Goal: Task Accomplishment & Management: Complete application form

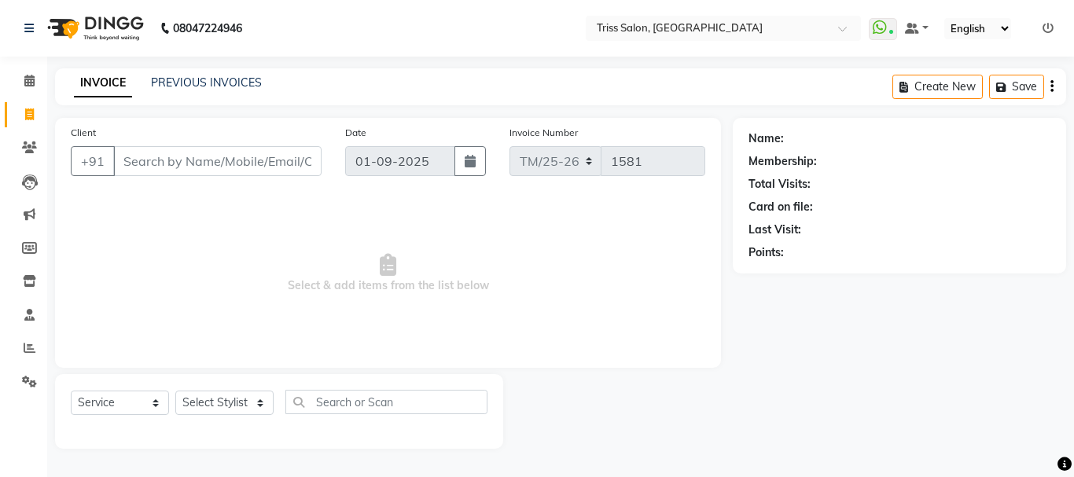
select select "service"
click at [260, 414] on select "Select Stylist Bhim Ram [PERSON_NAME] [PERSON_NAME] (Pooja) [PERSON_NAME] [PERS…" at bounding box center [224, 403] width 98 height 24
click at [263, 399] on select "Select Stylist Bhim Ram [PERSON_NAME] [PERSON_NAME] (Pooja) [PERSON_NAME] [PERS…" at bounding box center [224, 403] width 98 height 24
select select "44064"
click at [175, 391] on select "Select Stylist Bhim Ram [PERSON_NAME] [PERSON_NAME] (Pooja) [PERSON_NAME] [PERS…" at bounding box center [224, 403] width 98 height 24
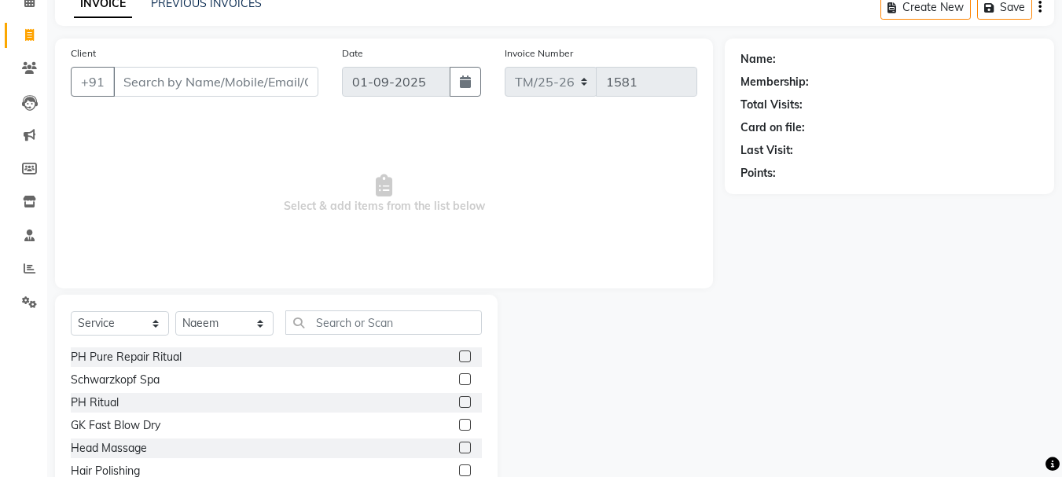
scroll to position [121, 0]
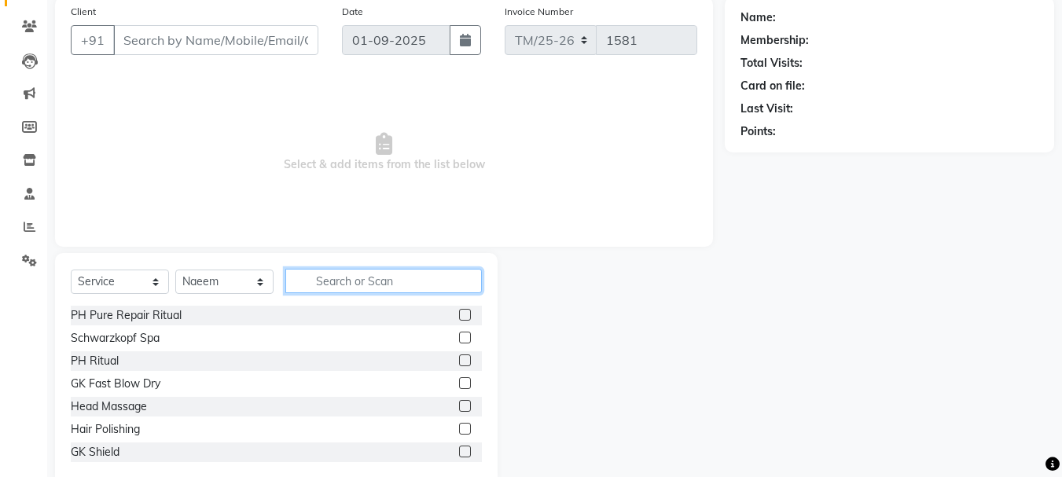
click at [352, 284] on input "text" at bounding box center [383, 281] width 197 height 24
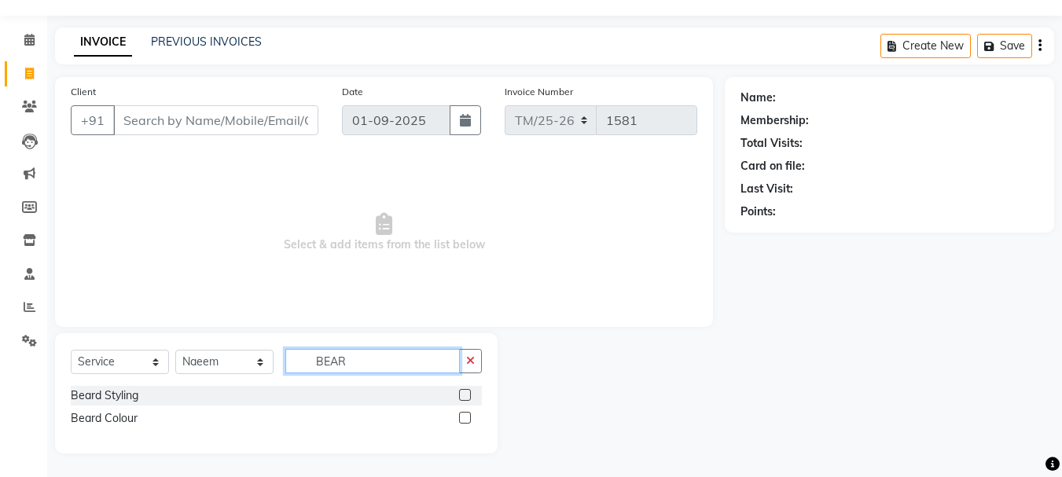
type input "BEAR"
click at [466, 396] on label at bounding box center [465, 395] width 12 height 12
click at [466, 396] on input "checkbox" at bounding box center [464, 396] width 10 height 10
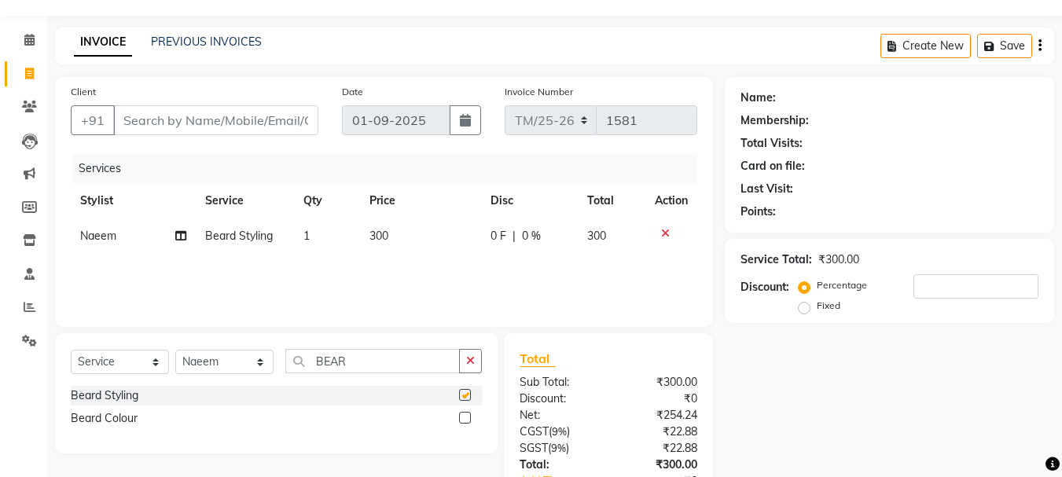
checkbox input "false"
click at [384, 359] on input "BEAR" at bounding box center [372, 361] width 175 height 24
type input "B"
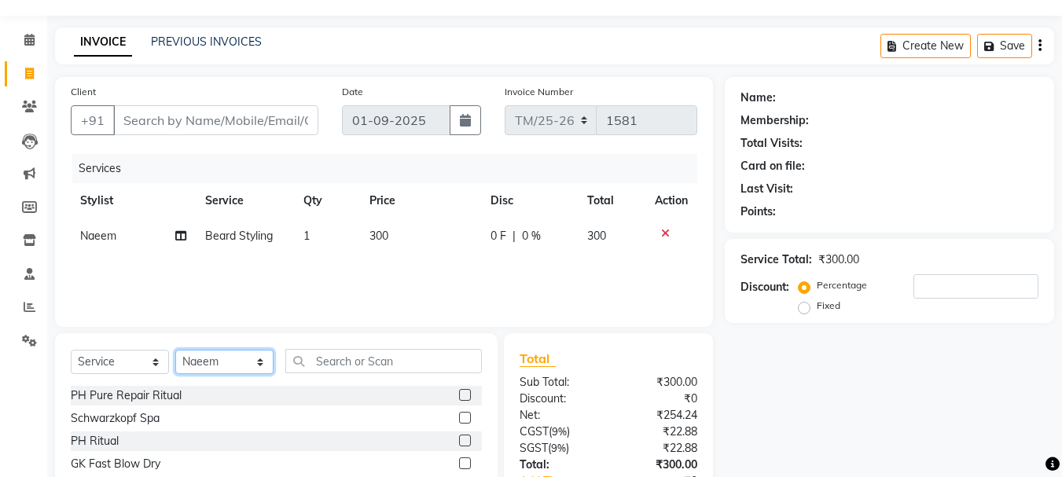
click at [226, 352] on select "Select Stylist Bhim Ram [PERSON_NAME] [PERSON_NAME] (Pooja) [PERSON_NAME] [PERS…" at bounding box center [224, 362] width 98 height 24
select select "83395"
click at [175, 350] on select "Select Stylist Bhim Ram [PERSON_NAME] [PERSON_NAME] (Pooja) [PERSON_NAME] [PERS…" at bounding box center [224, 362] width 98 height 24
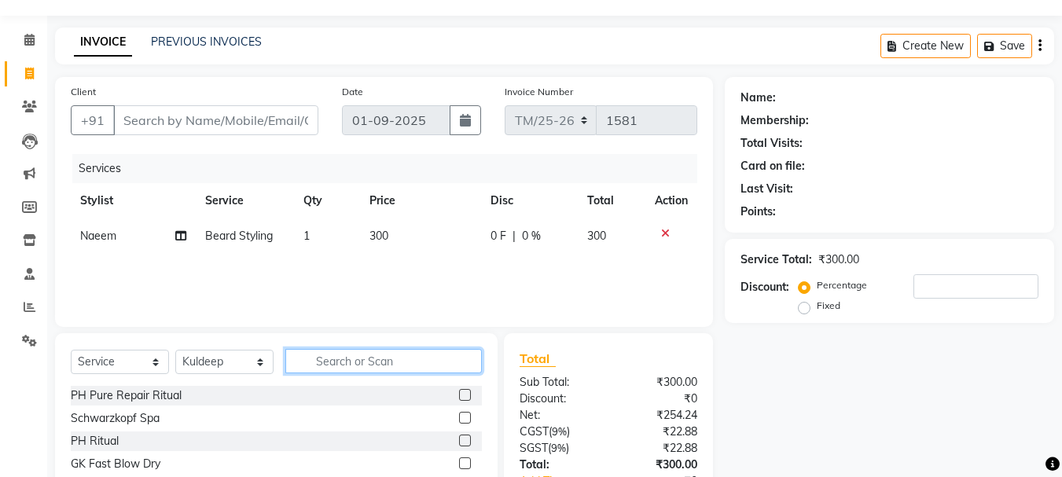
click at [354, 365] on input "text" at bounding box center [383, 361] width 197 height 24
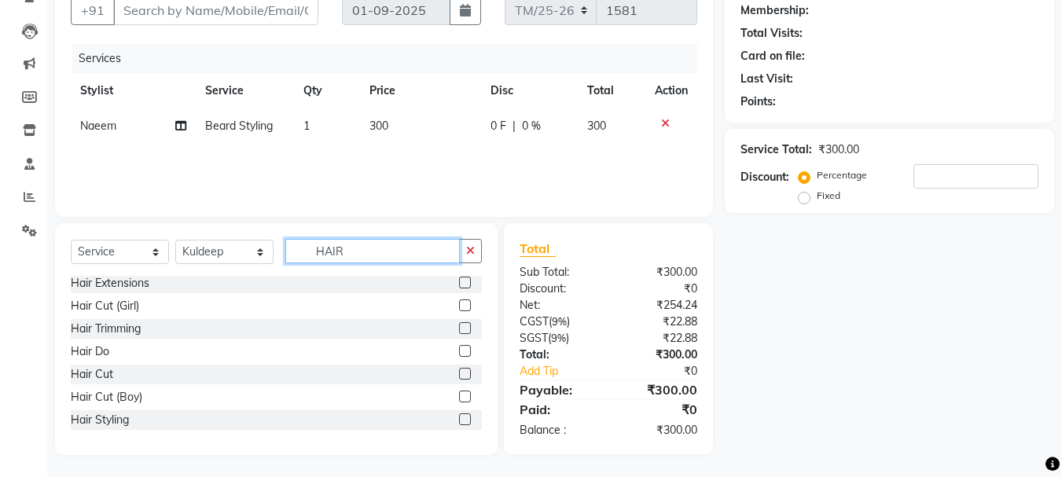
scroll to position [153, 0]
type input "HAIR"
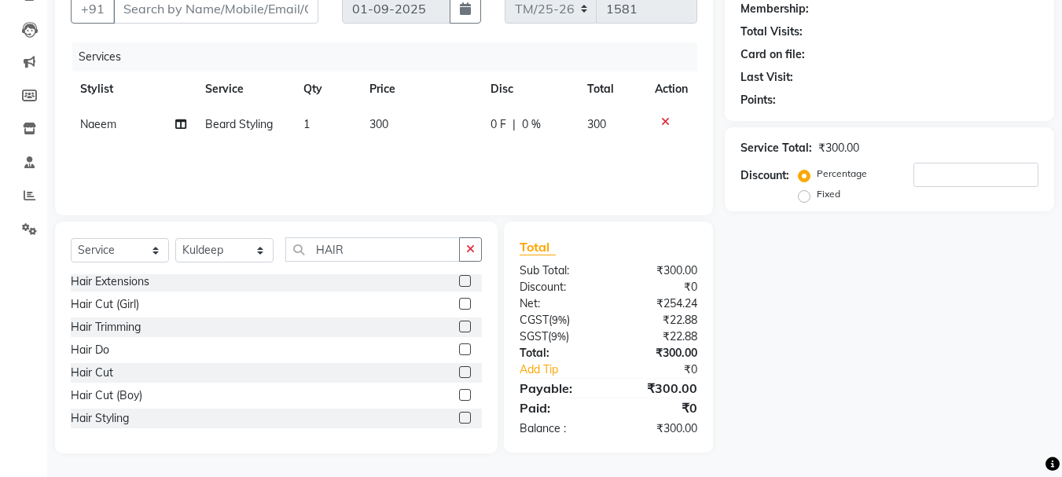
click at [459, 373] on label at bounding box center [465, 372] width 12 height 12
click at [459, 373] on input "checkbox" at bounding box center [464, 373] width 10 height 10
checkbox input "false"
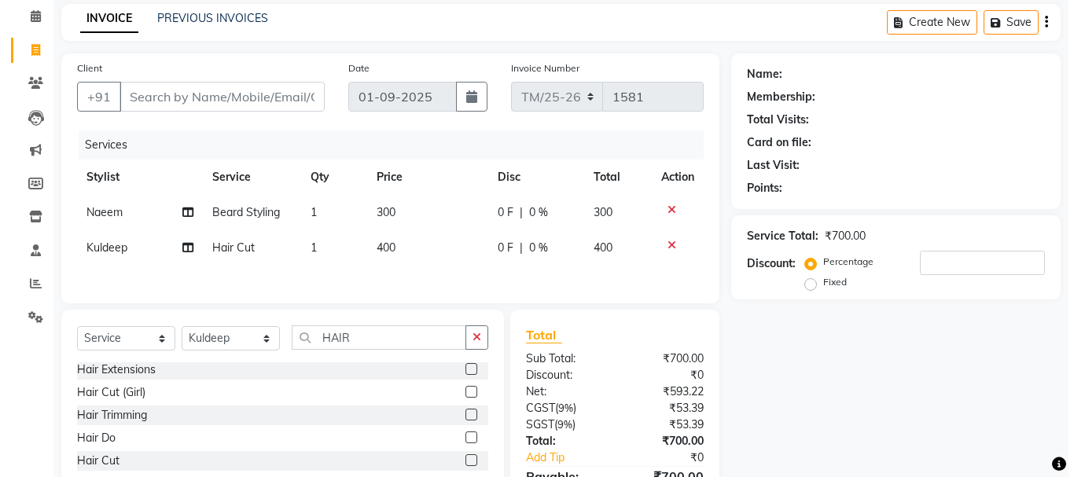
scroll to position [0, 0]
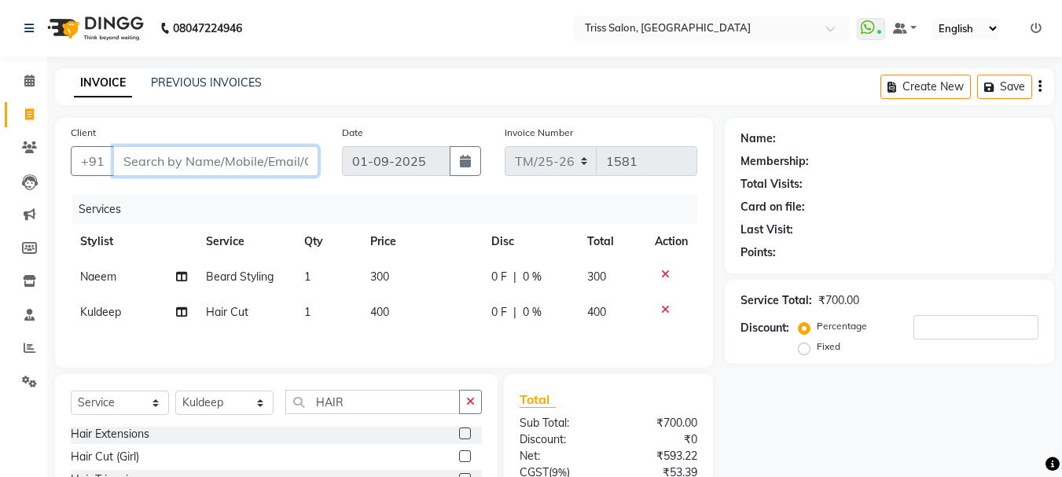
click at [243, 162] on input "Client" at bounding box center [215, 161] width 205 height 30
type input "8"
type input "0"
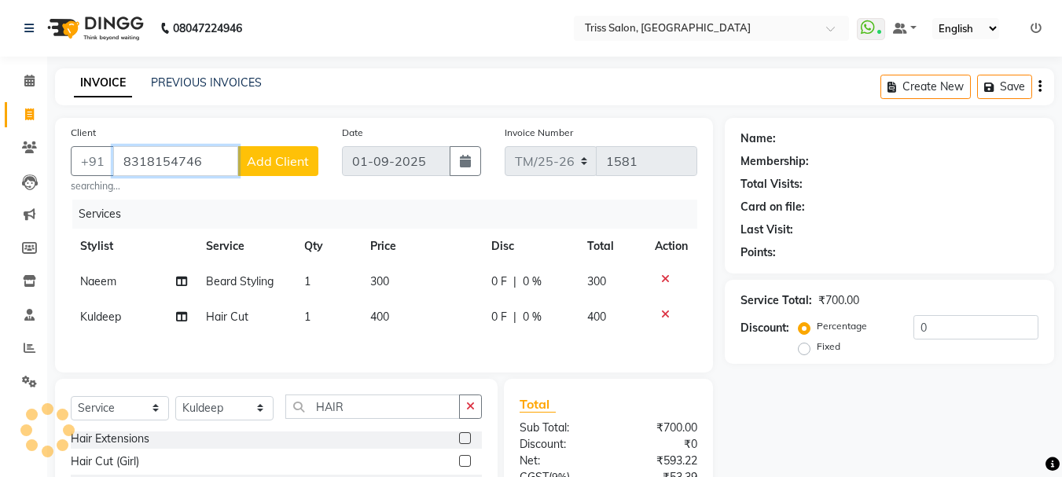
type input "8318154746"
click at [286, 166] on span "Add Client" at bounding box center [278, 161] width 62 height 16
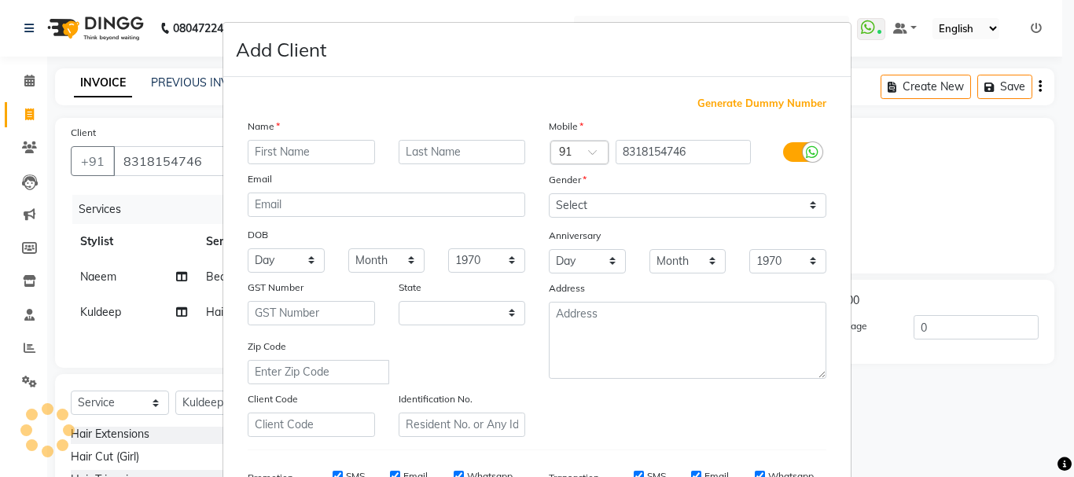
select select "38"
click at [320, 149] on input "text" at bounding box center [311, 152] width 127 height 24
type input "PUSHKAR"
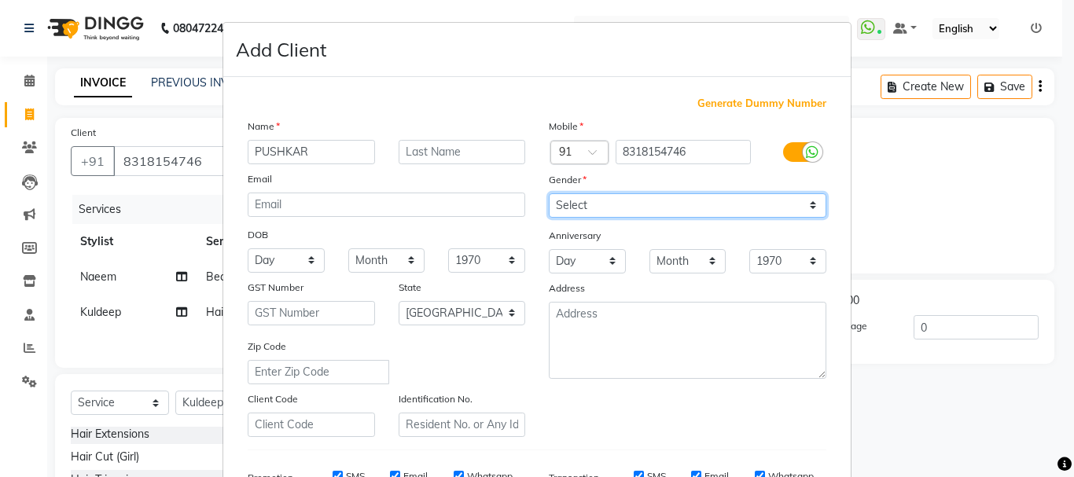
click at [572, 208] on select "Select [DEMOGRAPHIC_DATA] [DEMOGRAPHIC_DATA] Other Prefer Not To Say" at bounding box center [688, 205] width 278 height 24
select select "[DEMOGRAPHIC_DATA]"
click at [549, 193] on select "Select [DEMOGRAPHIC_DATA] [DEMOGRAPHIC_DATA] Other Prefer Not To Say" at bounding box center [688, 205] width 278 height 24
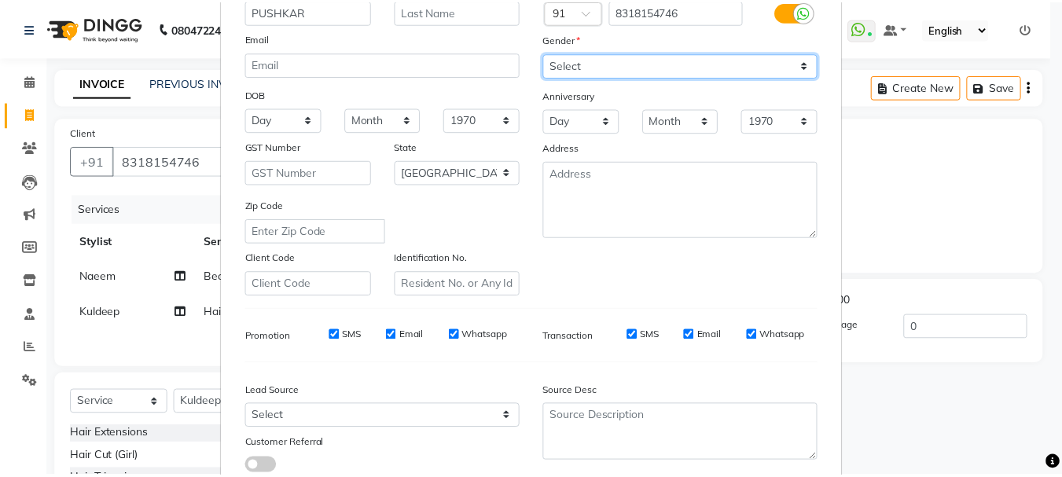
scroll to position [248, 0]
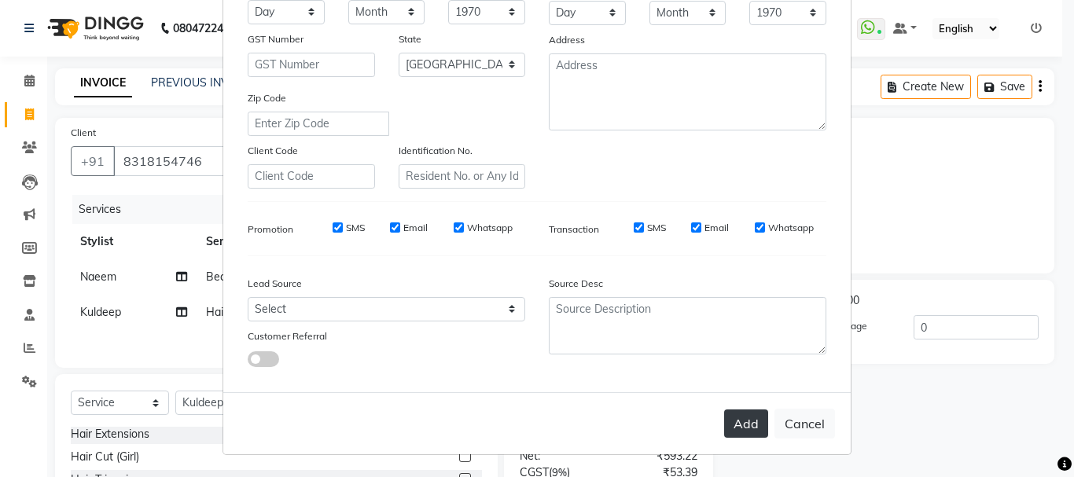
click at [734, 426] on button "Add" at bounding box center [746, 424] width 44 height 28
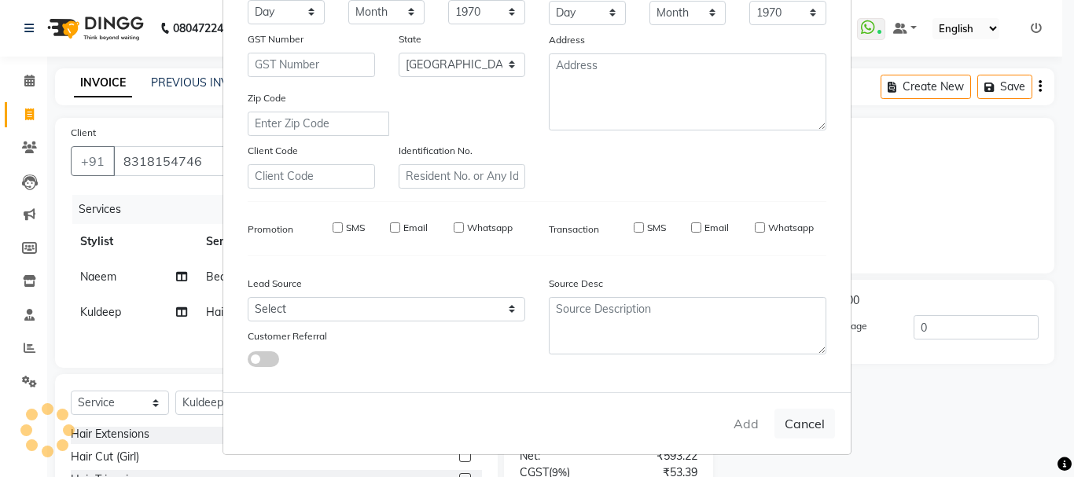
select select
select select "null"
select select
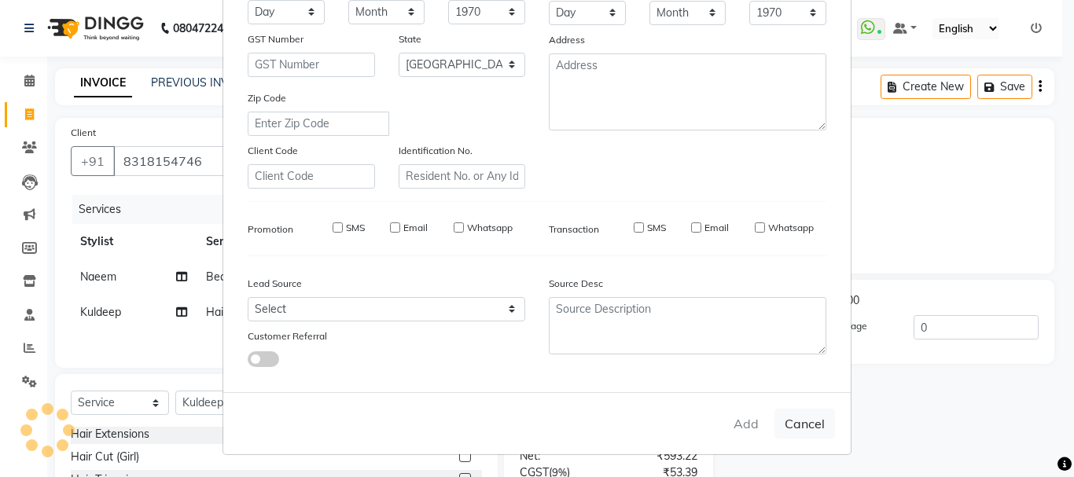
select select
checkbox input "false"
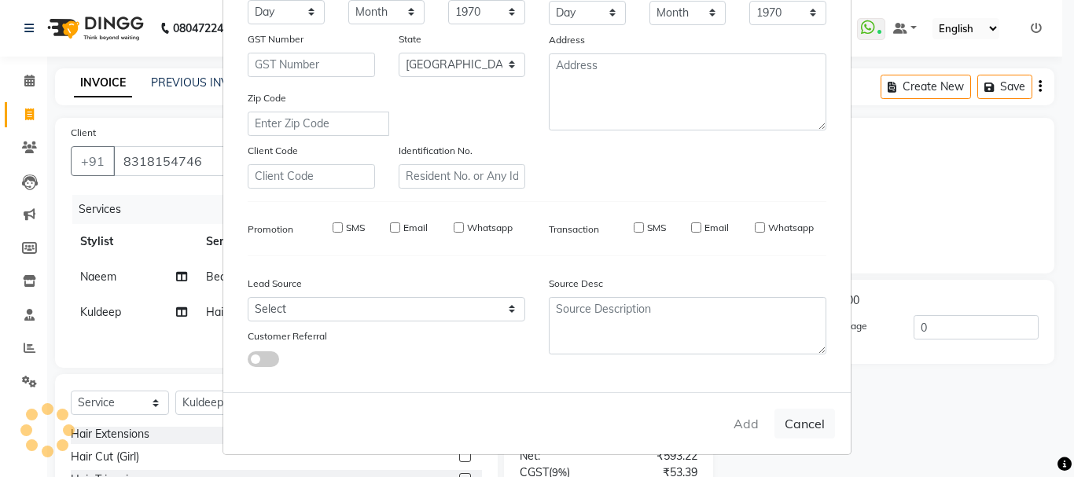
checkbox input "false"
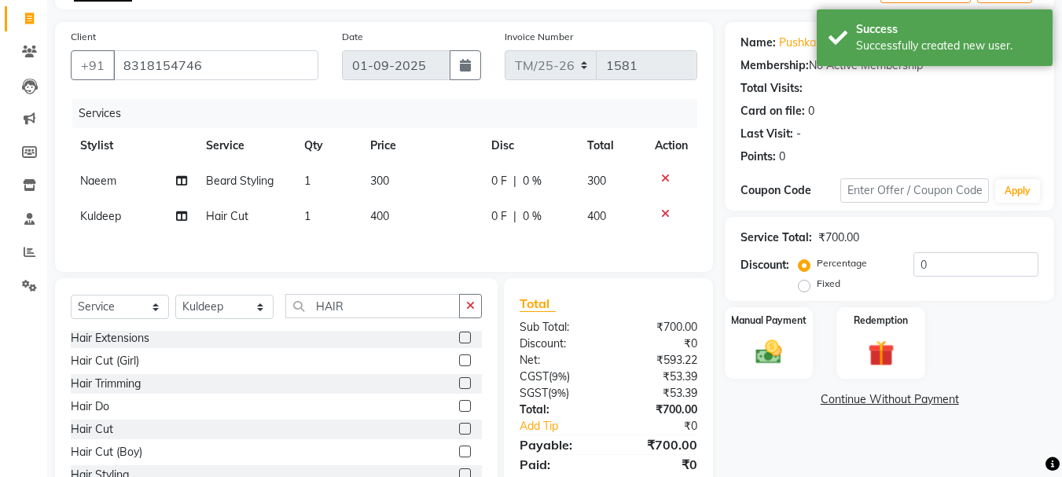
scroll to position [155, 0]
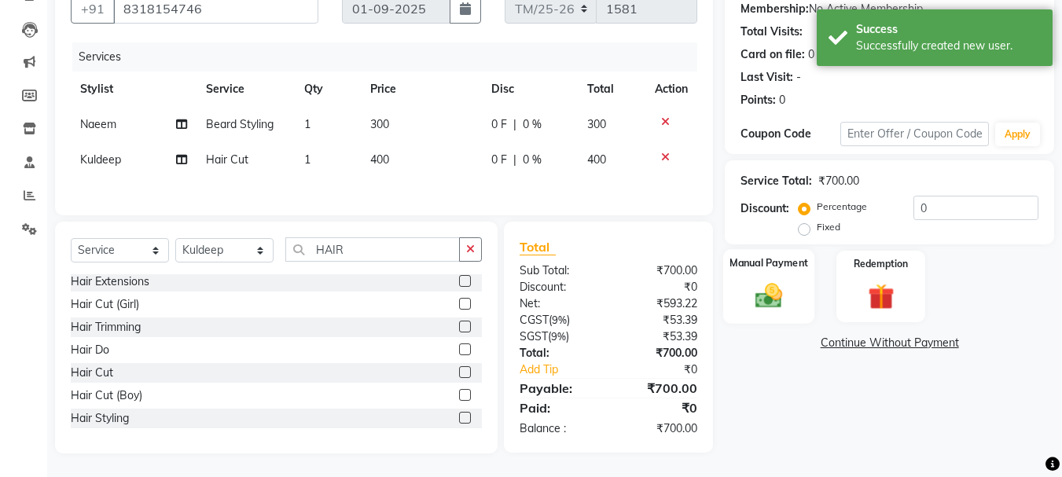
click at [790, 274] on div "Manual Payment" at bounding box center [769, 286] width 92 height 75
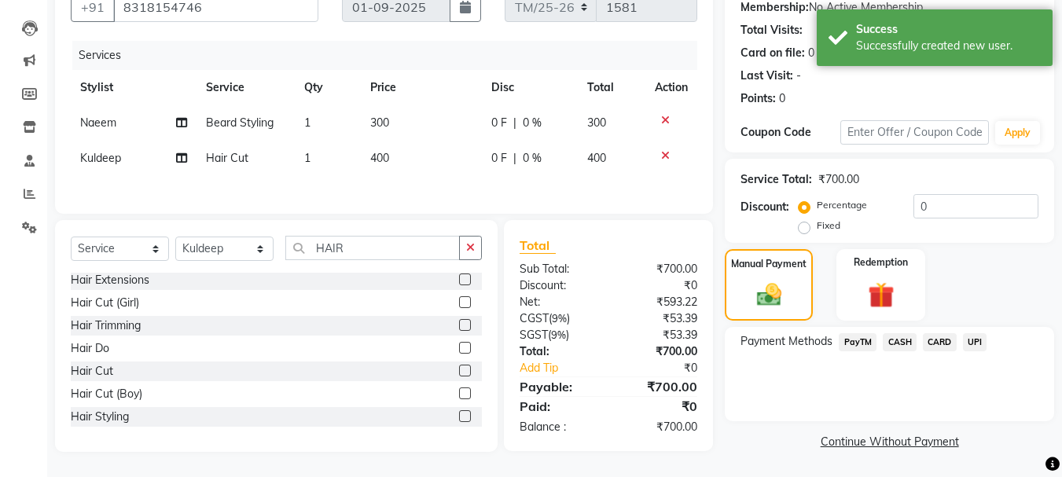
click at [871, 343] on span "PayTM" at bounding box center [858, 342] width 38 height 18
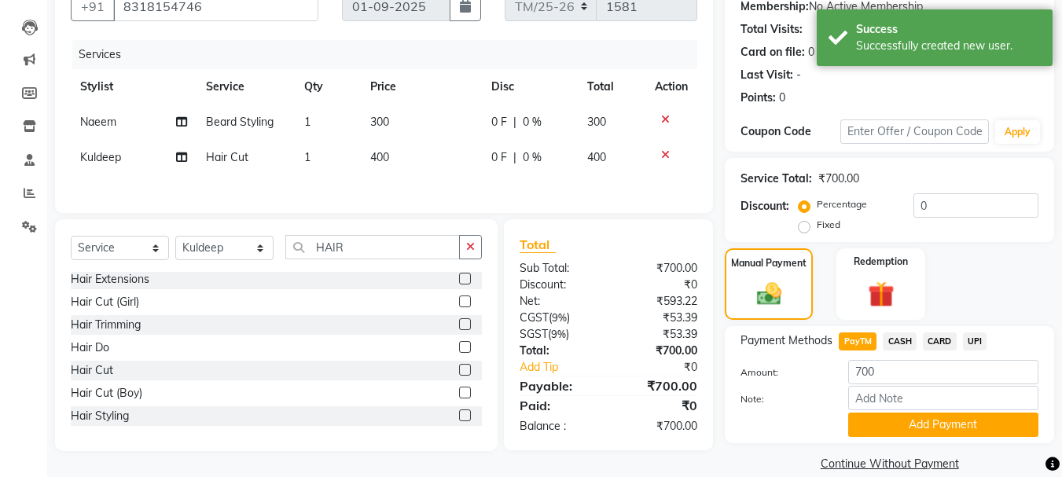
scroll to position [177, 0]
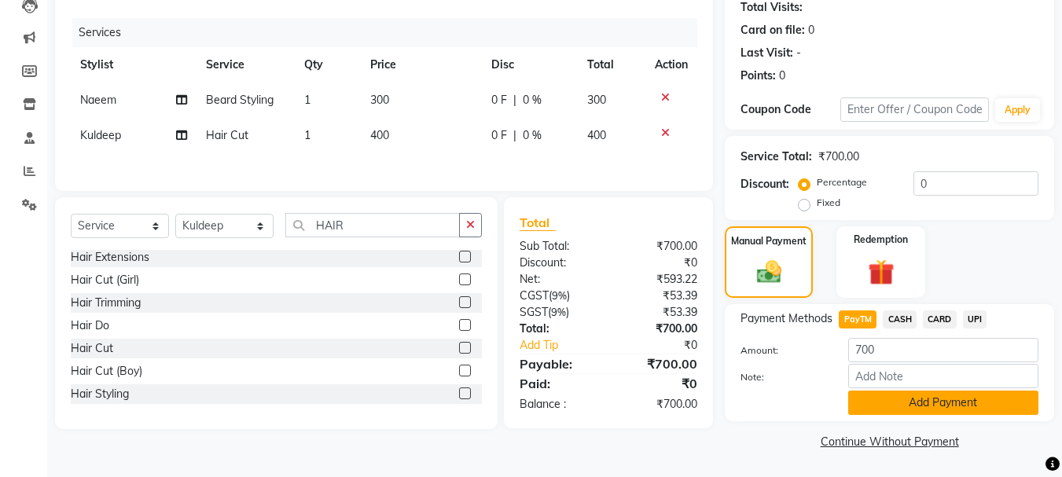
click at [977, 395] on button "Add Payment" at bounding box center [944, 403] width 190 height 24
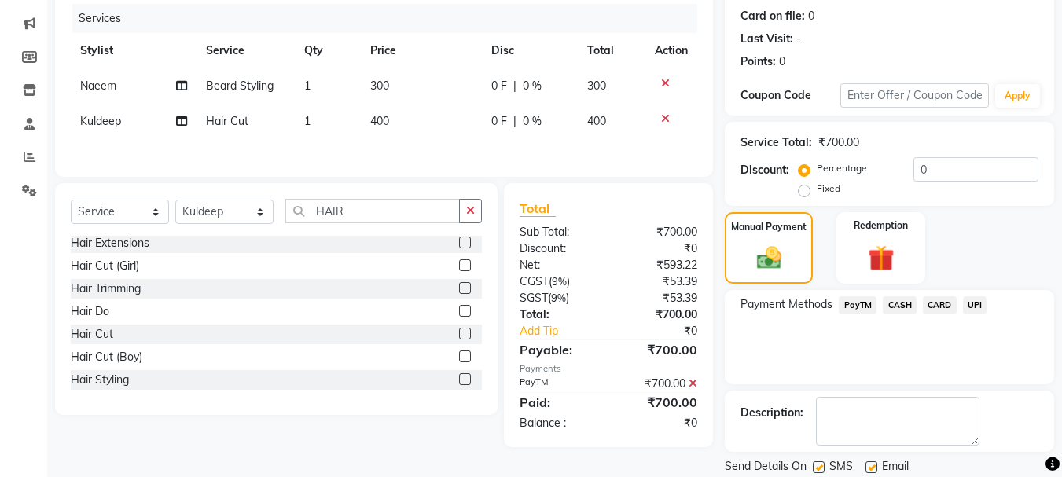
scroll to position [243, 0]
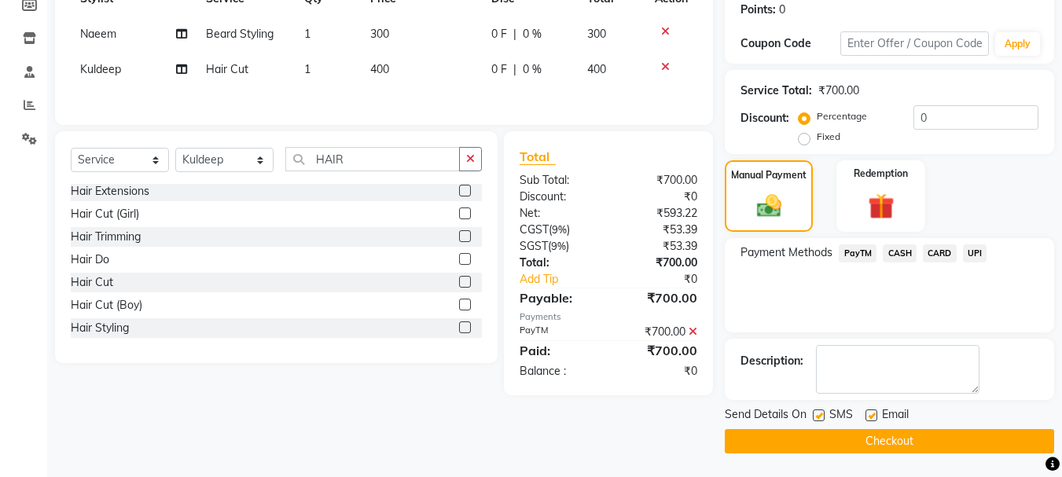
click at [823, 438] on button "Checkout" at bounding box center [889, 441] width 329 height 24
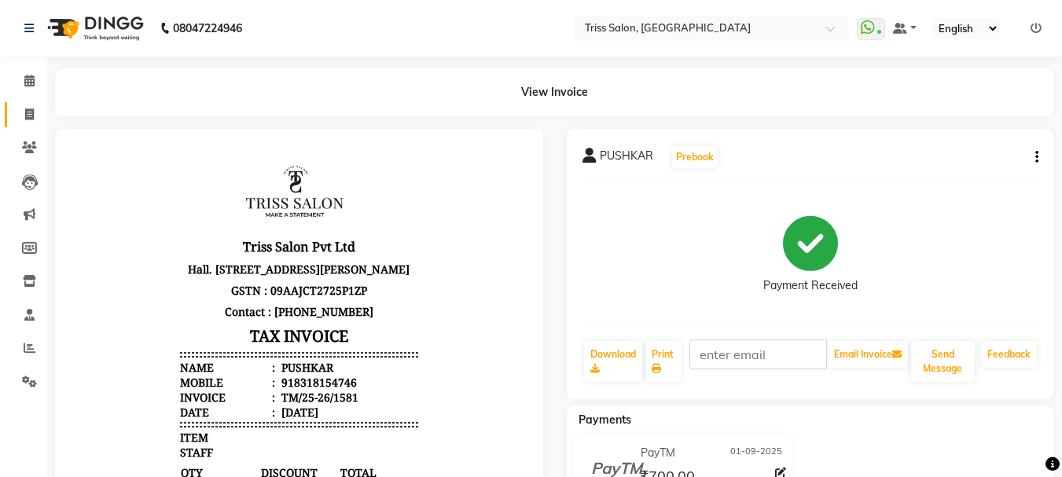
click at [33, 115] on icon at bounding box center [29, 115] width 9 height 12
select select "service"
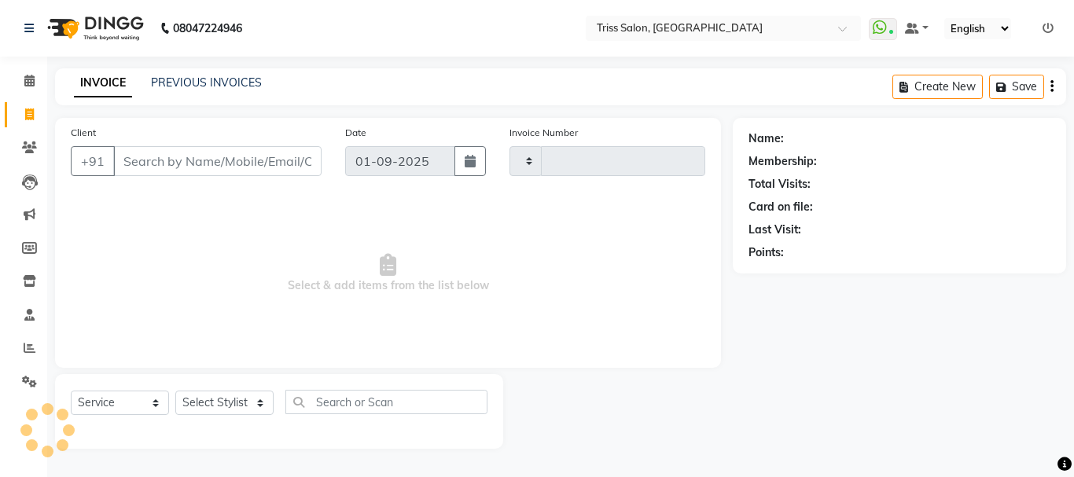
type input "1582"
select select "4304"
click at [21, 84] on span at bounding box center [30, 81] width 28 height 18
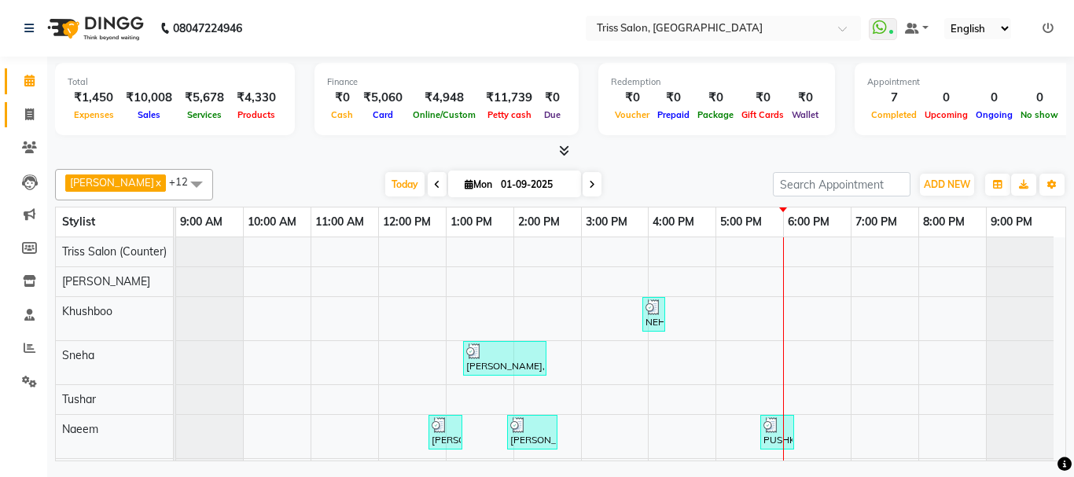
click at [31, 109] on icon at bounding box center [29, 115] width 9 height 12
select select "service"
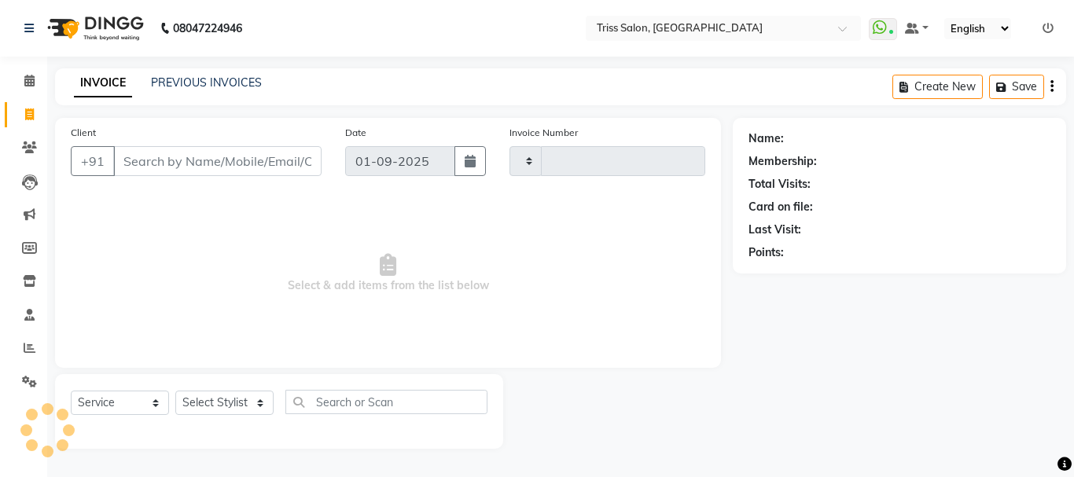
type input "1582"
select select "4304"
click at [257, 394] on select "Select Stylist" at bounding box center [224, 403] width 98 height 24
click at [260, 401] on select "Select Stylist Bhim Ram [PERSON_NAME] [PERSON_NAME] (Pooja) [PERSON_NAME] [PERS…" at bounding box center [224, 403] width 98 height 24
select select "62900"
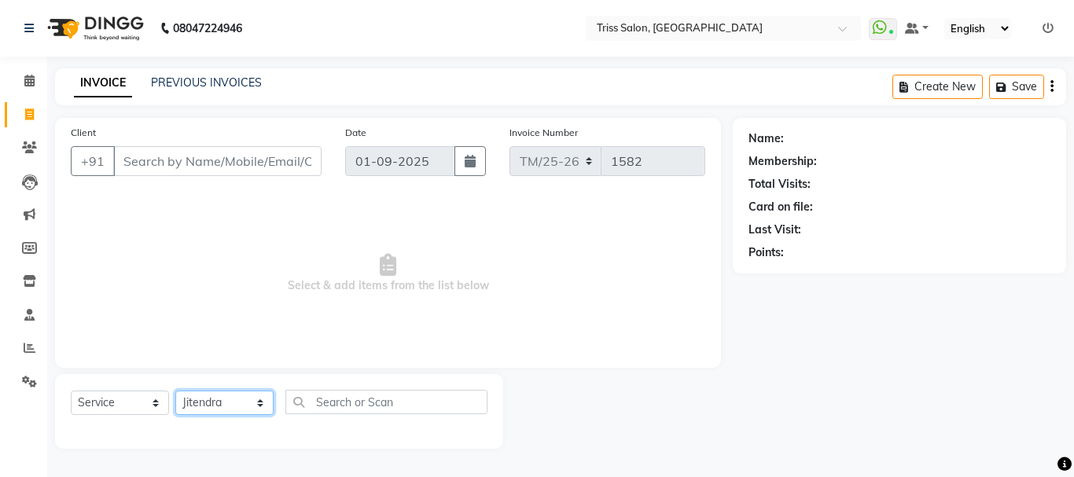
click at [175, 391] on select "Select Stylist Bhim Ram [PERSON_NAME] [PERSON_NAME] (Pooja) [PERSON_NAME] [PERS…" at bounding box center [224, 403] width 98 height 24
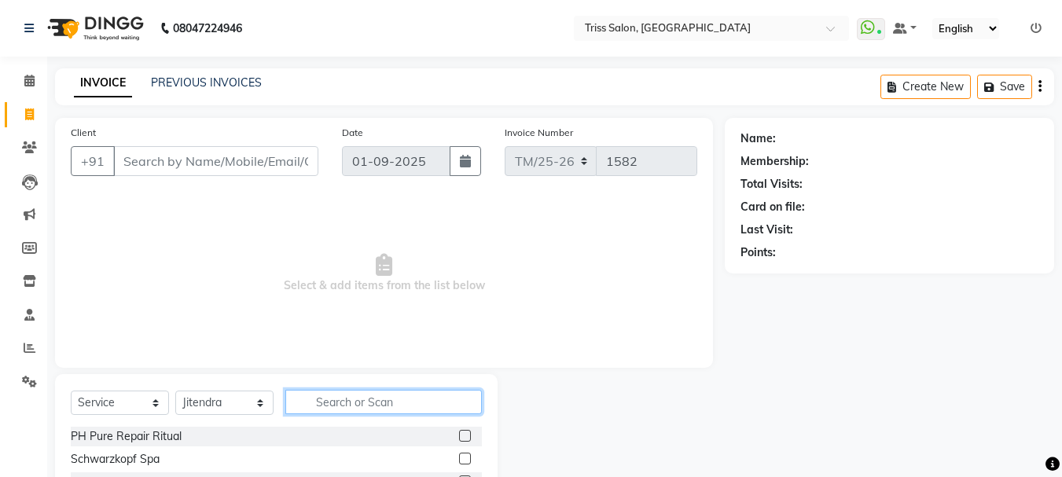
click at [355, 406] on input "text" at bounding box center [383, 402] width 197 height 24
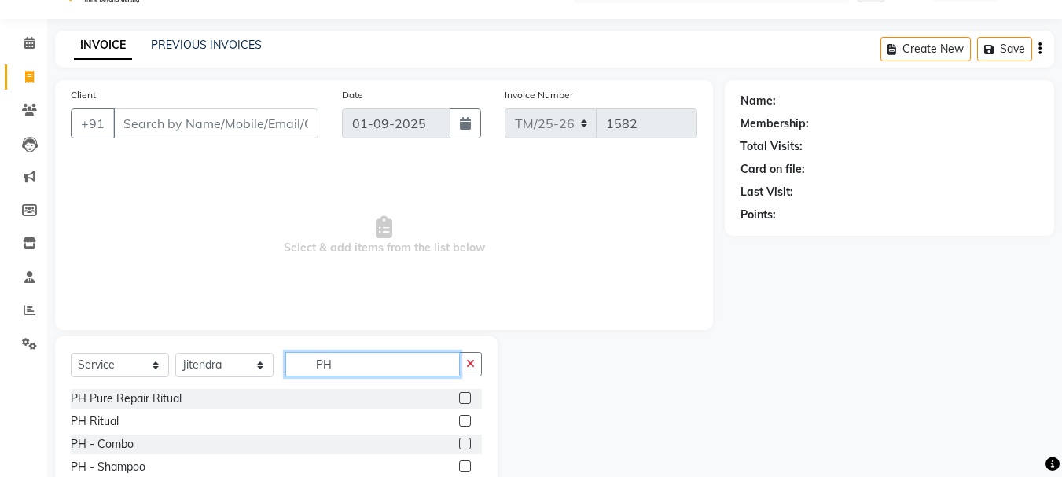
scroll to position [132, 0]
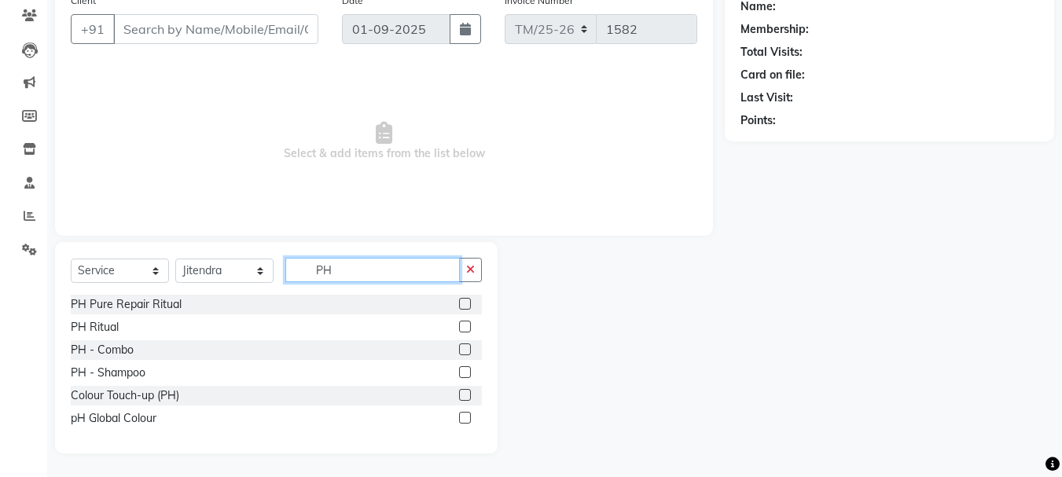
type input "PH"
click at [466, 327] on label at bounding box center [465, 327] width 12 height 12
click at [466, 327] on input "checkbox" at bounding box center [464, 327] width 10 height 10
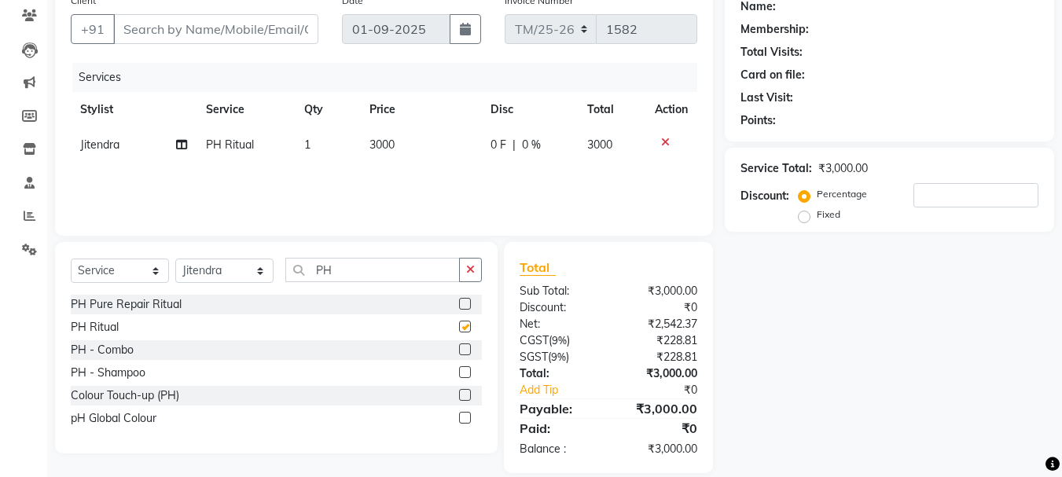
checkbox input "false"
click at [389, 139] on span "3000" at bounding box center [382, 145] width 25 height 14
select select "62900"
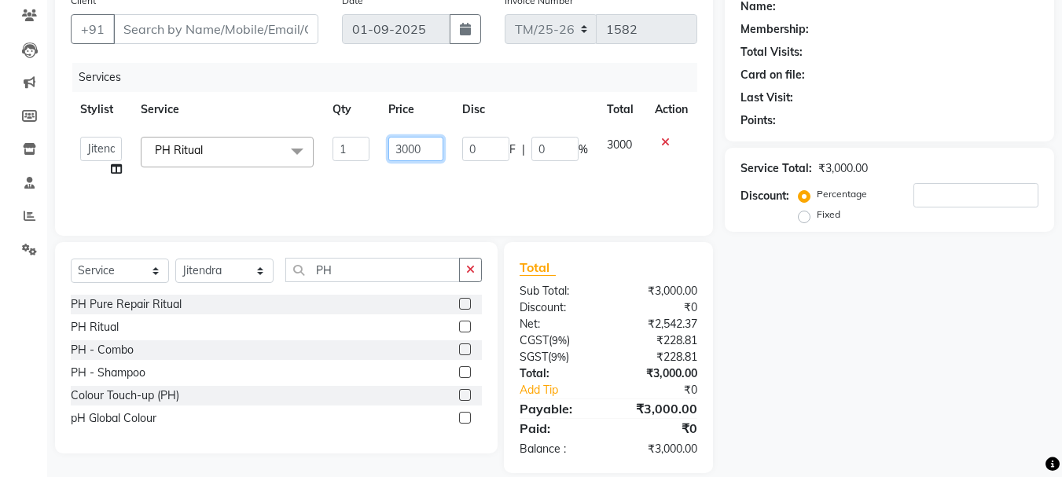
click at [429, 147] on input "3000" at bounding box center [415, 149] width 54 height 24
type input "3"
type input "4000"
click at [841, 357] on div "Name: Membership: Total Visits: Card on file: Last Visit: Points: Service Total…" at bounding box center [895, 230] width 341 height 488
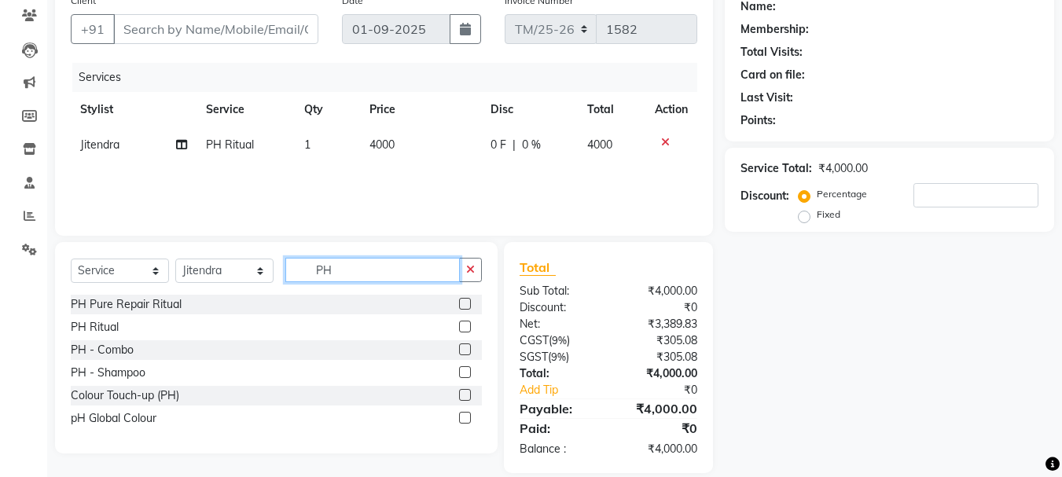
click at [359, 272] on input "PH" at bounding box center [372, 270] width 175 height 24
type input "P"
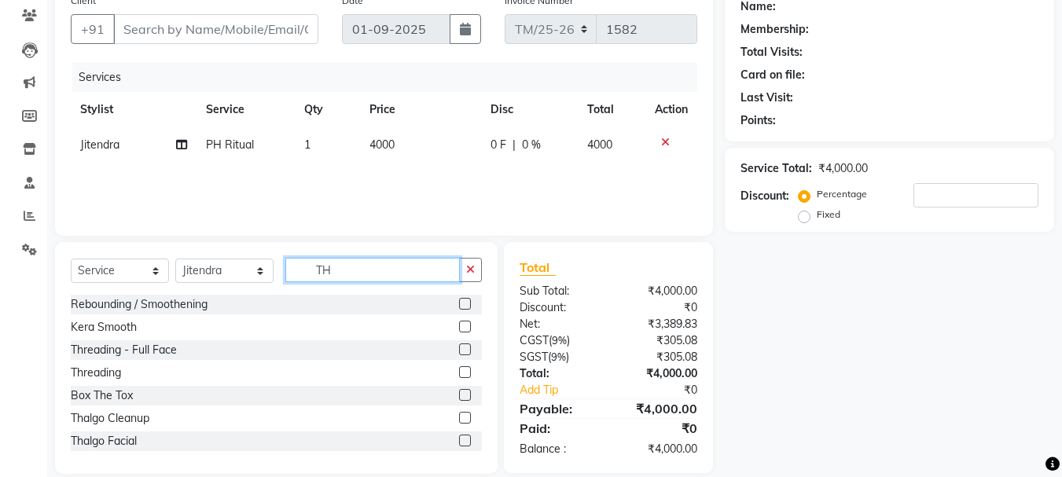
type input "T"
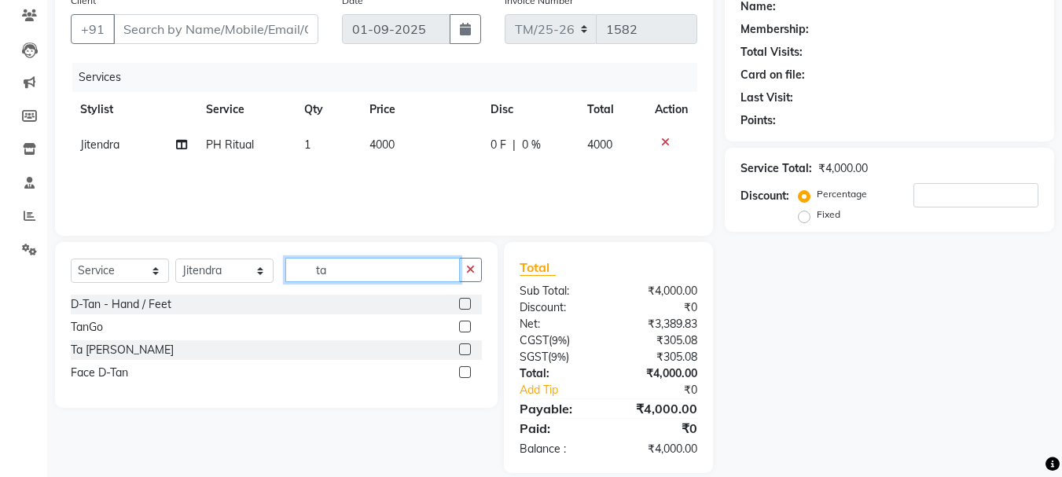
type input "t"
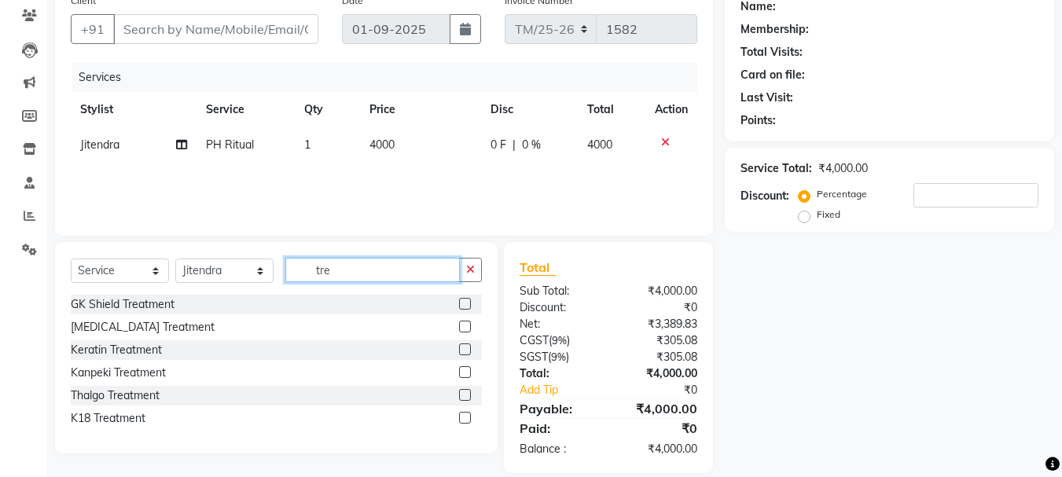
type input "tre"
click at [466, 418] on label at bounding box center [465, 418] width 12 height 12
click at [466, 418] on input "checkbox" at bounding box center [464, 419] width 10 height 10
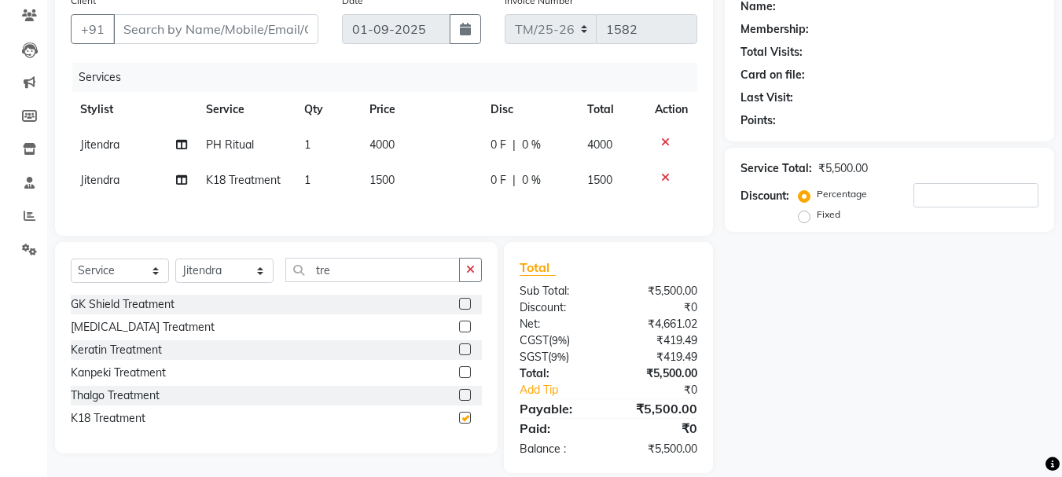
checkbox input "false"
click at [388, 177] on span "1500" at bounding box center [382, 180] width 25 height 14
select select "62900"
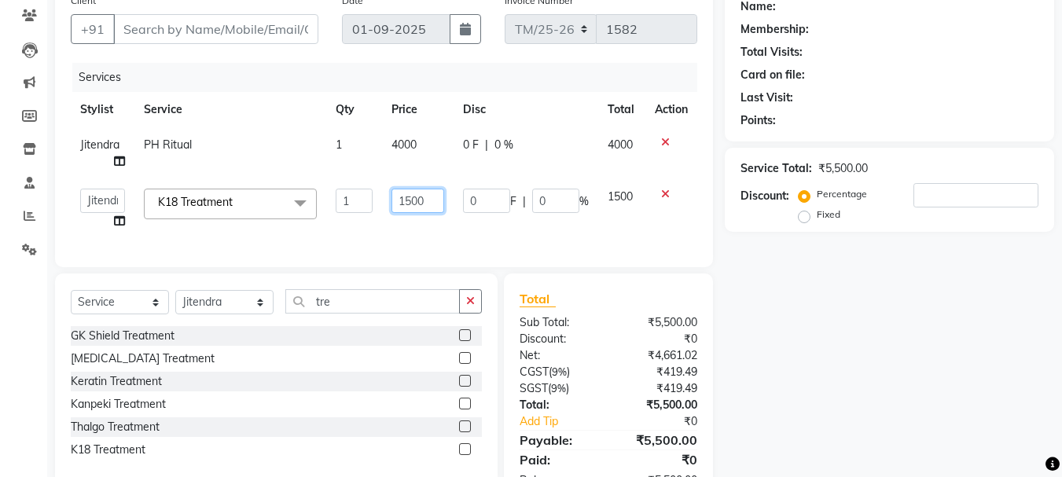
click at [425, 201] on input "1500" at bounding box center [418, 201] width 53 height 24
type input "1"
type input "4000"
click at [815, 378] on div "Name: Membership: Total Visits: Card on file: Last Visit: Points: Service Total…" at bounding box center [895, 245] width 341 height 519
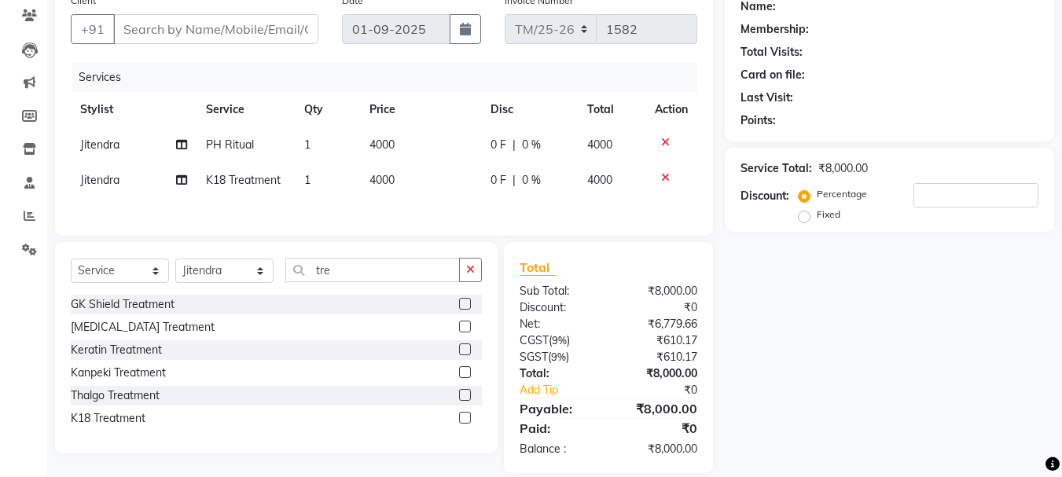
click at [407, 171] on td "4000" at bounding box center [420, 180] width 121 height 35
select select "62900"
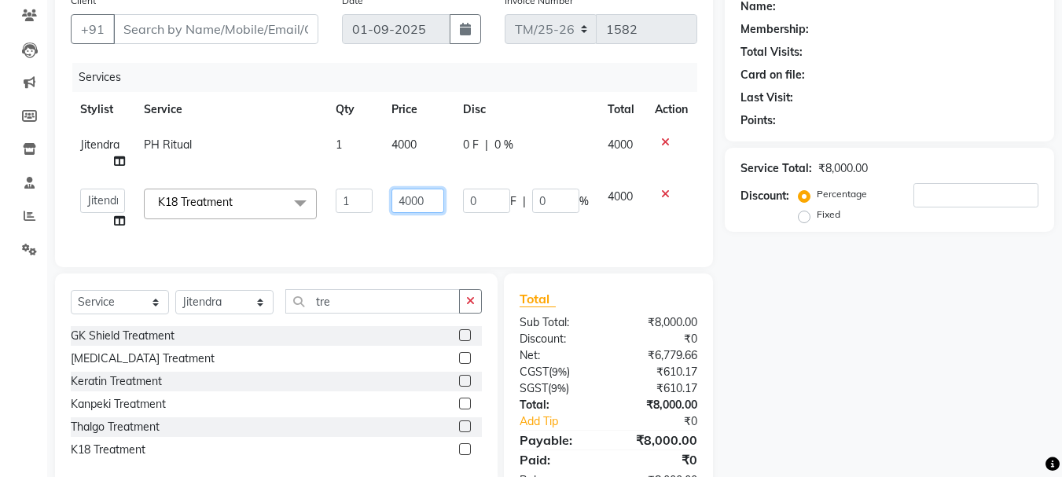
click at [429, 203] on input "4000" at bounding box center [418, 201] width 53 height 24
type input "4"
type input "3000"
click at [774, 406] on div "Name: Membership: Total Visits: Card on file: Last Visit: Points: Service Total…" at bounding box center [895, 245] width 341 height 519
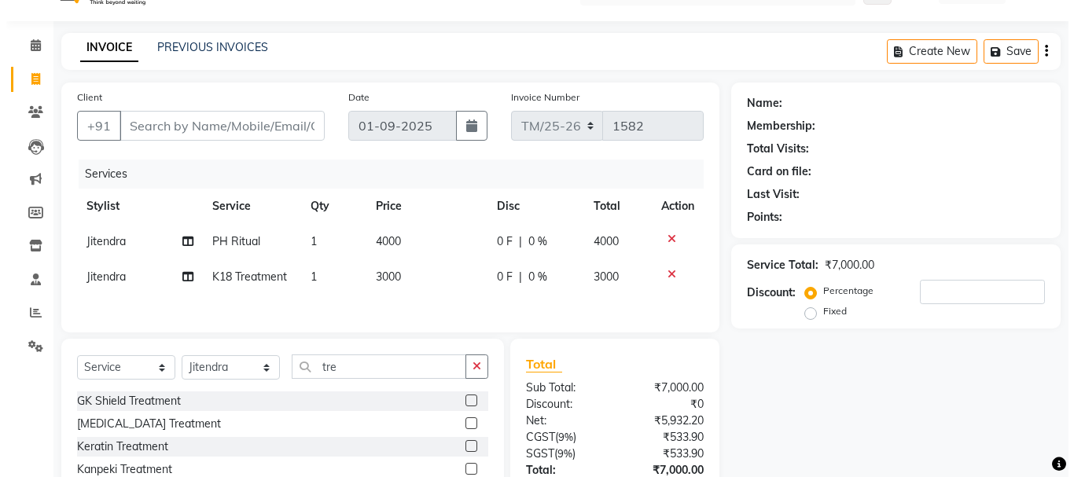
scroll to position [0, 0]
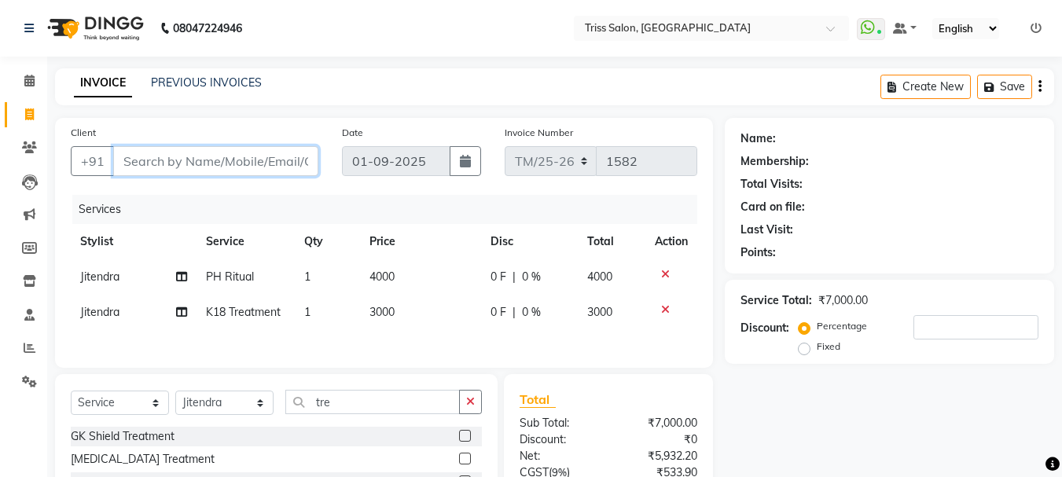
click at [233, 156] on input "Client" at bounding box center [215, 161] width 205 height 30
type input "9"
type input "0"
type input "9045462772"
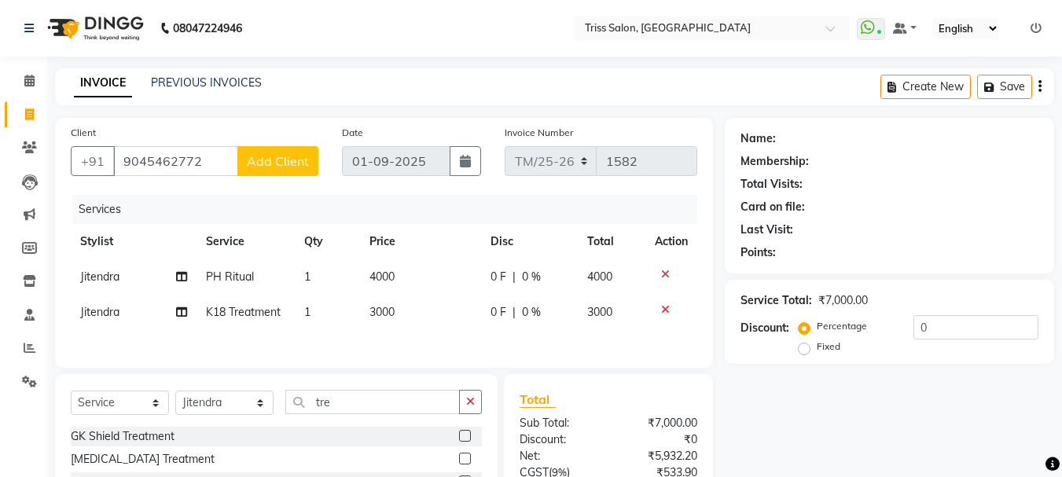
click at [277, 164] on span "Add Client" at bounding box center [278, 161] width 62 height 16
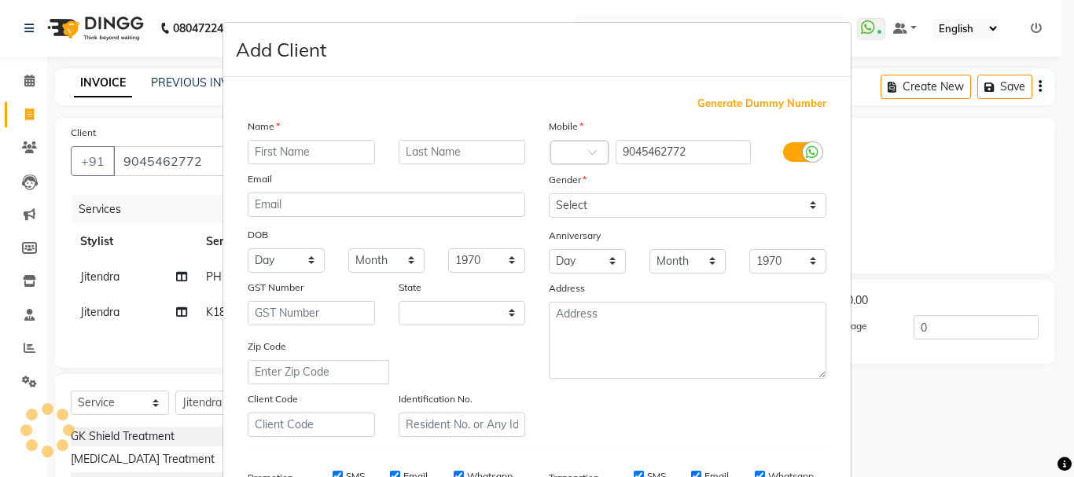
select select "38"
type input "[PERSON_NAME]"
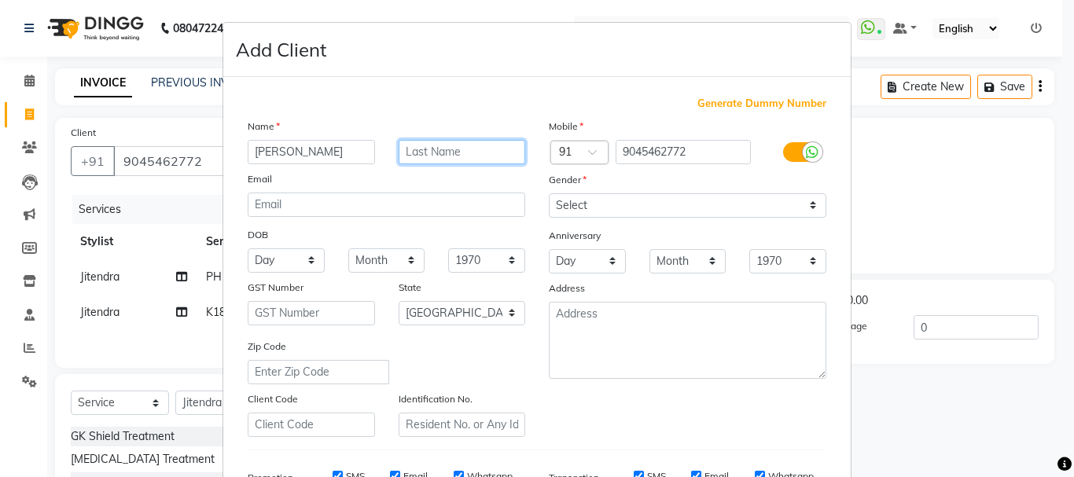
click at [475, 145] on input "text" at bounding box center [462, 152] width 127 height 24
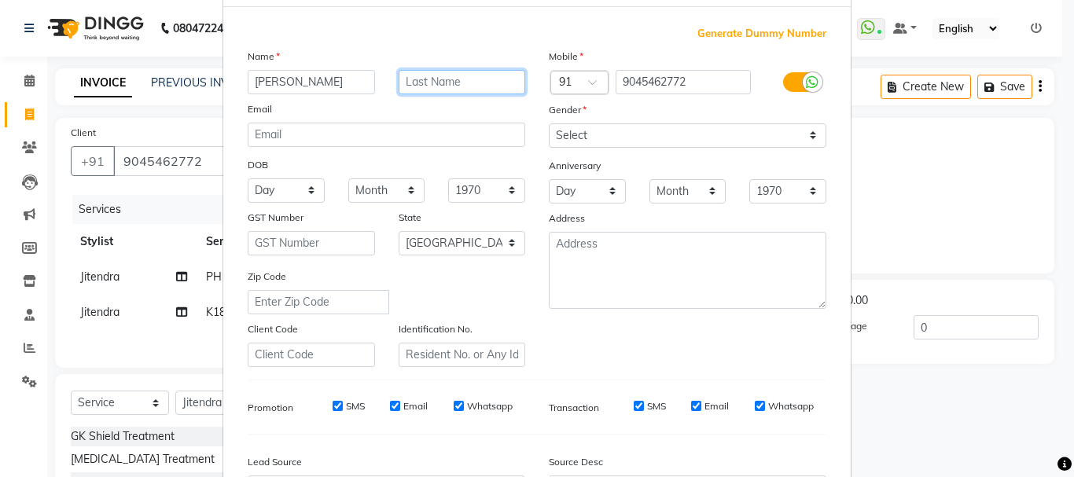
scroll to position [42, 0]
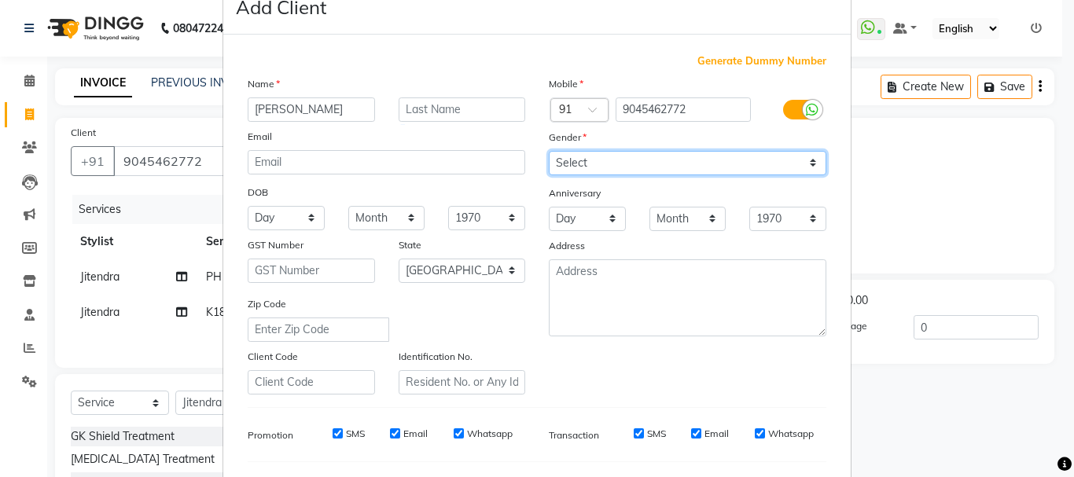
click at [667, 160] on select "Select [DEMOGRAPHIC_DATA] [DEMOGRAPHIC_DATA] Other Prefer Not To Say" at bounding box center [688, 163] width 278 height 24
select select "[DEMOGRAPHIC_DATA]"
click at [549, 151] on select "Select [DEMOGRAPHIC_DATA] [DEMOGRAPHIC_DATA] Other Prefer Not To Say" at bounding box center [688, 163] width 278 height 24
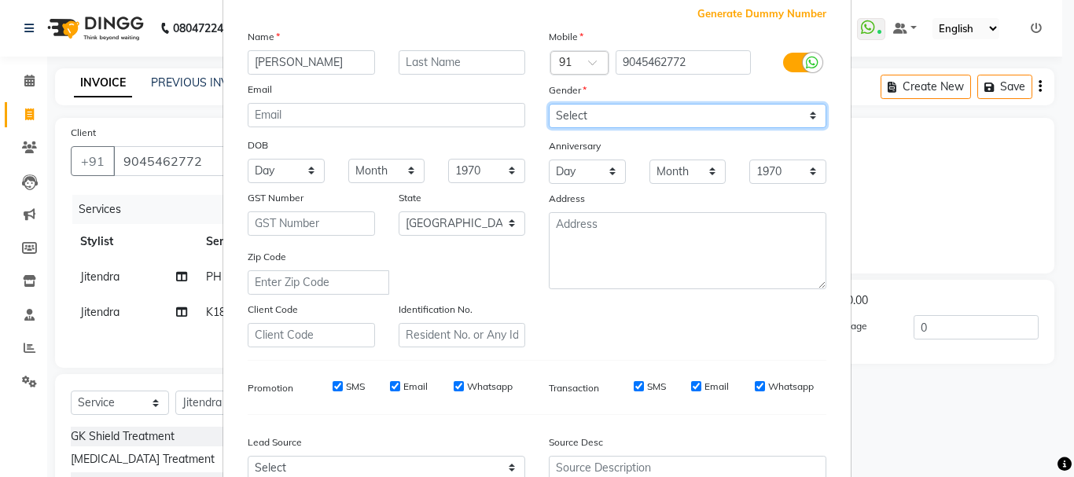
scroll to position [87, 0]
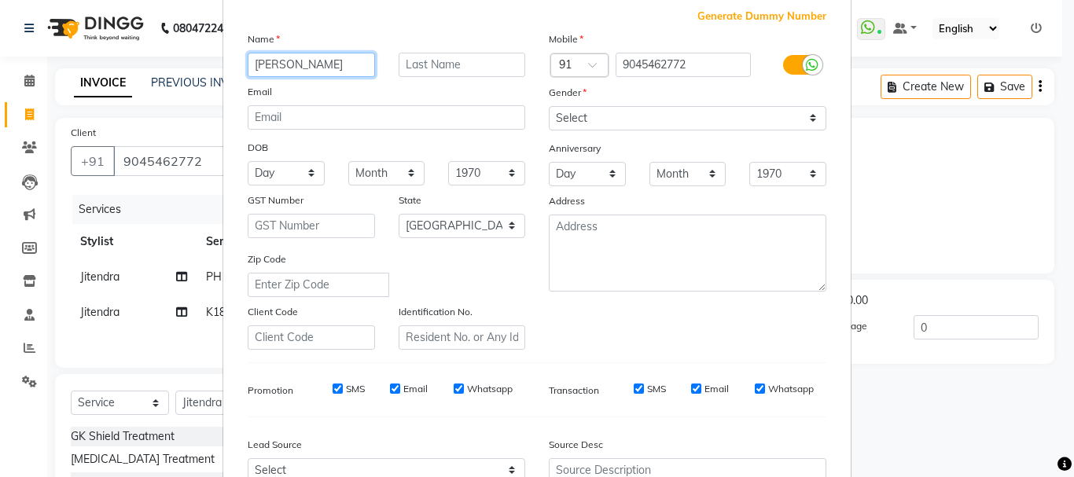
click at [267, 60] on input "[PERSON_NAME]" at bounding box center [311, 65] width 127 height 24
type input "[PERSON_NAME]"
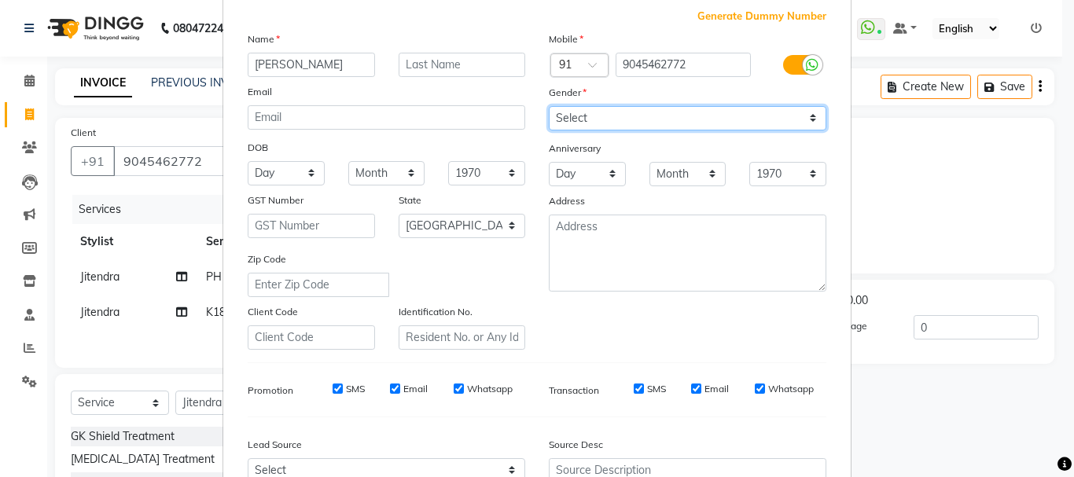
click at [711, 119] on select "Select [DEMOGRAPHIC_DATA] [DEMOGRAPHIC_DATA] Other Prefer Not To Say" at bounding box center [688, 118] width 278 height 24
click at [549, 106] on select "Select [DEMOGRAPHIC_DATA] [DEMOGRAPHIC_DATA] Other Prefer Not To Say" at bounding box center [688, 118] width 278 height 24
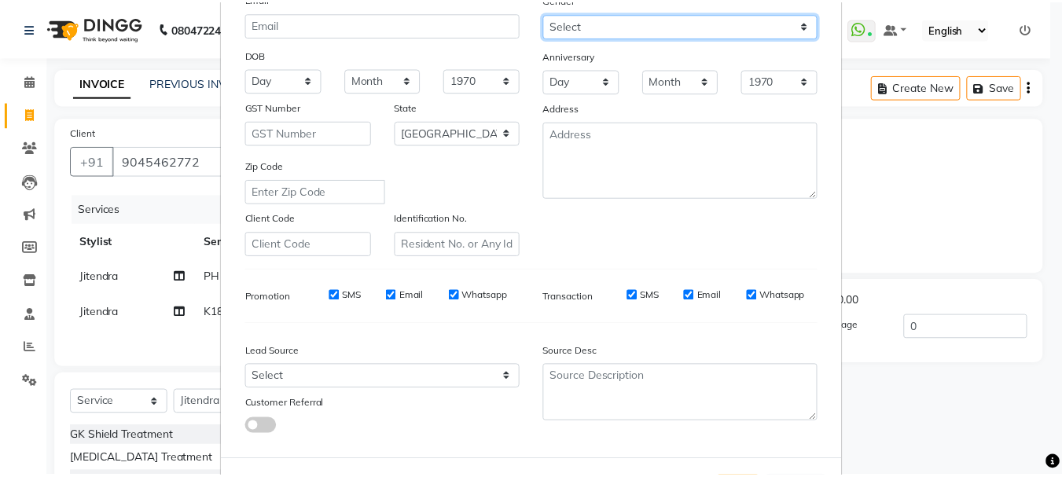
scroll to position [248, 0]
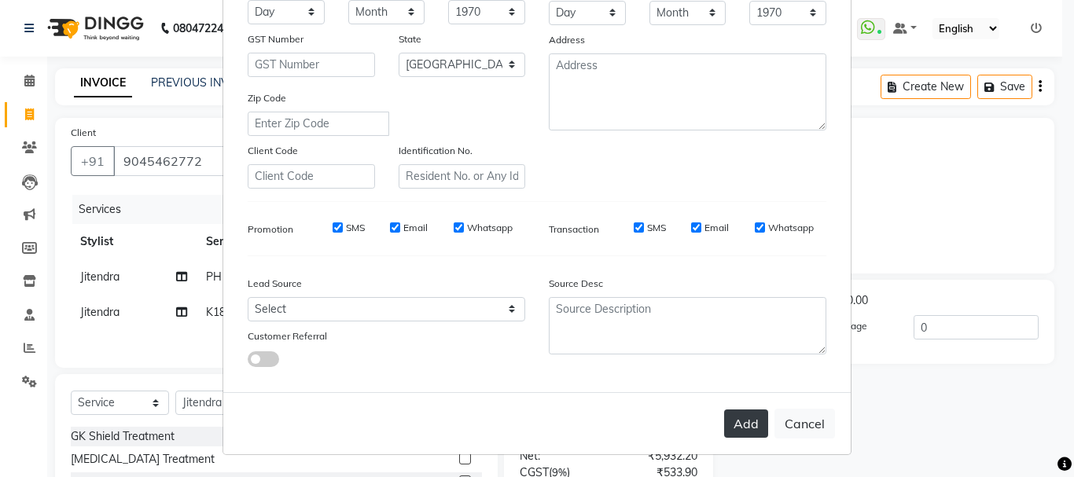
click at [736, 428] on button "Add" at bounding box center [746, 424] width 44 height 28
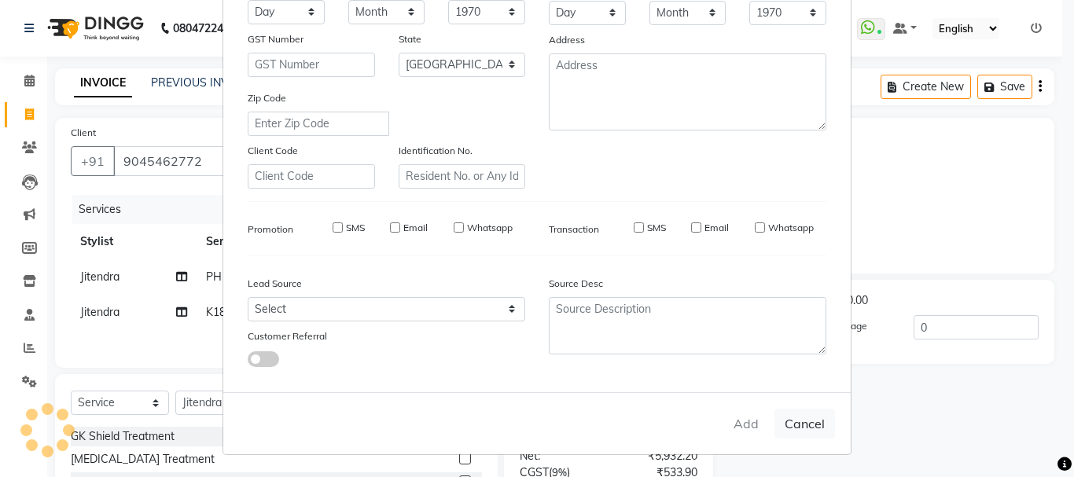
select select
select select "null"
select select
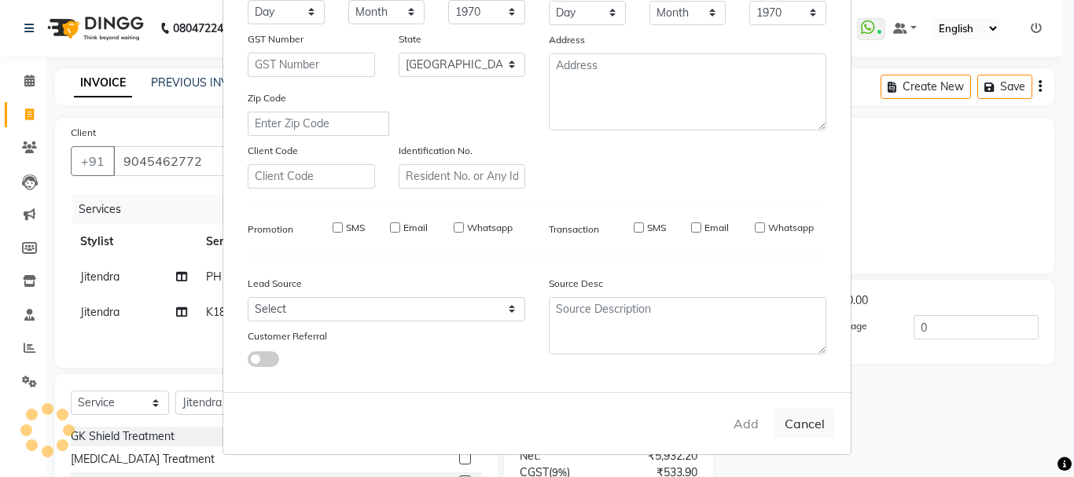
select select
checkbox input "false"
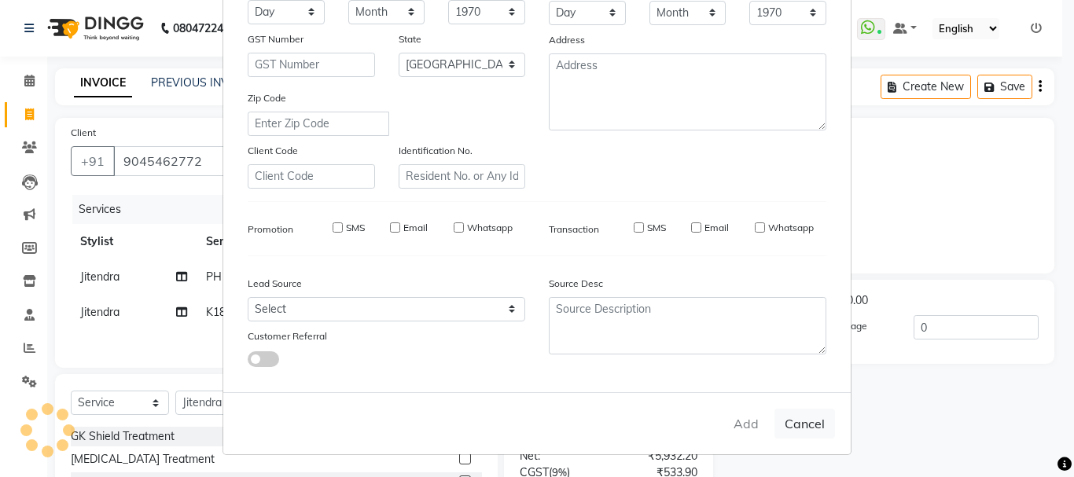
checkbox input "false"
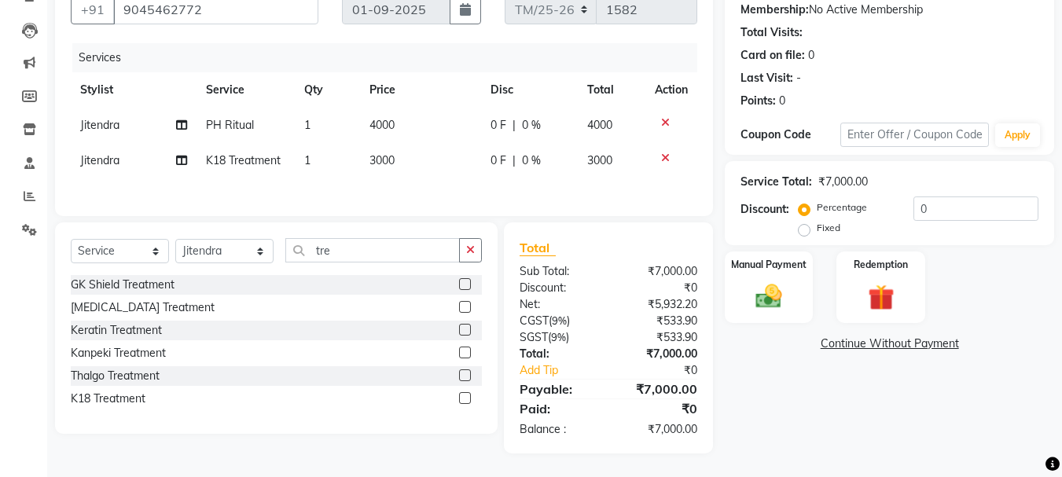
scroll to position [152, 0]
click at [123, 248] on select "Select Service Product Membership Package Voucher Prepaid Gift Card" at bounding box center [120, 251] width 98 height 24
select select "product"
click at [71, 241] on select "Select Service Product Membership Package Voucher Prepaid Gift Card" at bounding box center [120, 251] width 98 height 24
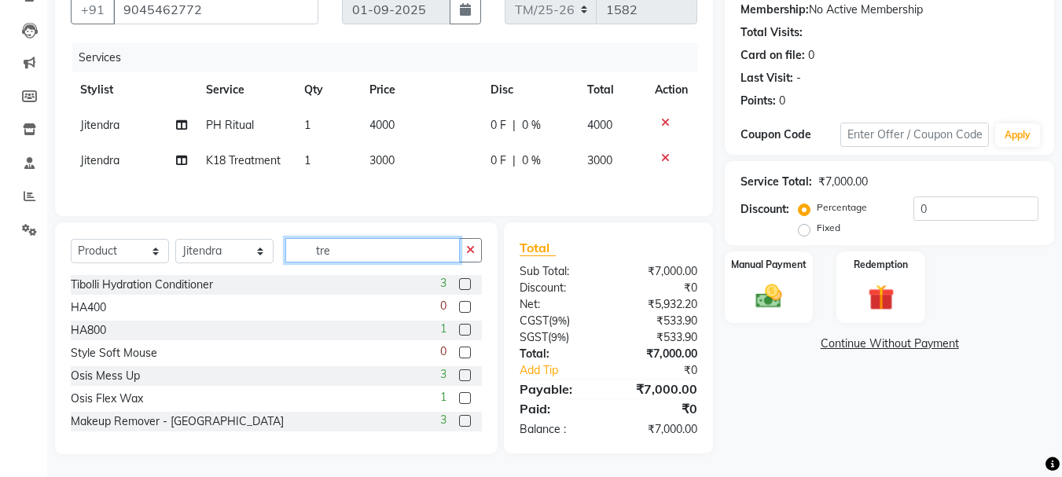
click at [374, 252] on input "tre" at bounding box center [372, 250] width 175 height 24
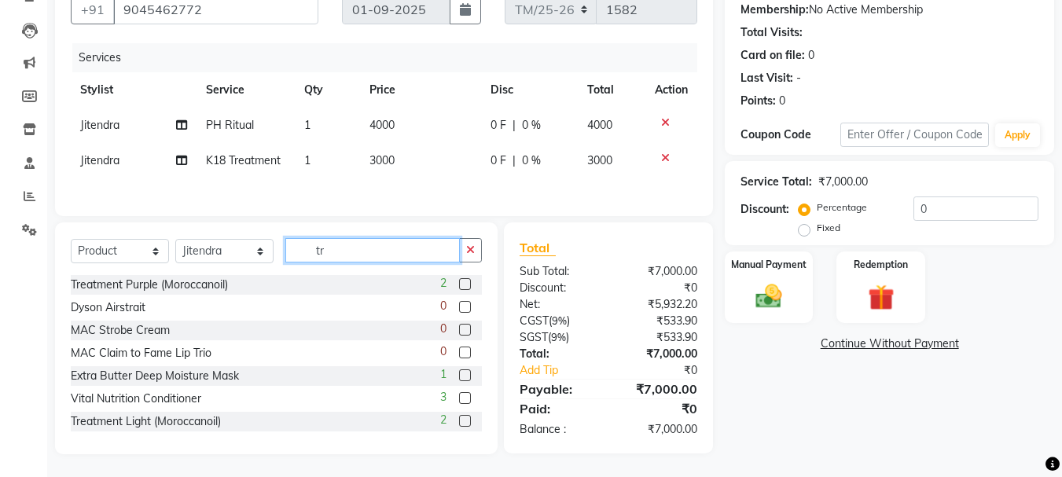
type input "t"
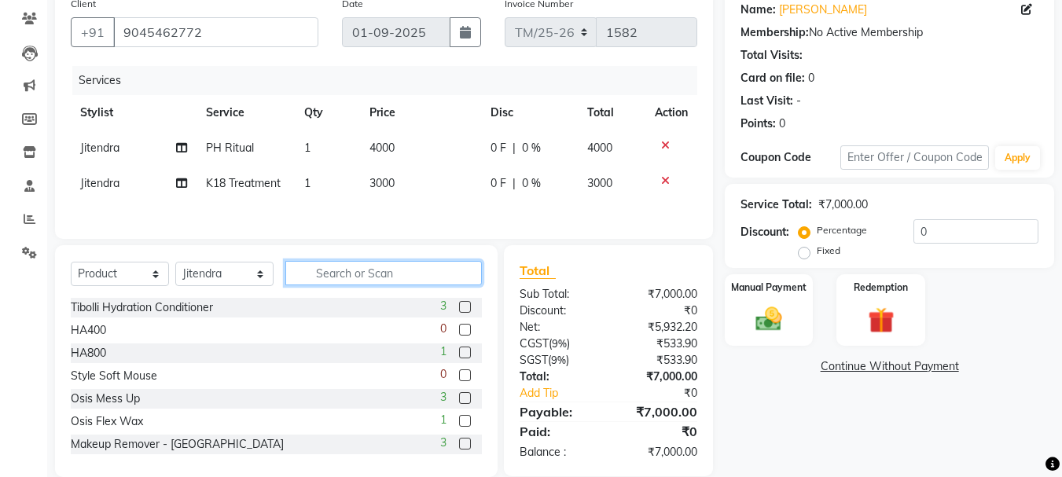
scroll to position [131, 0]
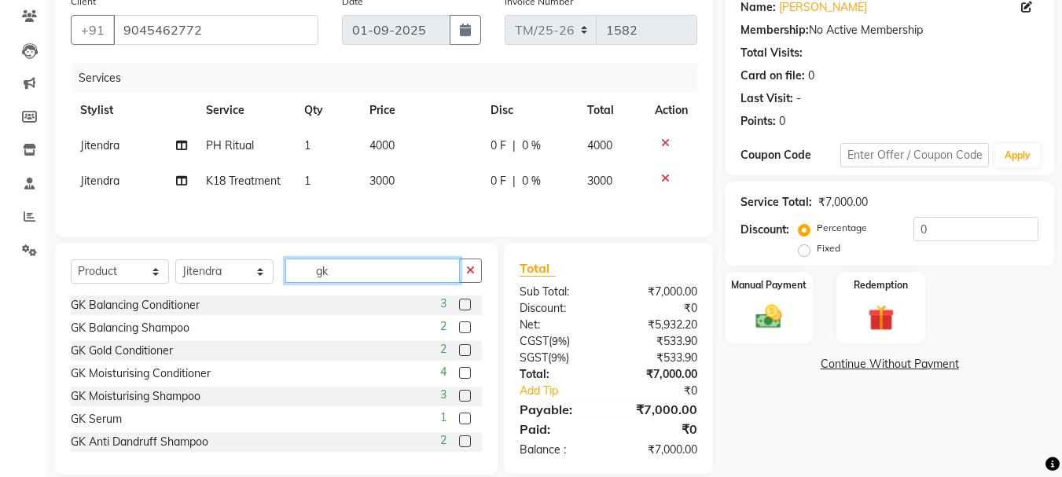
type input "gk"
click at [109, 307] on div "GK Balancing Conditioner" at bounding box center [135, 305] width 129 height 17
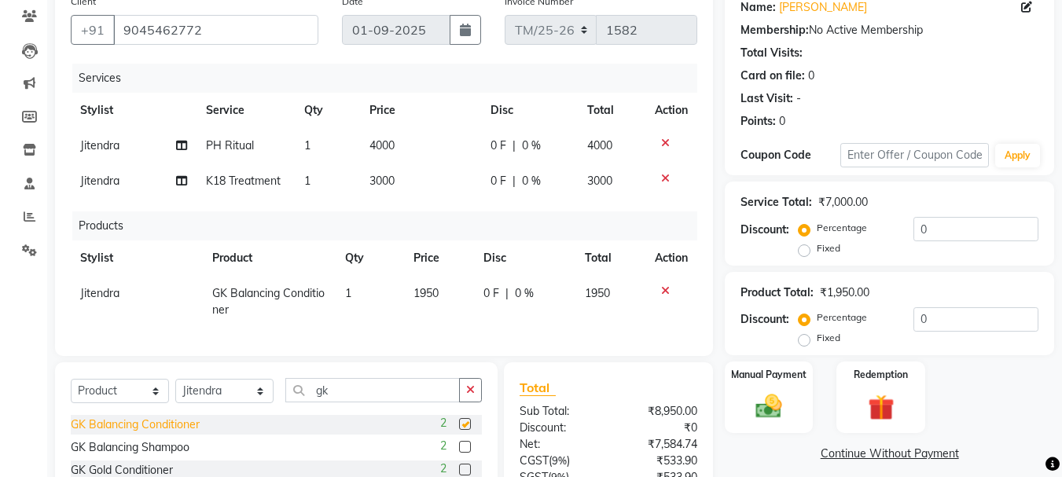
checkbox input "false"
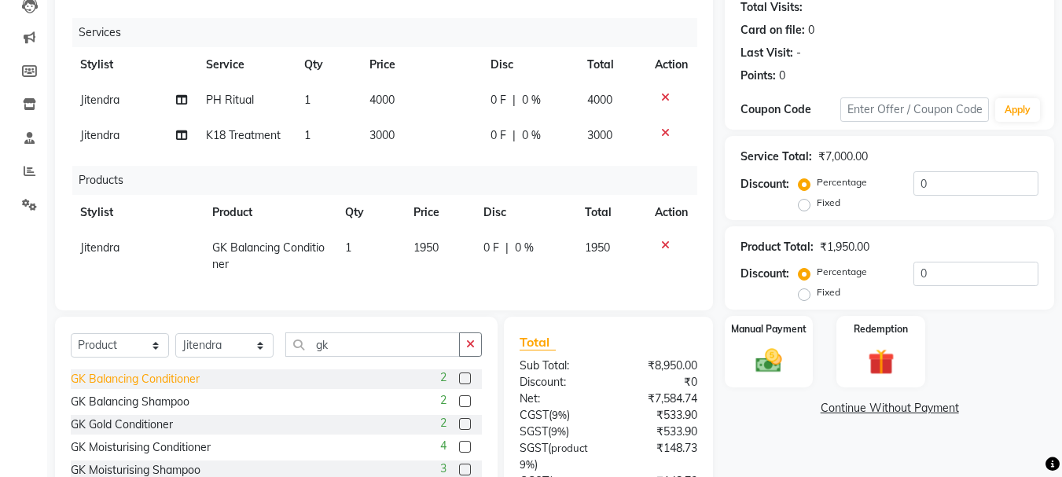
scroll to position [178, 0]
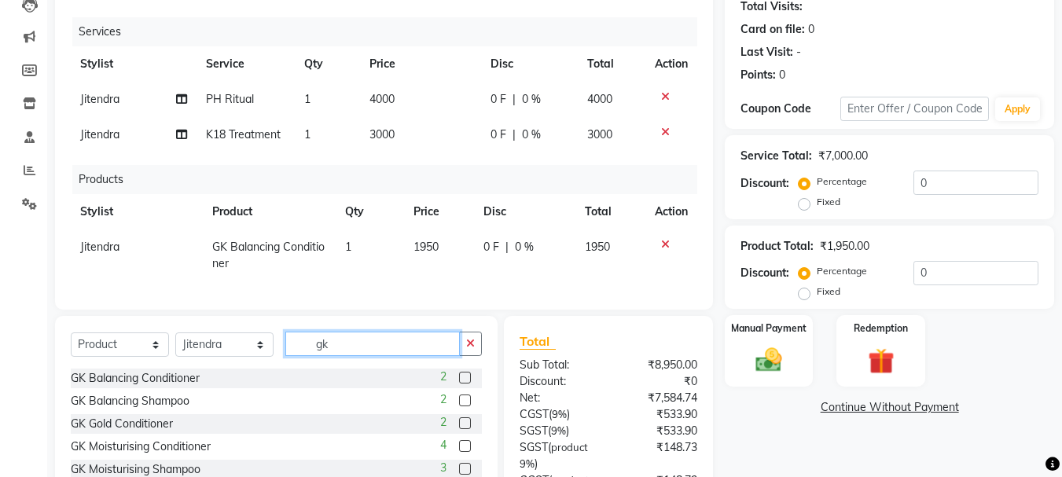
click at [367, 356] on input "gk" at bounding box center [372, 344] width 175 height 24
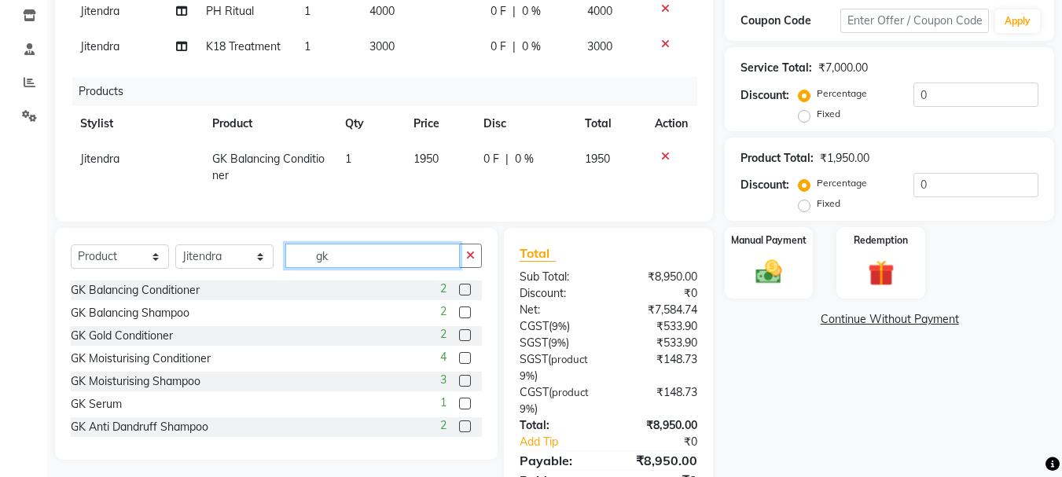
scroll to position [267, 0]
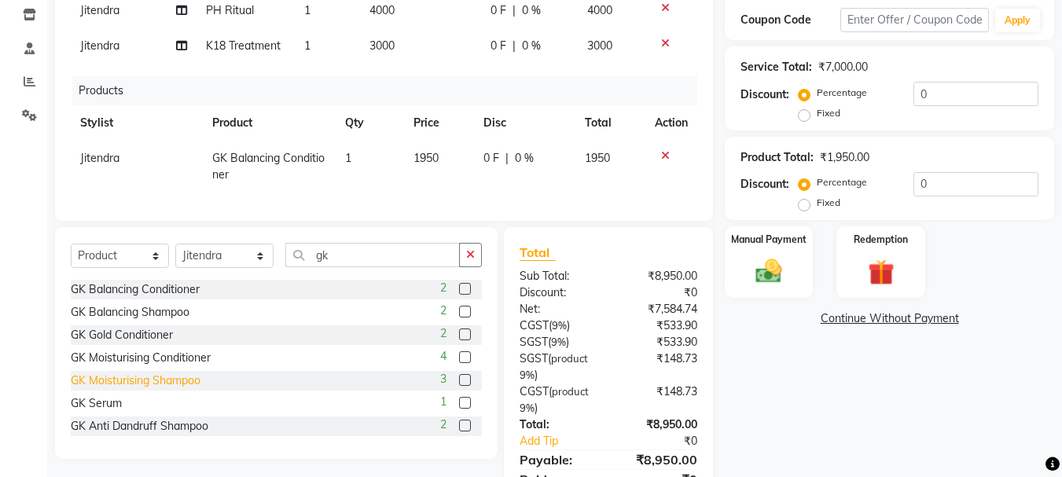
click at [110, 389] on div "GK Moisturising Shampoo" at bounding box center [136, 381] width 130 height 17
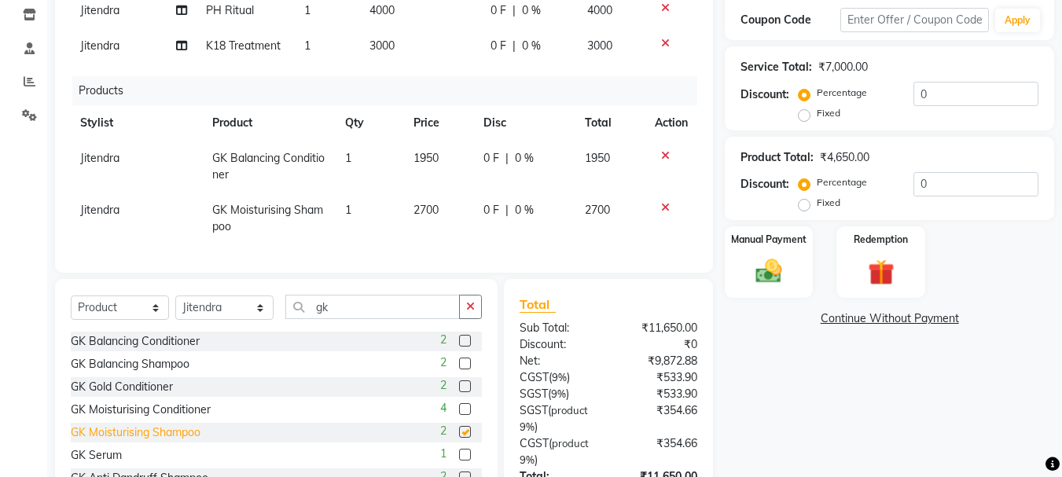
checkbox input "false"
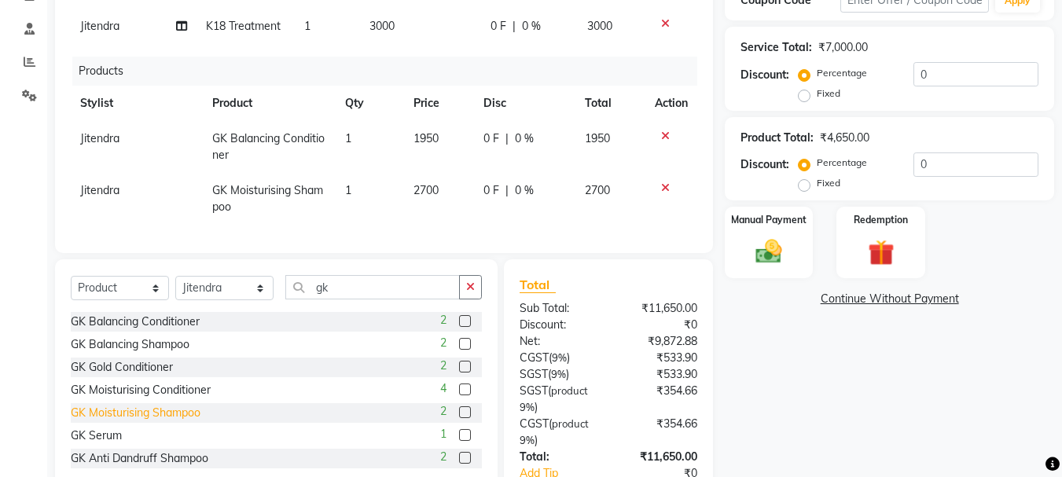
scroll to position [294, 0]
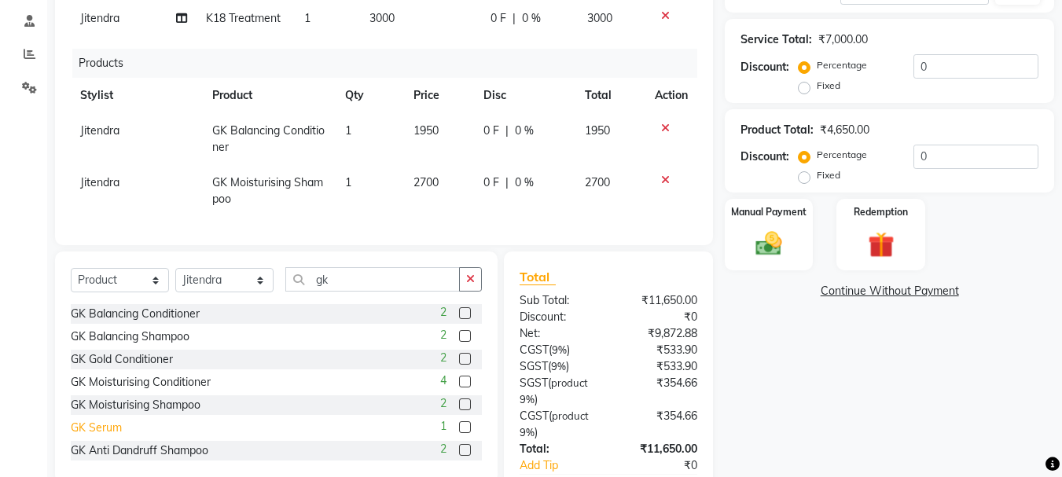
click at [109, 436] on div "GK Serum" at bounding box center [96, 428] width 51 height 17
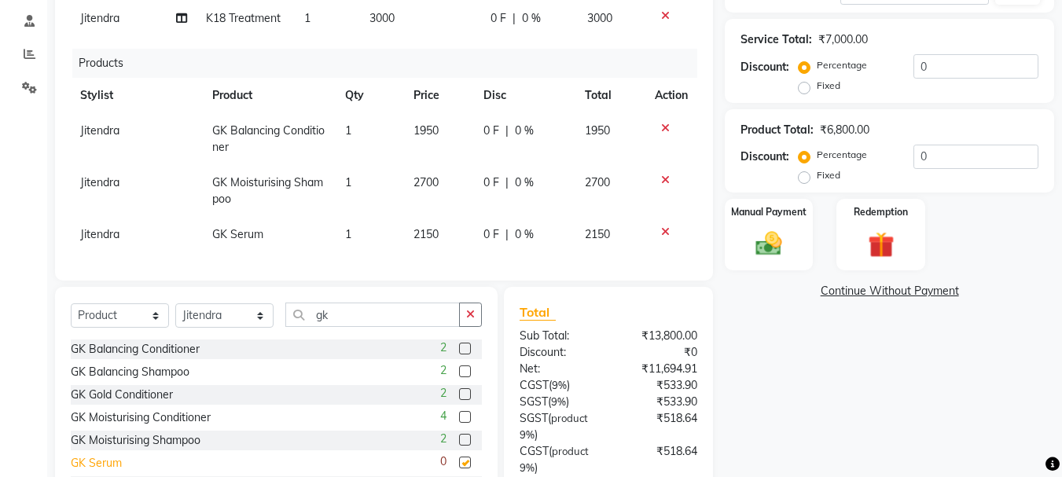
checkbox input "false"
click at [528, 233] on span "0 %" at bounding box center [524, 234] width 19 height 17
select select "62900"
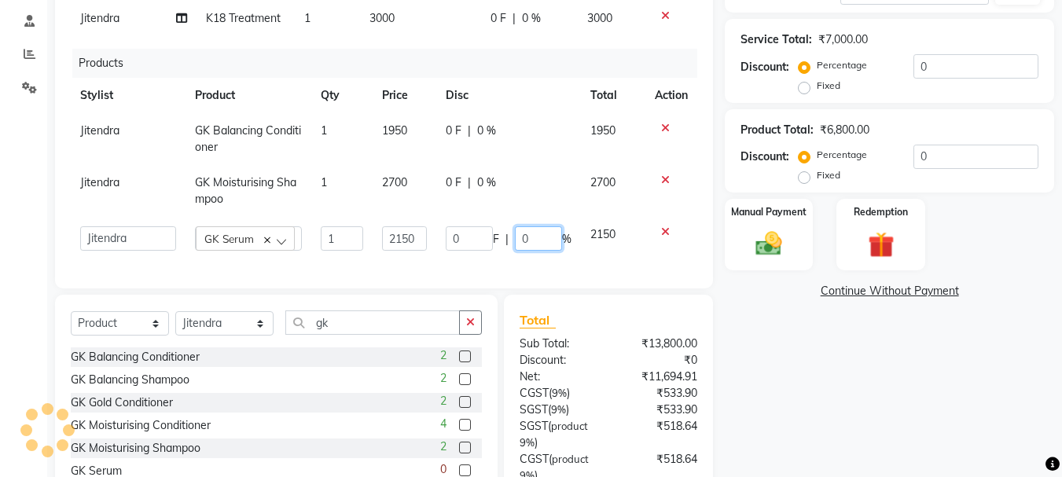
click at [539, 237] on input "0" at bounding box center [538, 238] width 47 height 24
type input "10"
click at [906, 403] on div "Name: [PERSON_NAME] Membership: No Active Membership Total Visits: Card on file…" at bounding box center [895, 208] width 341 height 768
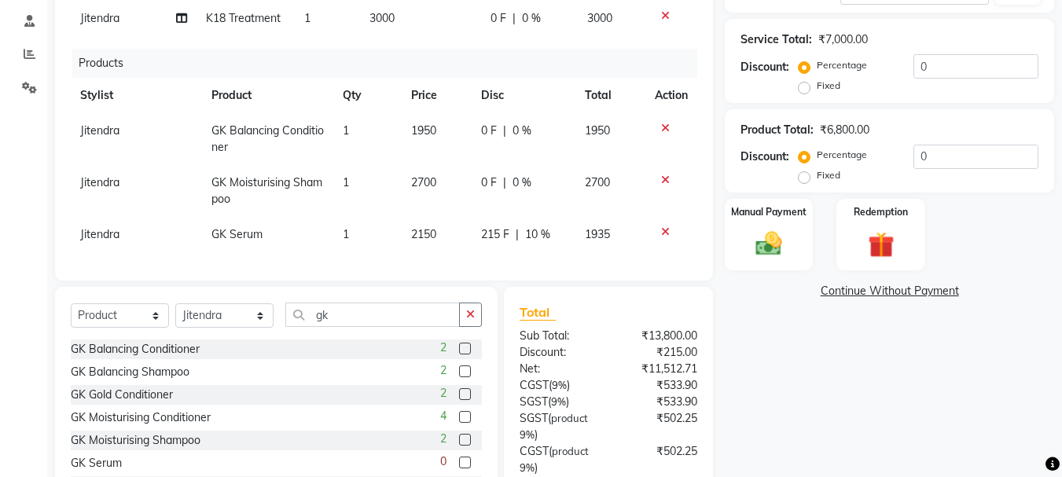
click at [526, 175] on span "0 %" at bounding box center [522, 183] width 19 height 17
select select "62900"
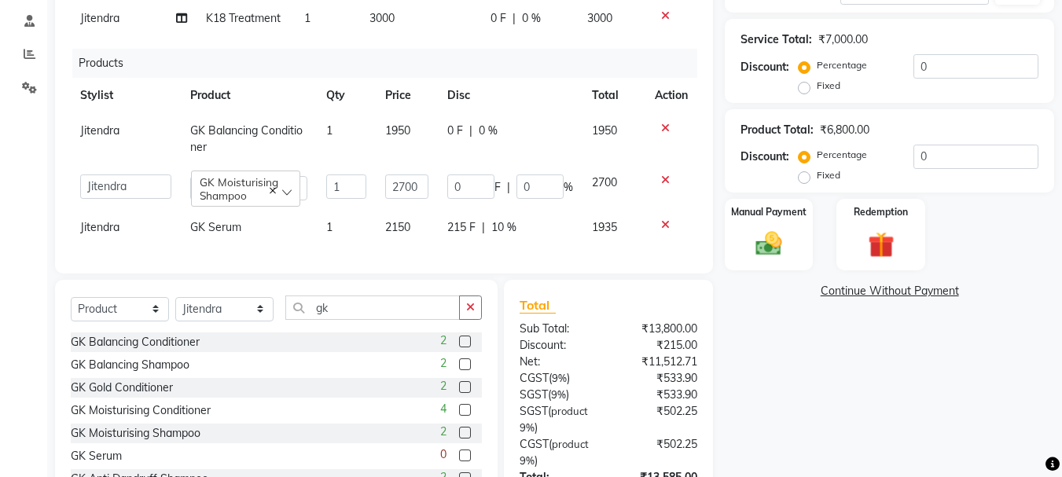
click at [494, 123] on span "0 %" at bounding box center [488, 131] width 19 height 17
select select "62900"
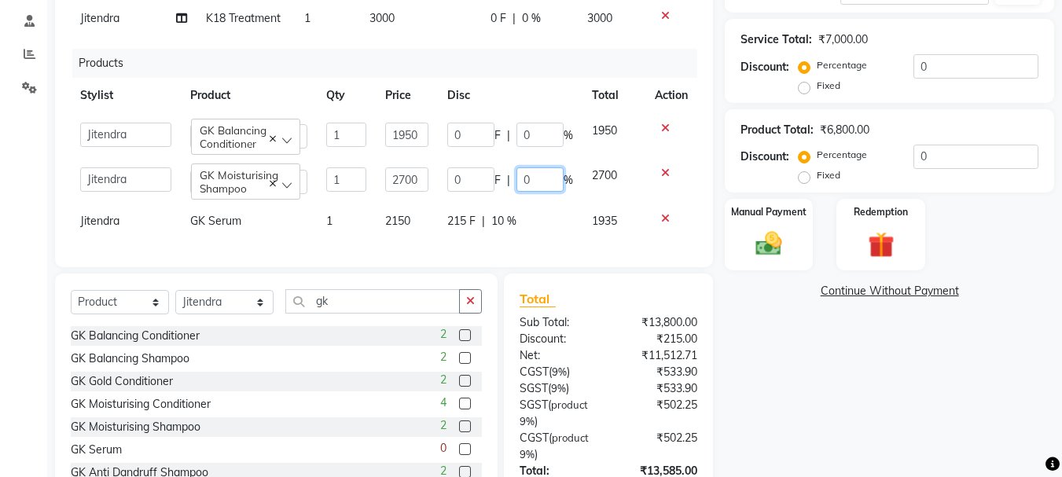
click at [531, 184] on input "0" at bounding box center [540, 179] width 47 height 24
type input "10"
click at [896, 396] on div "Name: [PERSON_NAME] Membership: No Active Membership Total Visits: Card on file…" at bounding box center [895, 197] width 341 height 747
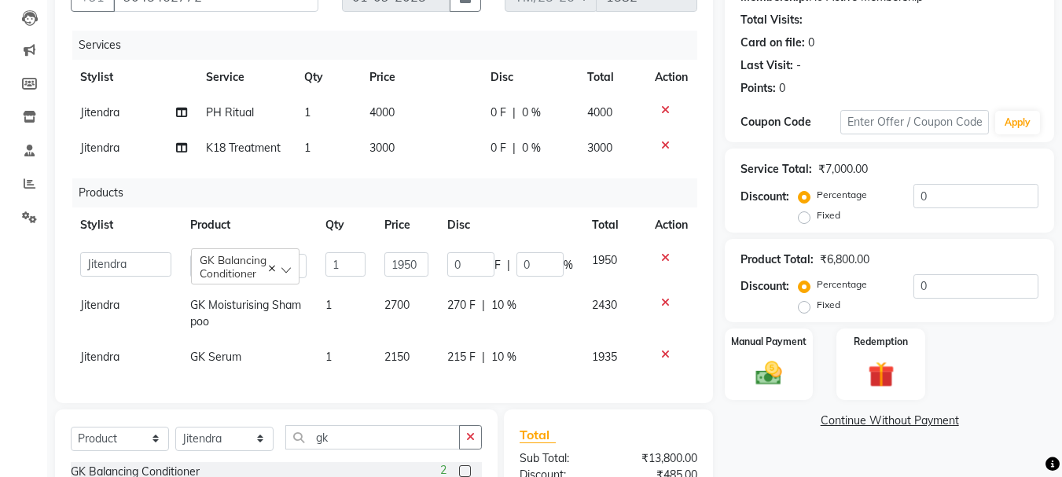
scroll to position [163, 0]
click at [817, 218] on label "Fixed" at bounding box center [829, 217] width 24 height 14
click at [805, 218] on input "Fixed" at bounding box center [807, 217] width 11 height 11
radio input "true"
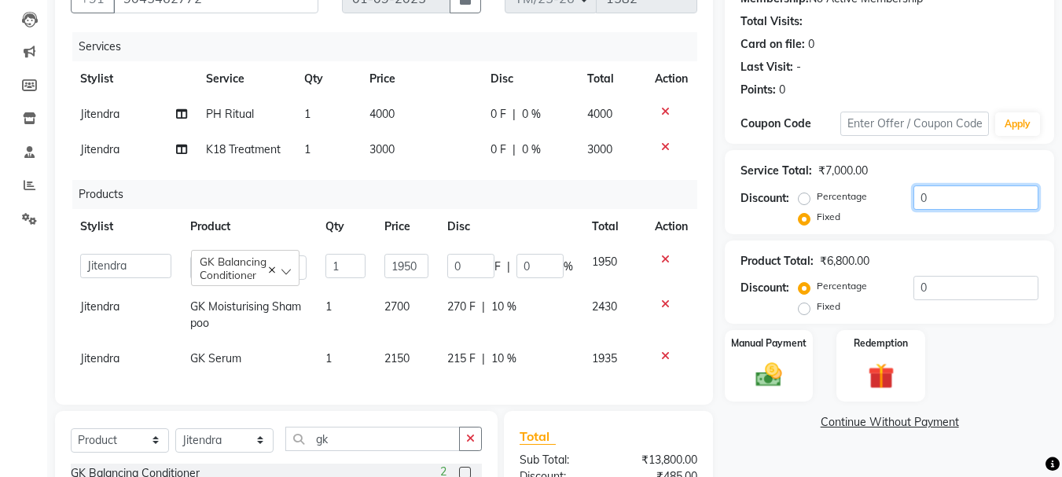
click at [955, 195] on input "0" at bounding box center [976, 198] width 125 height 24
type input "100"
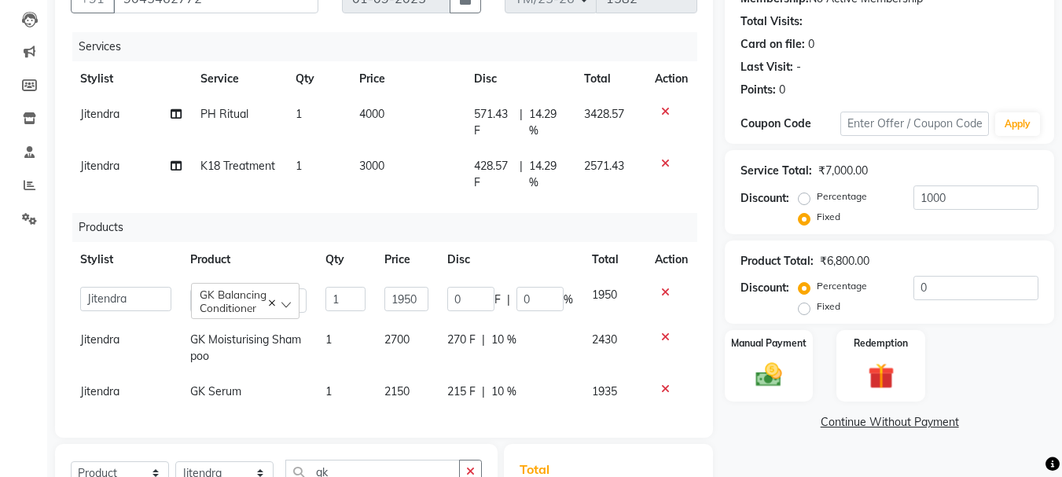
click at [1014, 392] on div "Manual Payment Redemption" at bounding box center [889, 366] width 353 height 72
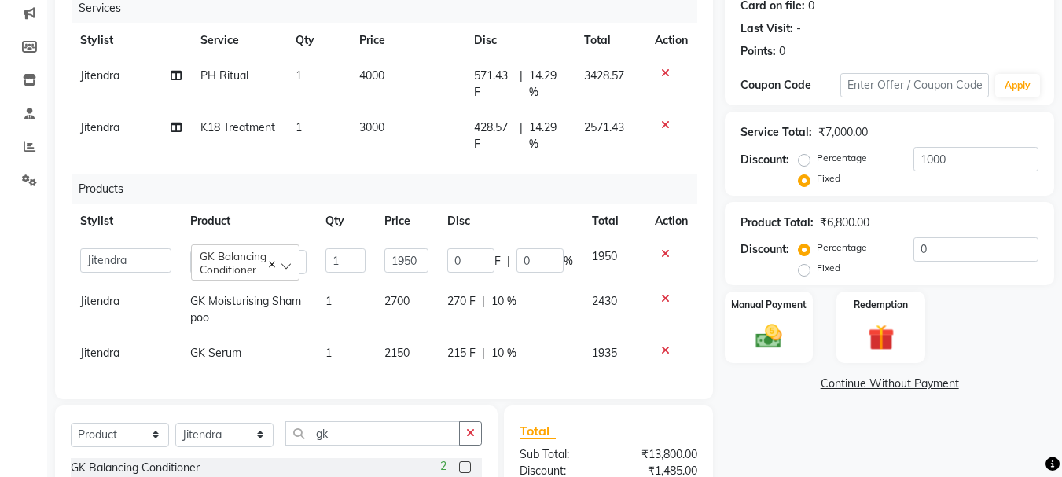
scroll to position [200, 0]
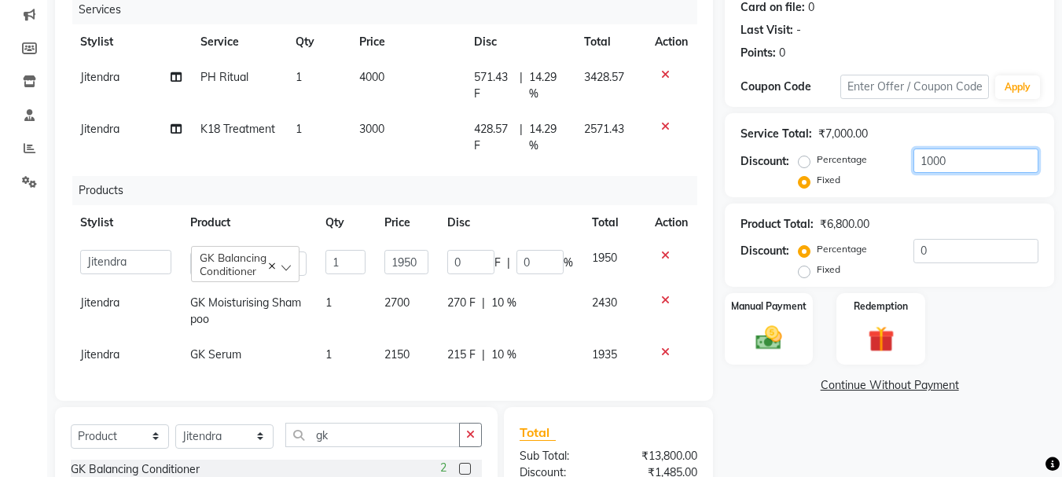
click at [971, 161] on input "1000" at bounding box center [976, 161] width 125 height 24
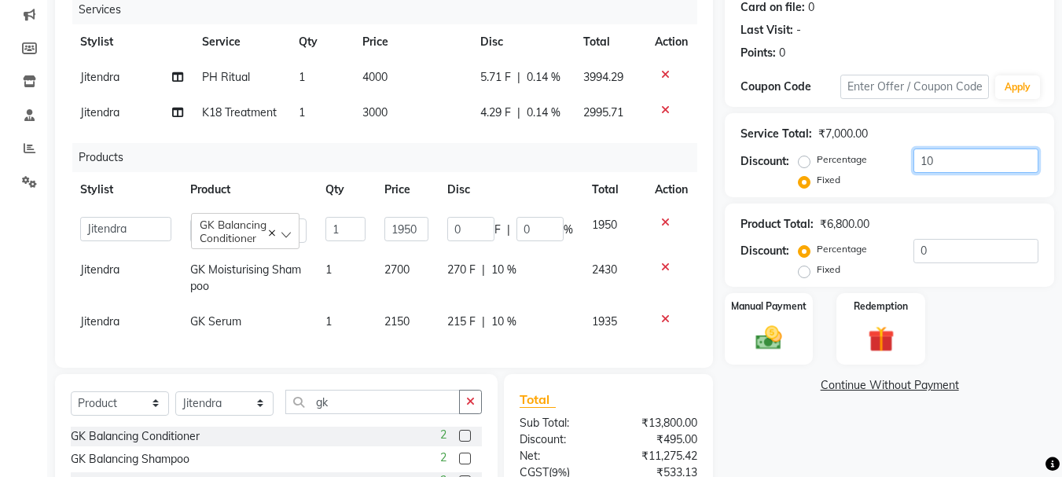
type input "1"
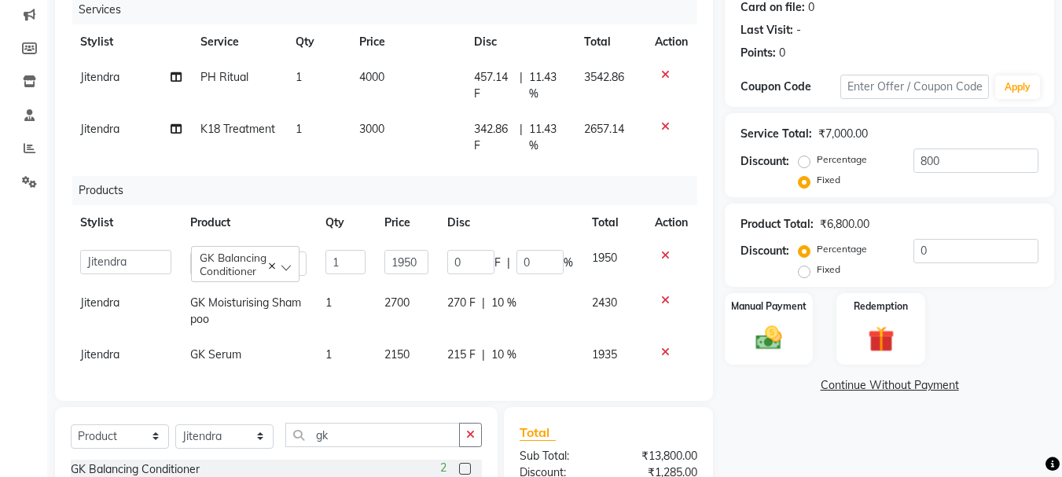
click at [1006, 380] on link "Continue Without Payment" at bounding box center [889, 385] width 323 height 17
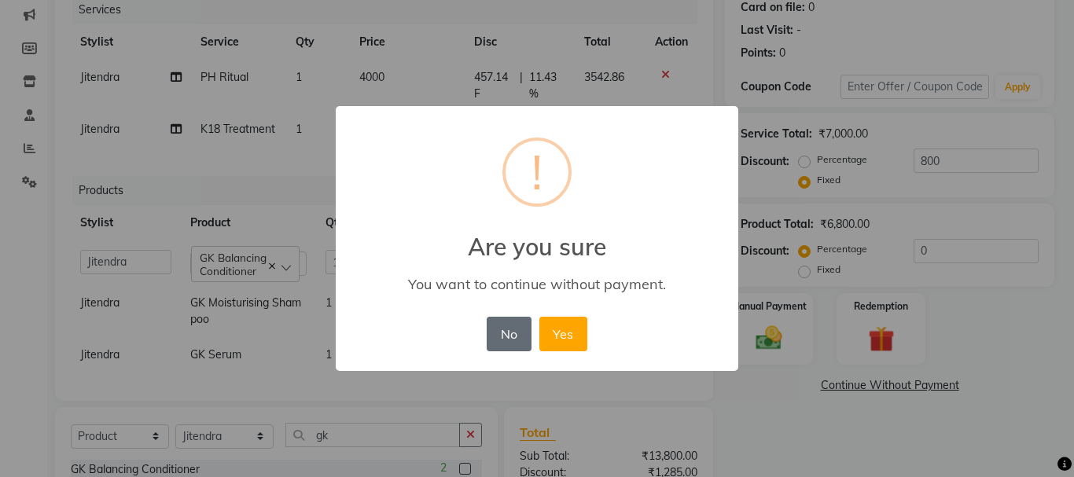
click at [510, 325] on button "No" at bounding box center [509, 334] width 44 height 35
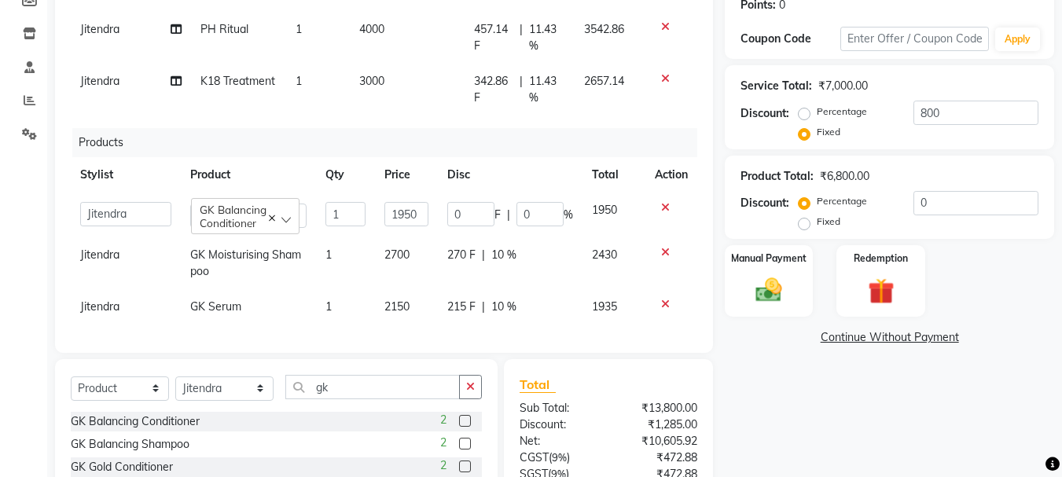
scroll to position [252, 0]
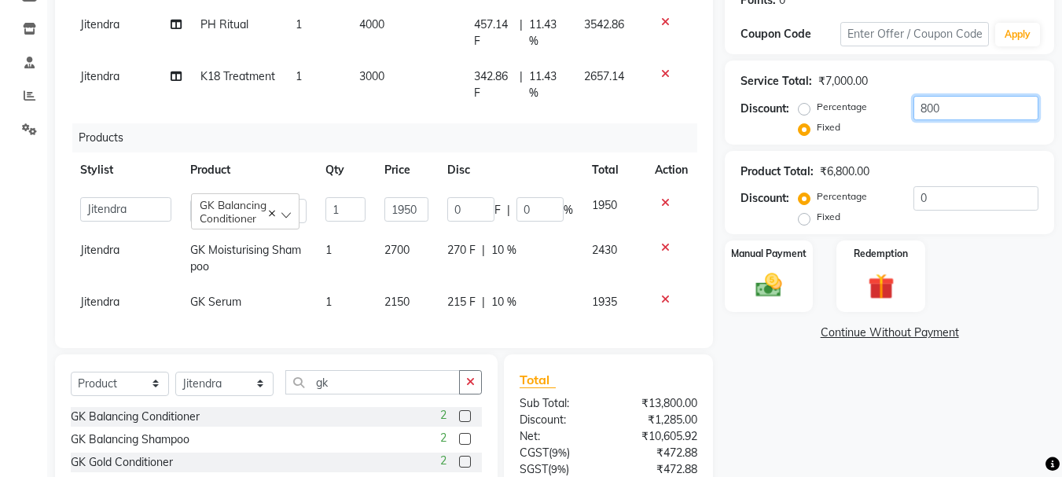
click at [959, 112] on input "800" at bounding box center [976, 108] width 125 height 24
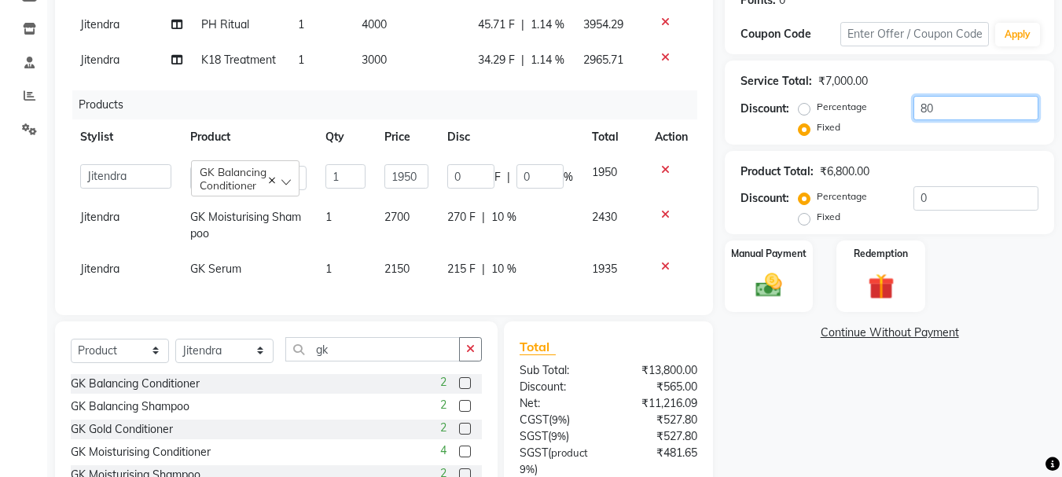
type input "8"
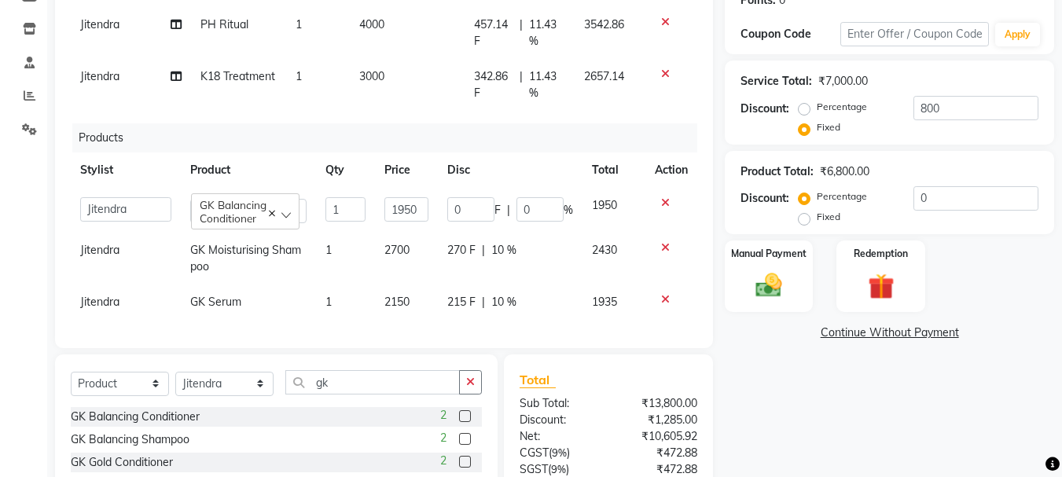
click at [962, 384] on div "Name: [PERSON_NAME] Membership: No Active Membership Total Visits: Card on file…" at bounding box center [895, 259] width 341 height 786
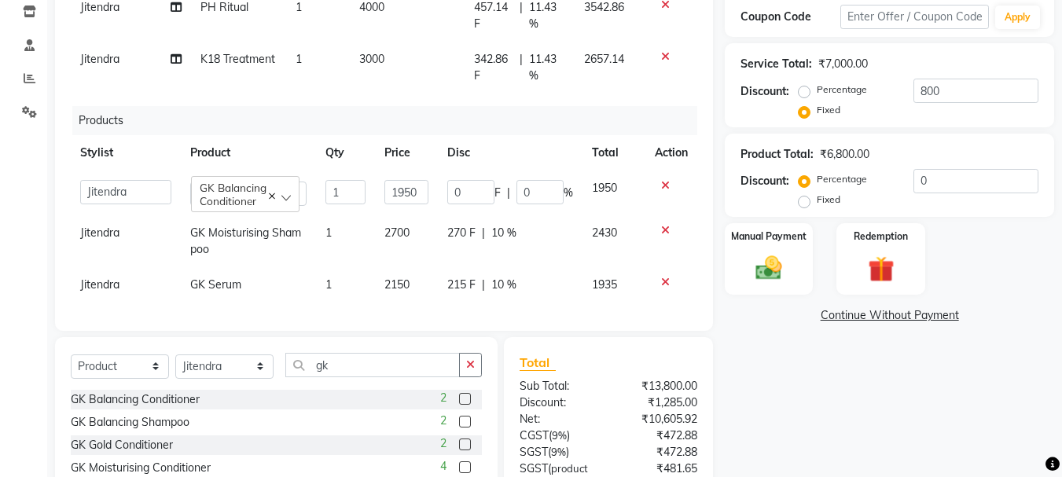
scroll to position [267, 0]
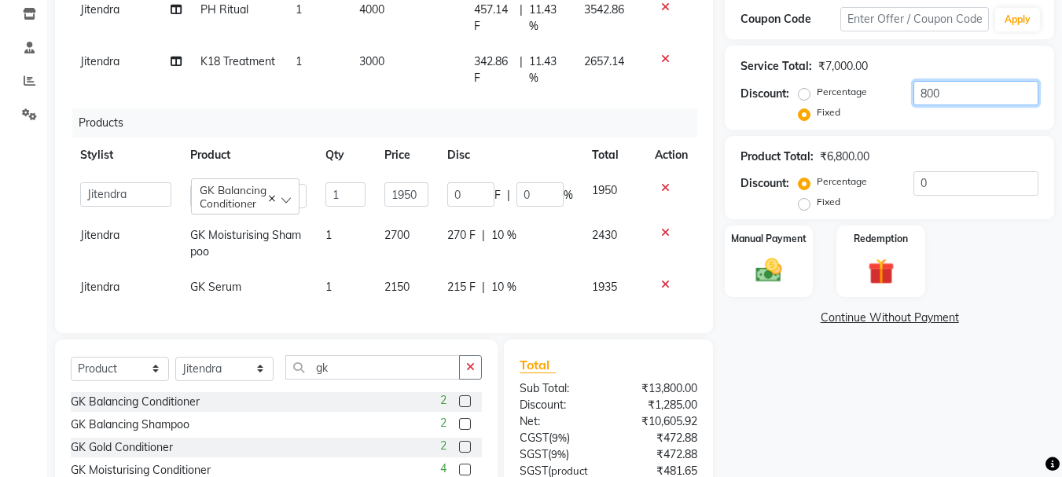
click at [965, 94] on input "800" at bounding box center [976, 93] width 125 height 24
type input "8"
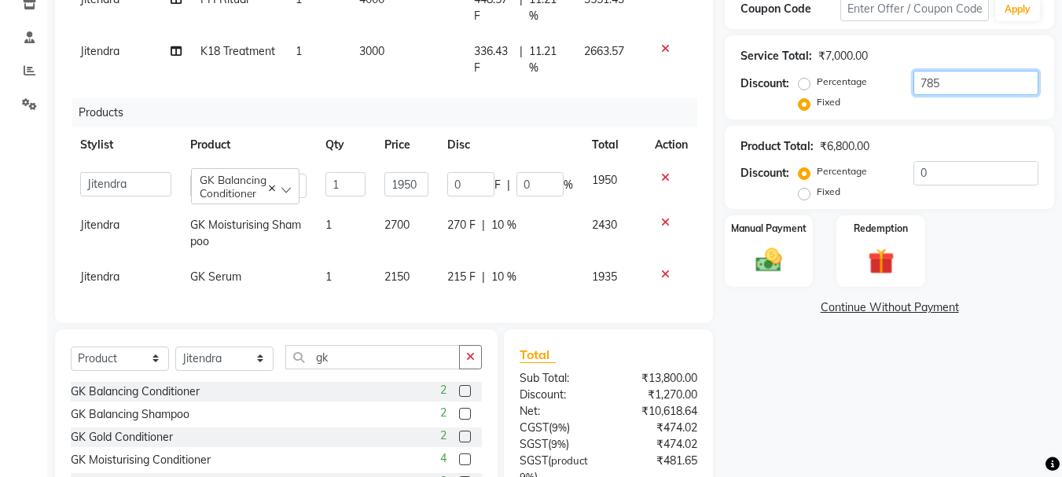
click at [967, 84] on input "785" at bounding box center [976, 83] width 125 height 24
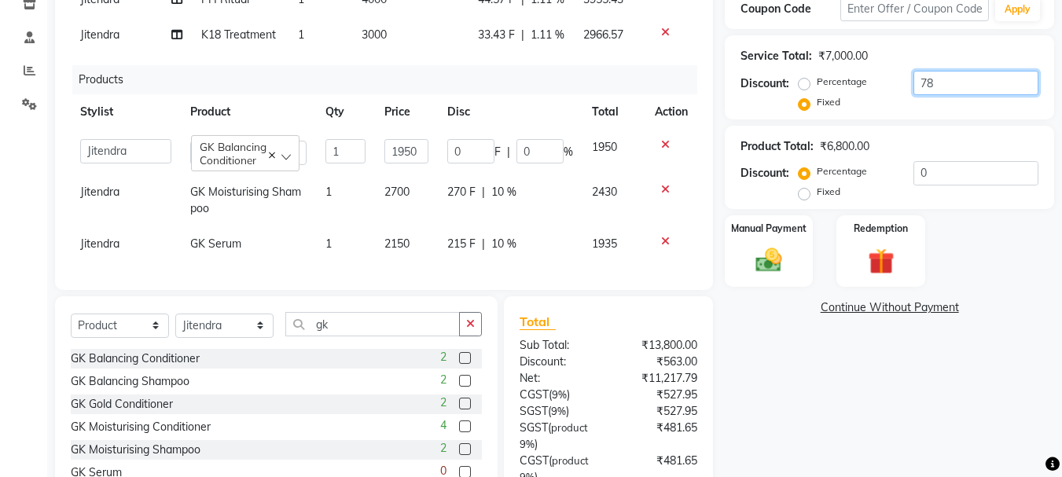
type input "7"
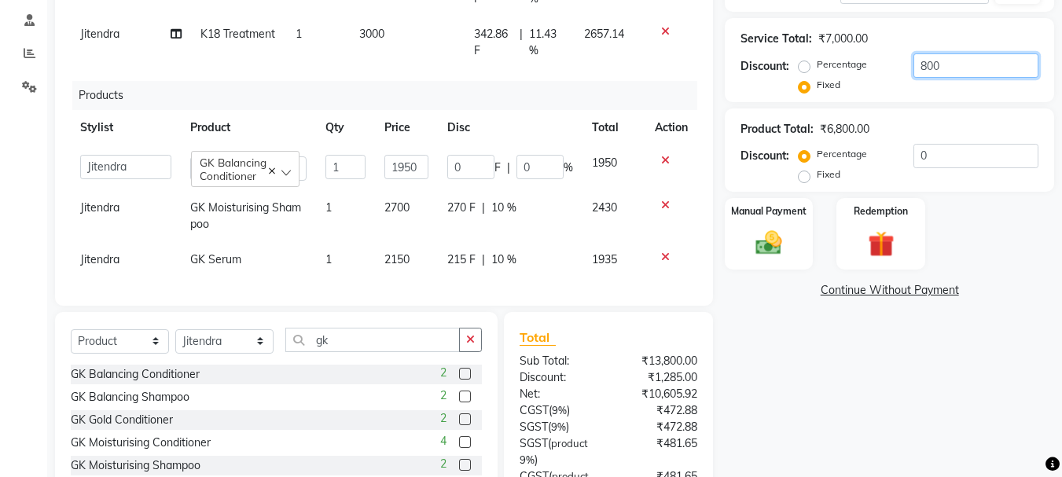
scroll to position [311, 0]
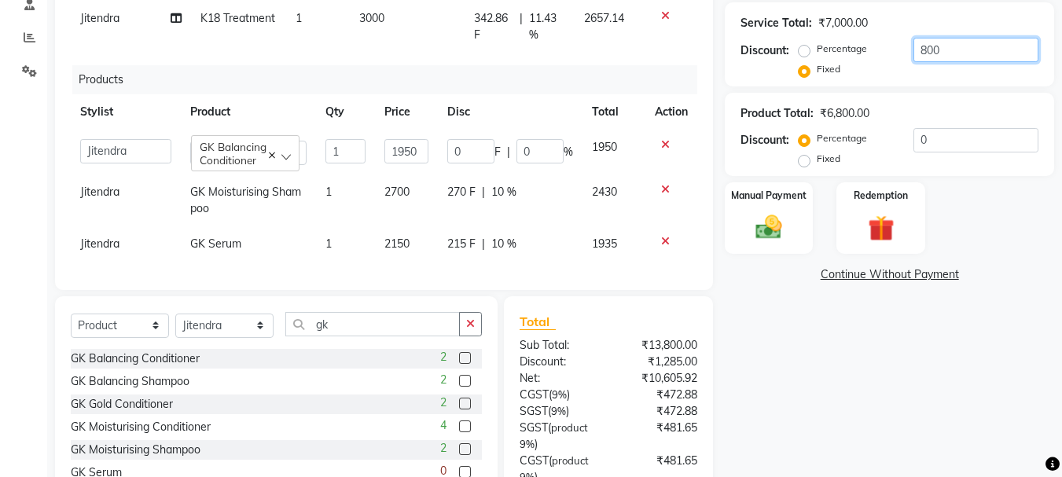
click at [976, 53] on input "800" at bounding box center [976, 50] width 125 height 24
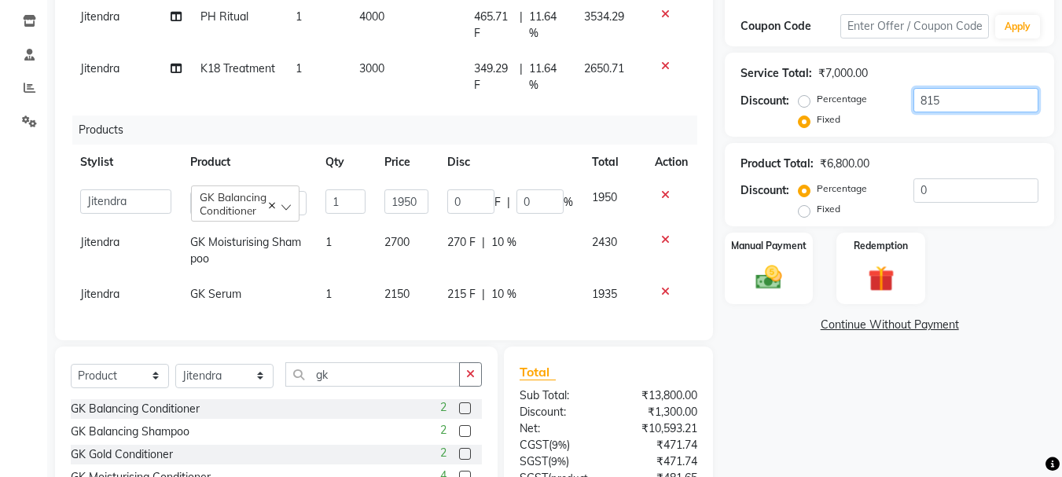
scroll to position [266, 0]
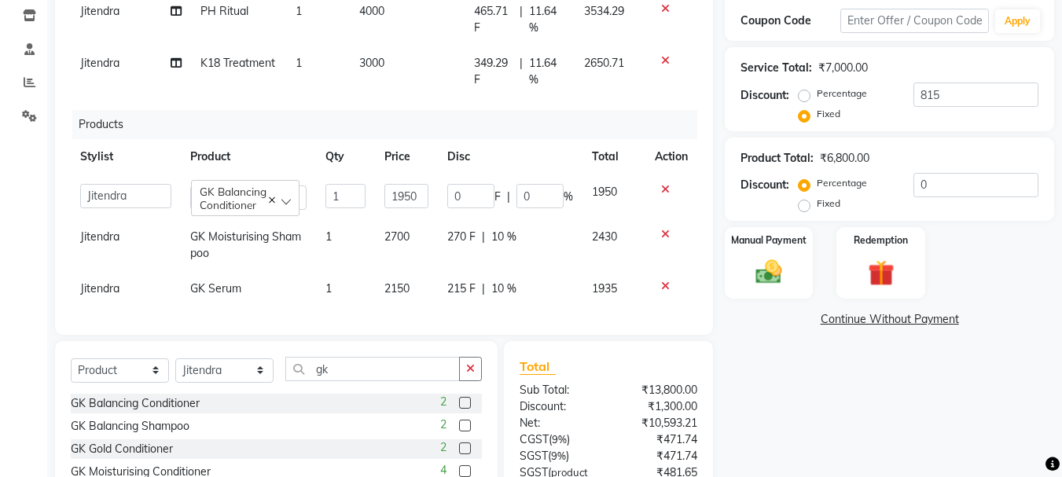
click at [664, 188] on icon at bounding box center [665, 189] width 9 height 11
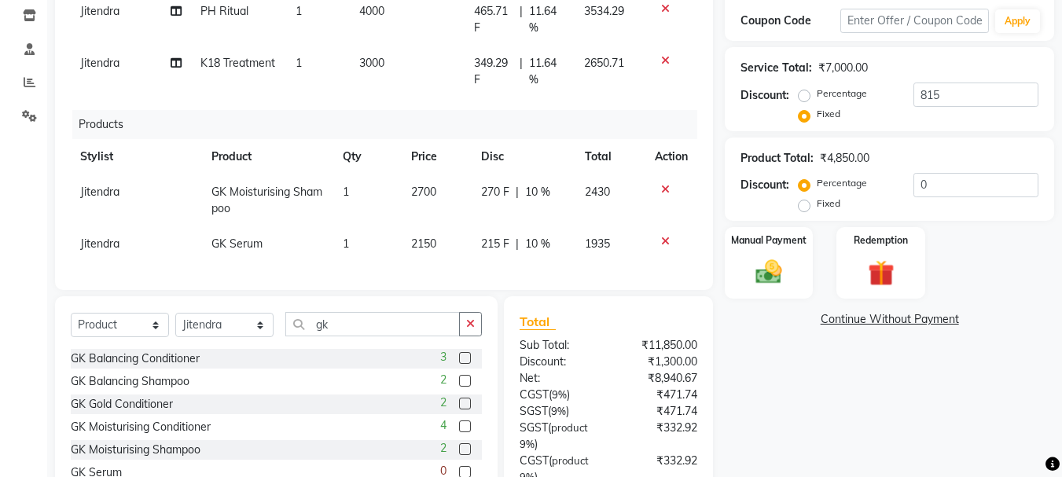
click at [666, 240] on icon at bounding box center [665, 241] width 9 height 11
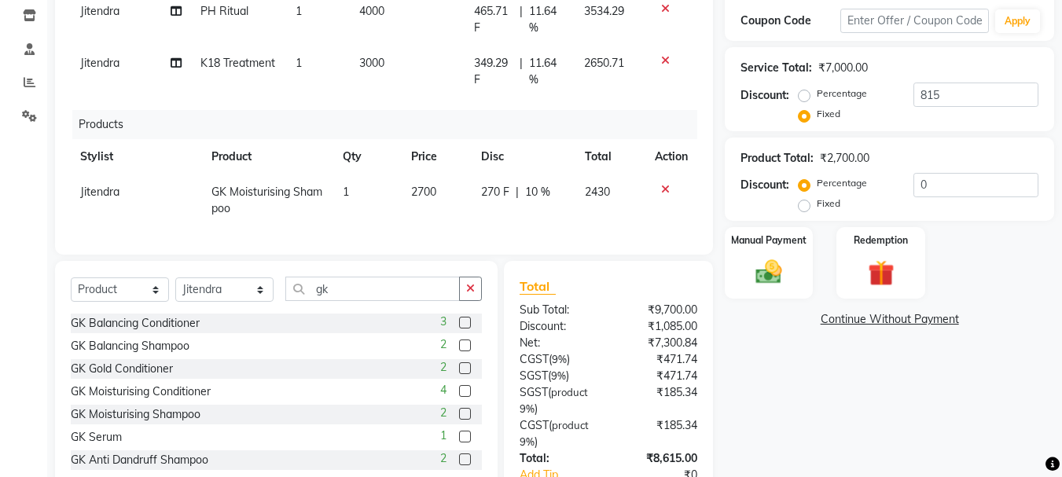
click at [664, 188] on icon at bounding box center [665, 189] width 9 height 11
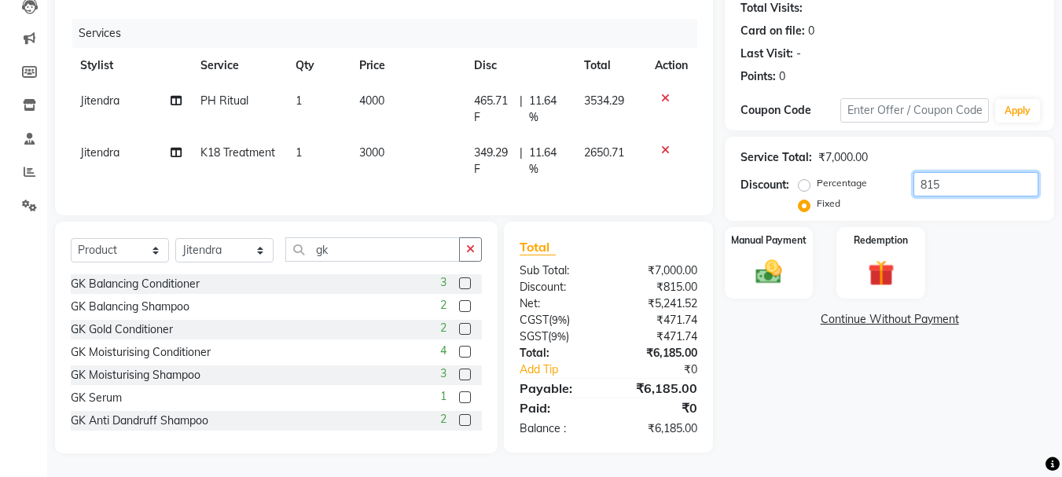
click at [963, 172] on input "815" at bounding box center [976, 184] width 125 height 24
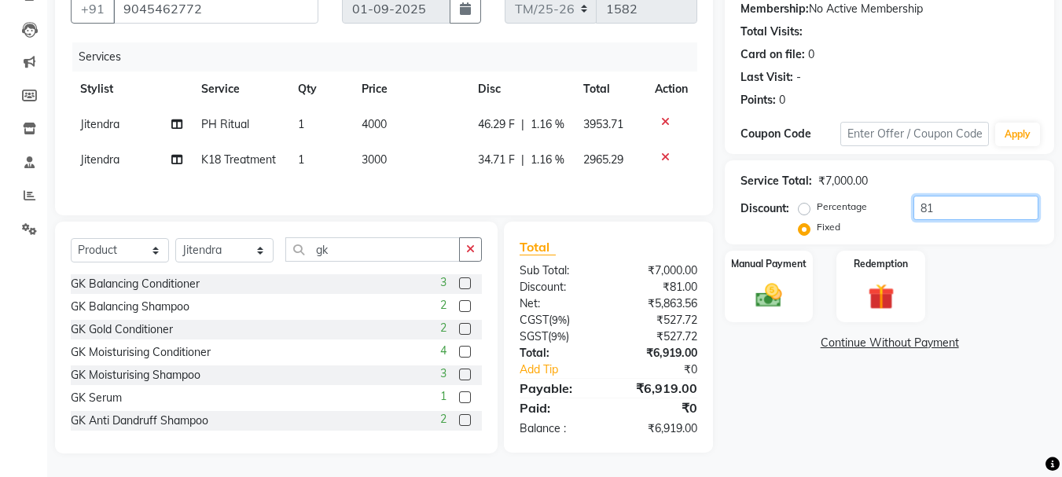
type input "8"
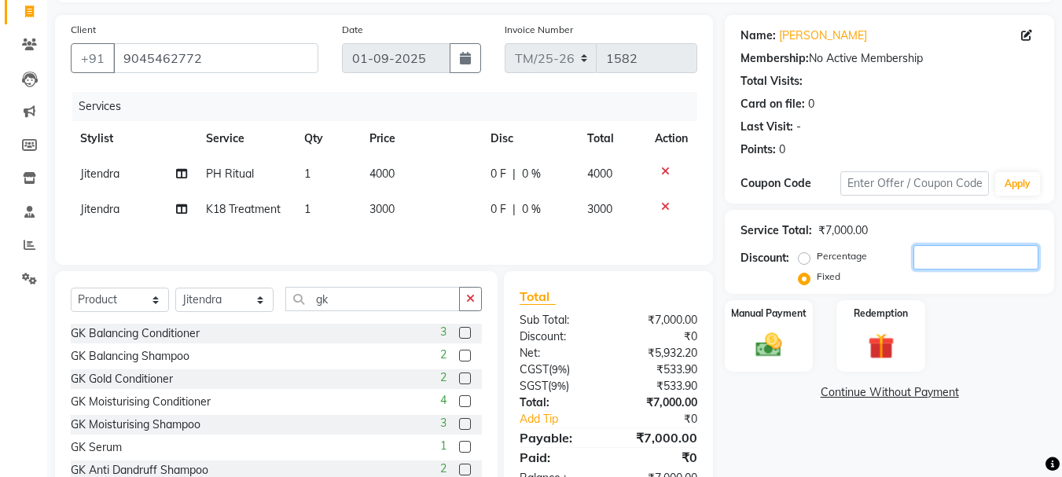
scroll to position [105, 0]
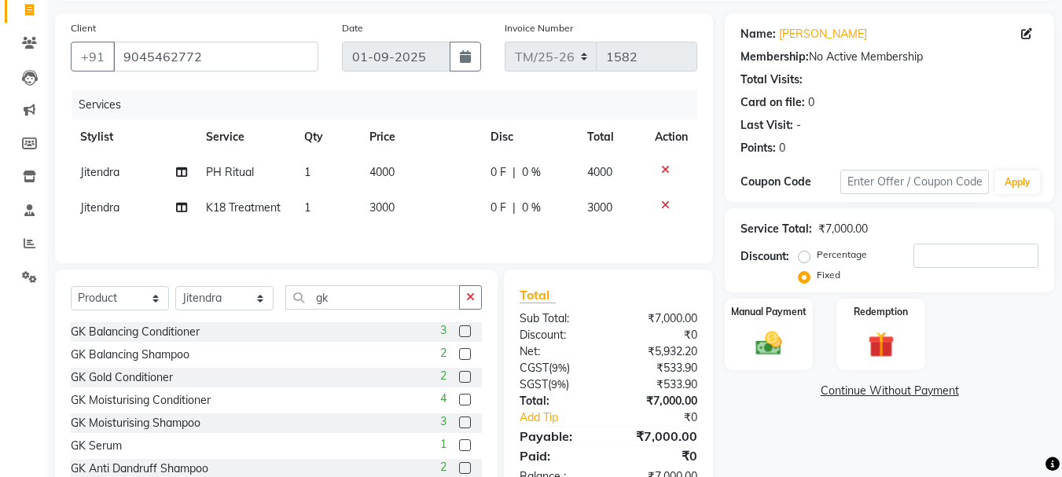
click at [664, 201] on icon at bounding box center [665, 205] width 9 height 11
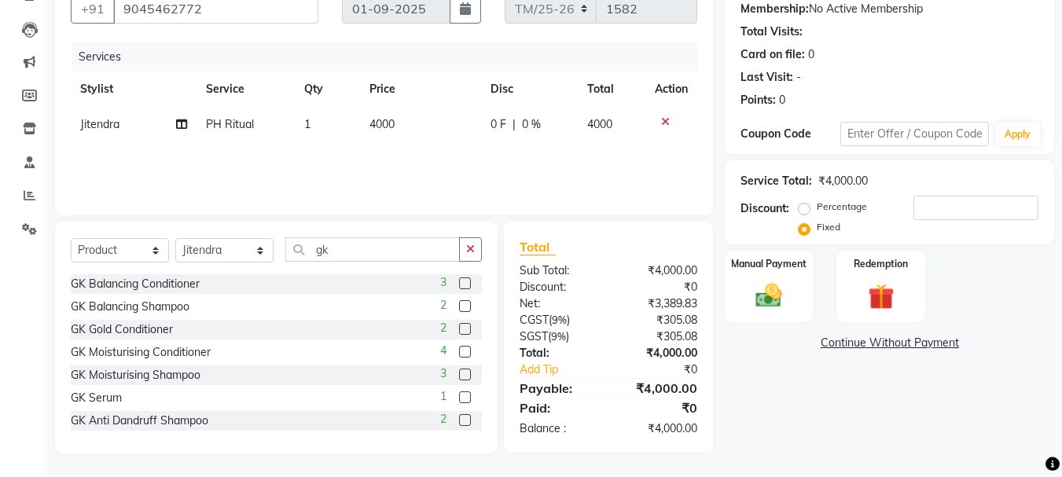
scroll to position [152, 0]
click at [322, 132] on td "1" at bounding box center [327, 125] width 65 height 35
select select "62900"
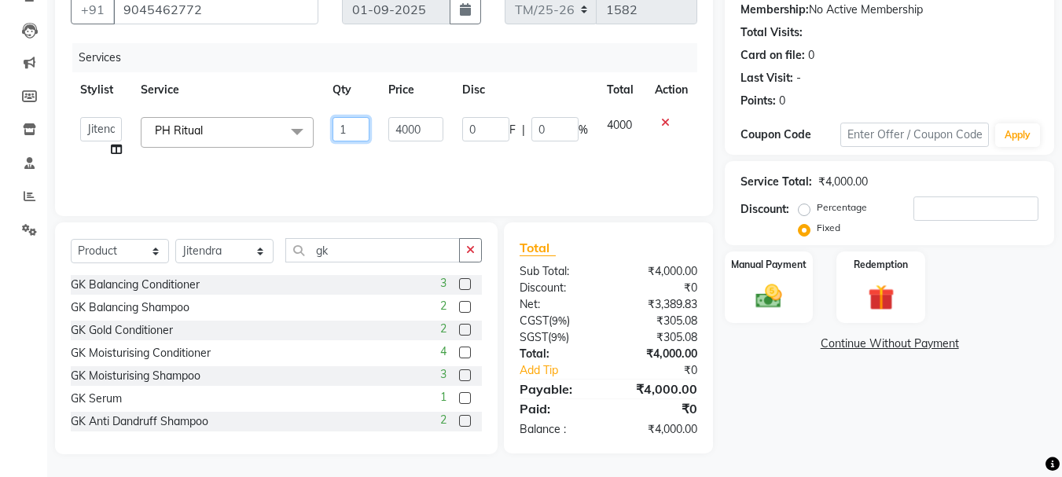
click at [361, 123] on input "1" at bounding box center [352, 129] width 38 height 24
type input "2"
click at [974, 84] on div "Last Visit: -" at bounding box center [890, 78] width 298 height 17
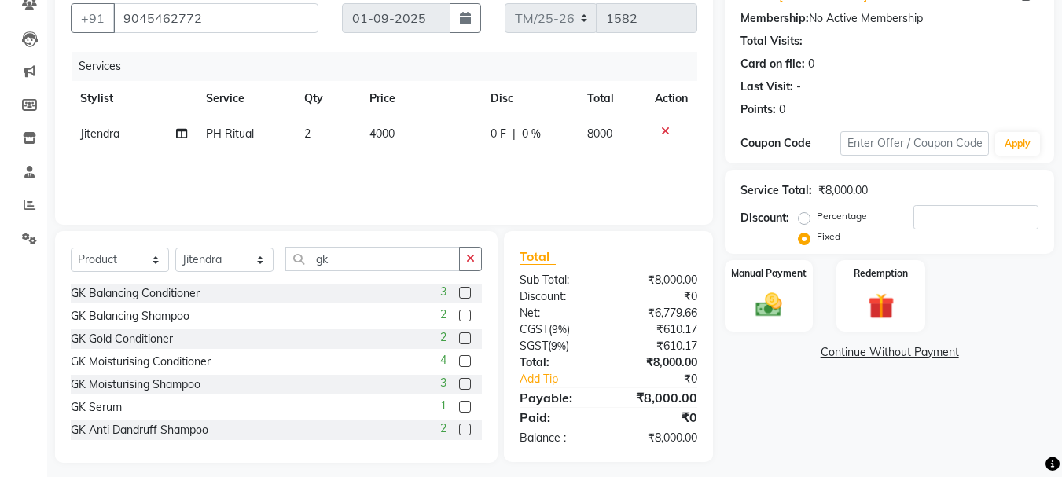
scroll to position [142, 0]
click at [407, 133] on td "4000" at bounding box center [420, 134] width 121 height 35
select select "62900"
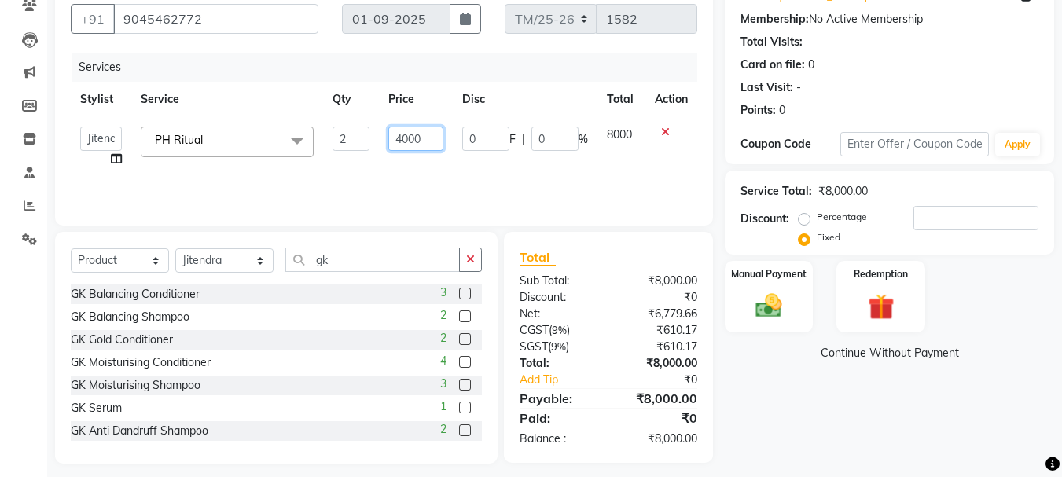
click at [428, 136] on input "4000" at bounding box center [415, 139] width 54 height 24
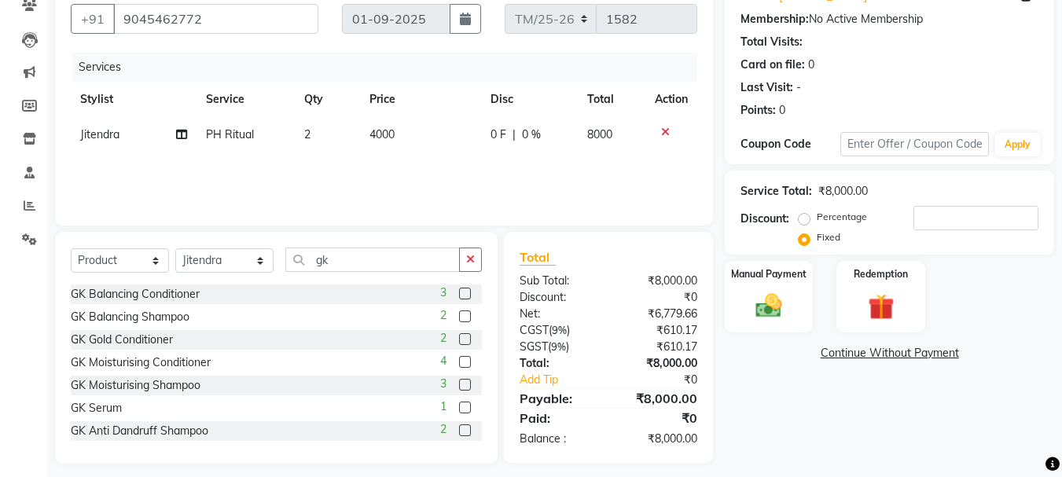
click at [536, 143] on td "0 F | 0 %" at bounding box center [529, 134] width 96 height 35
select select "62900"
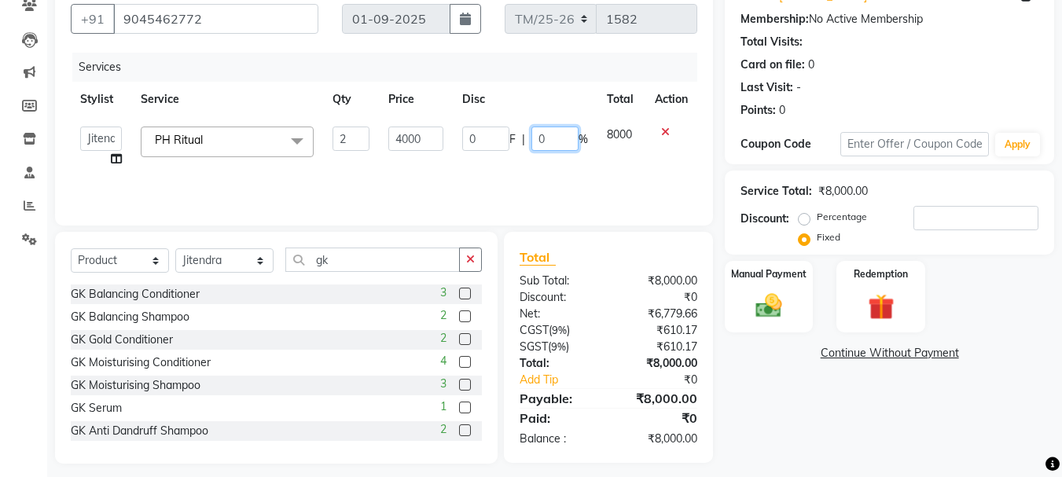
click at [561, 138] on input "0" at bounding box center [555, 139] width 47 height 24
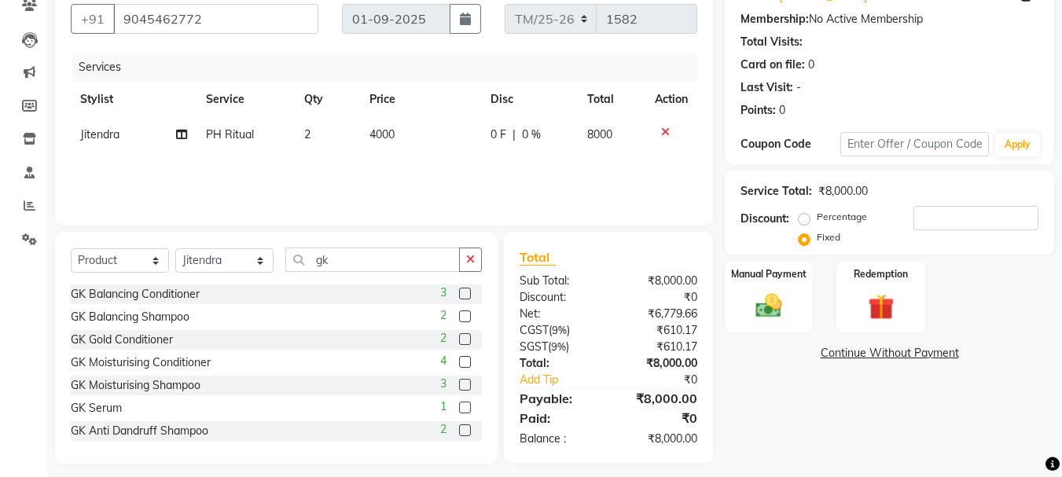
click at [496, 134] on span "0 F" at bounding box center [499, 135] width 16 height 17
select select "62900"
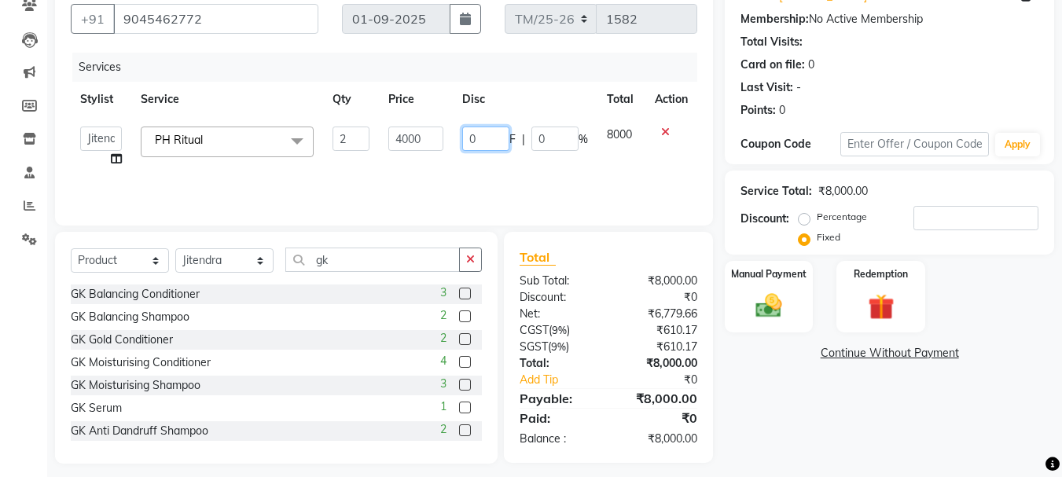
click at [490, 137] on input "0" at bounding box center [485, 139] width 47 height 24
type input "2000"
click at [905, 412] on div "Name: [PERSON_NAME] Membership: No Active Membership Total Visits: Card on file…" at bounding box center [895, 220] width 341 height 488
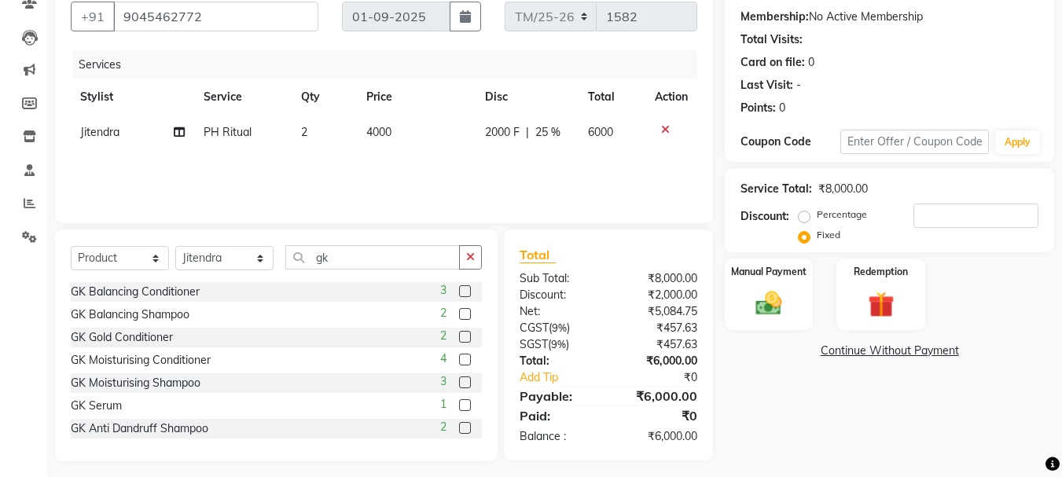
scroll to position [128, 0]
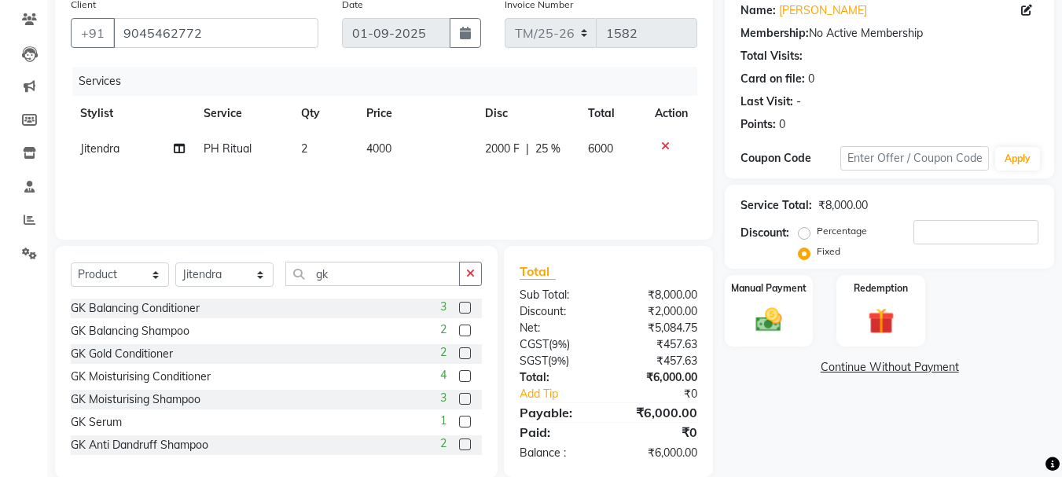
click at [505, 143] on span "2000 F" at bounding box center [502, 149] width 35 height 17
select select "62900"
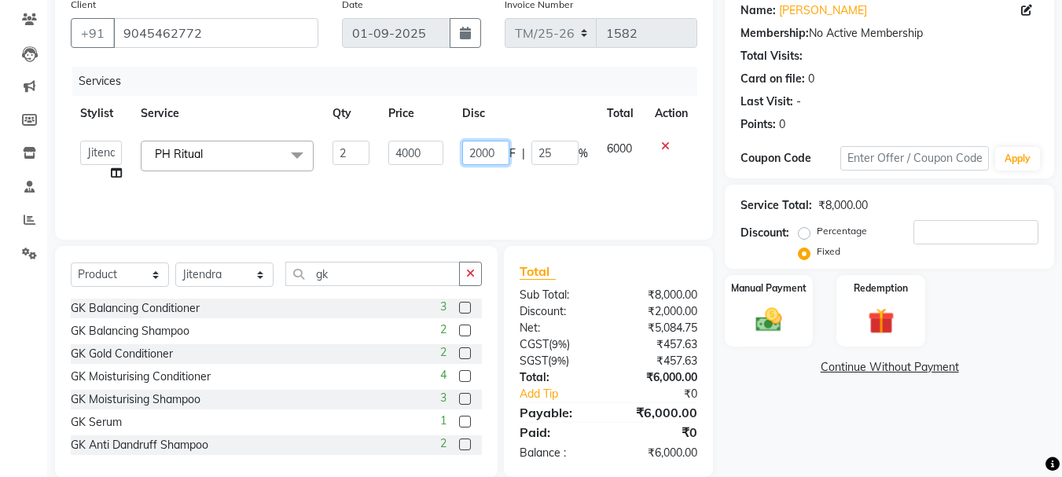
click at [499, 153] on input "2000" at bounding box center [485, 153] width 47 height 24
type input "2"
type input "1500"
click at [882, 433] on div "Name: [PERSON_NAME] Membership: No Active Membership Total Visits: Card on file…" at bounding box center [895, 234] width 341 height 488
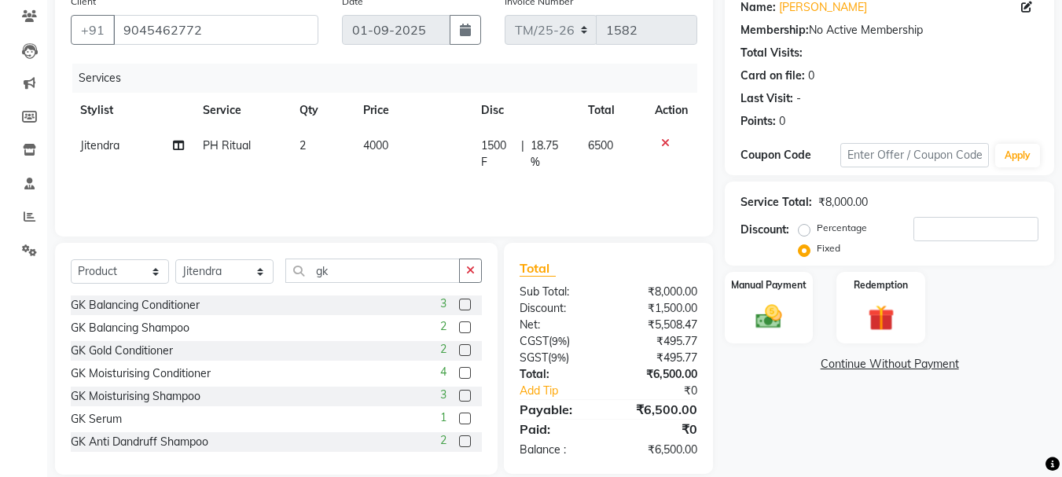
scroll to position [153, 0]
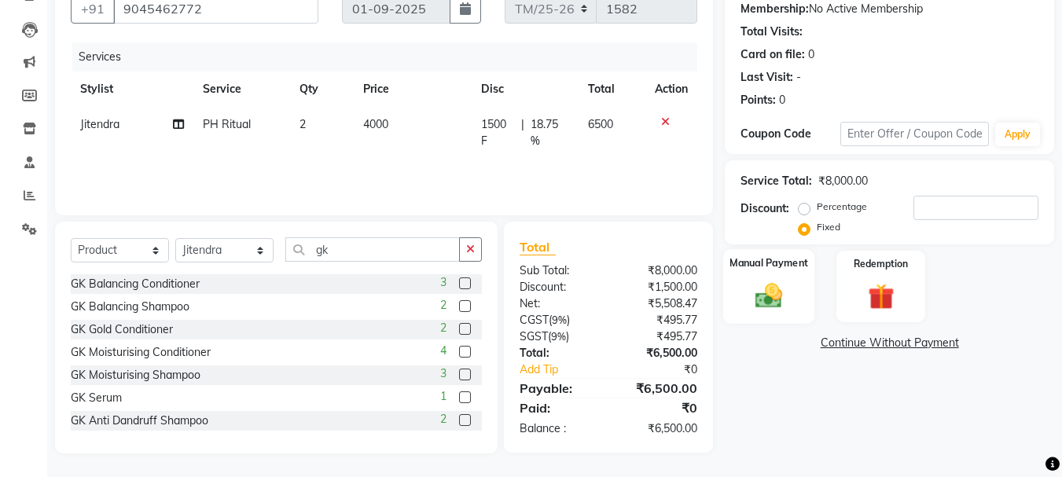
click at [774, 271] on div "Manual Payment" at bounding box center [769, 286] width 92 height 75
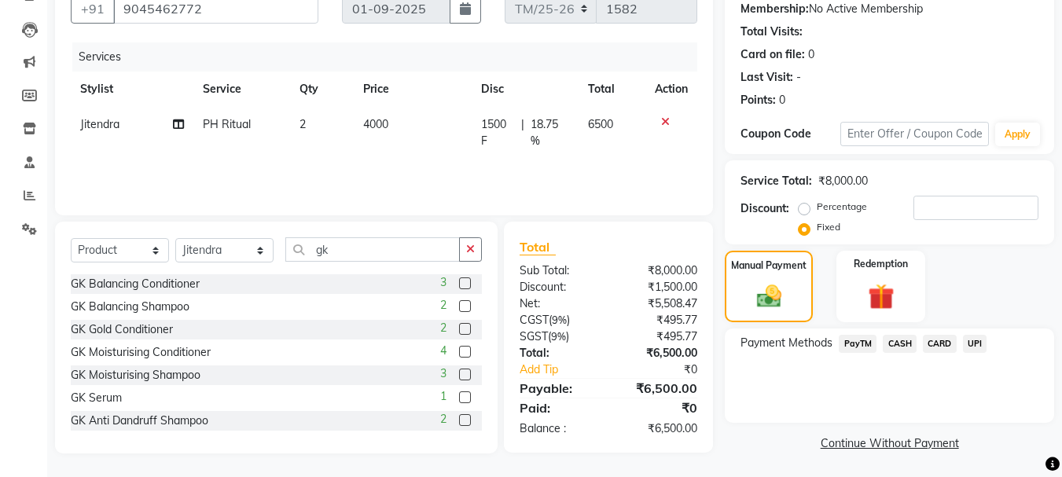
click at [904, 341] on span "CASH" at bounding box center [900, 344] width 34 height 18
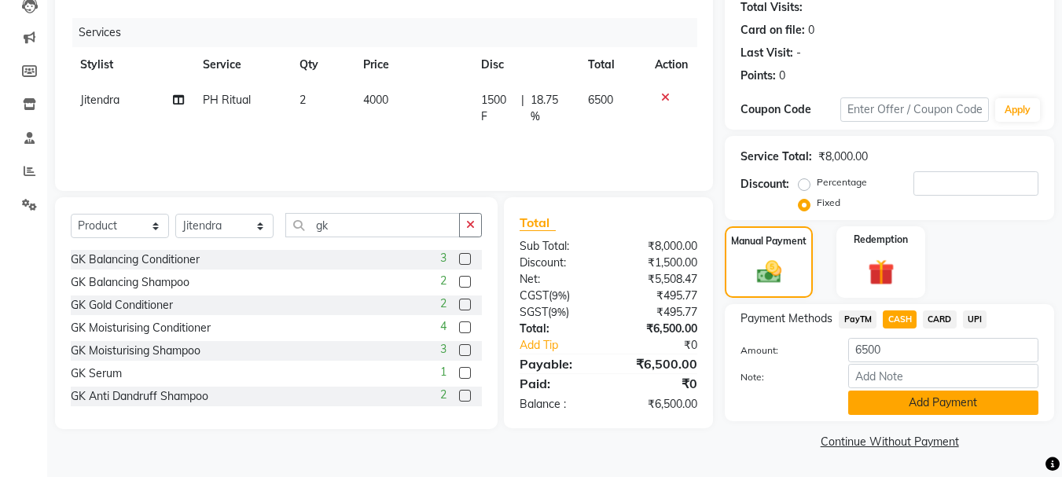
click at [938, 413] on button "Add Payment" at bounding box center [944, 403] width 190 height 24
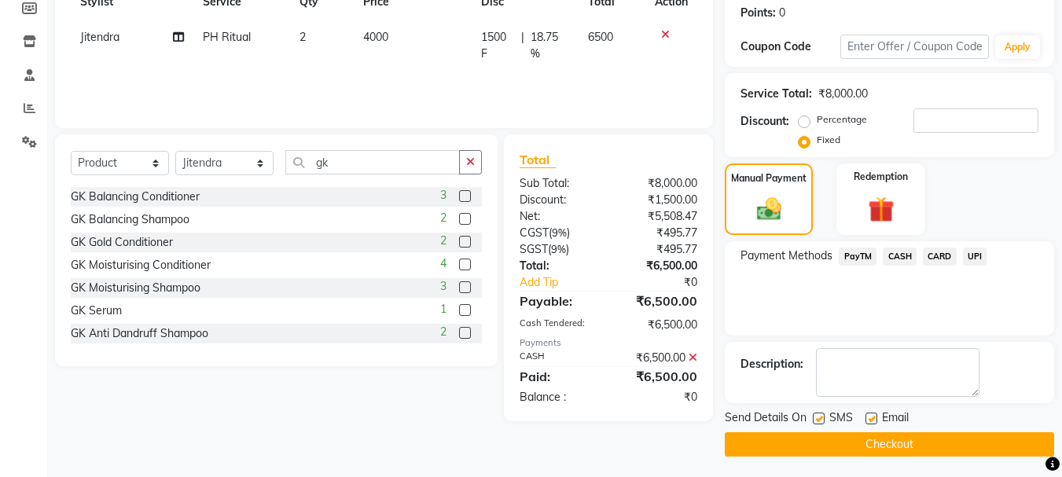
scroll to position [243, 0]
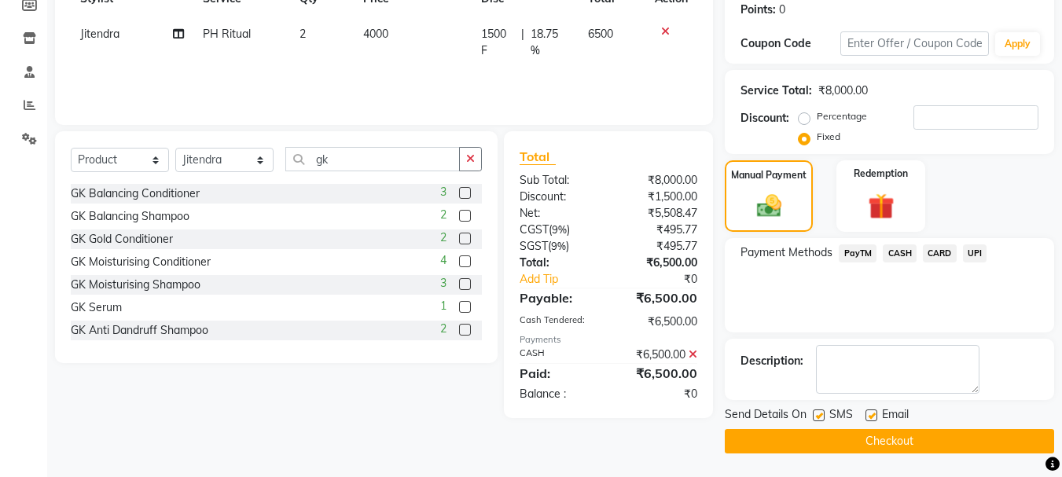
click at [942, 447] on button "Checkout" at bounding box center [889, 441] width 329 height 24
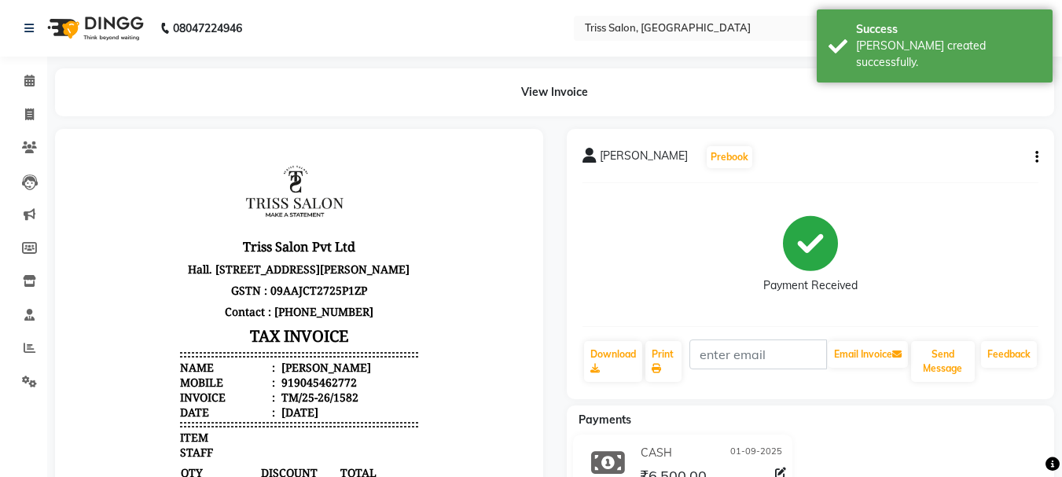
click at [1036, 157] on icon "button" at bounding box center [1037, 157] width 3 height 1
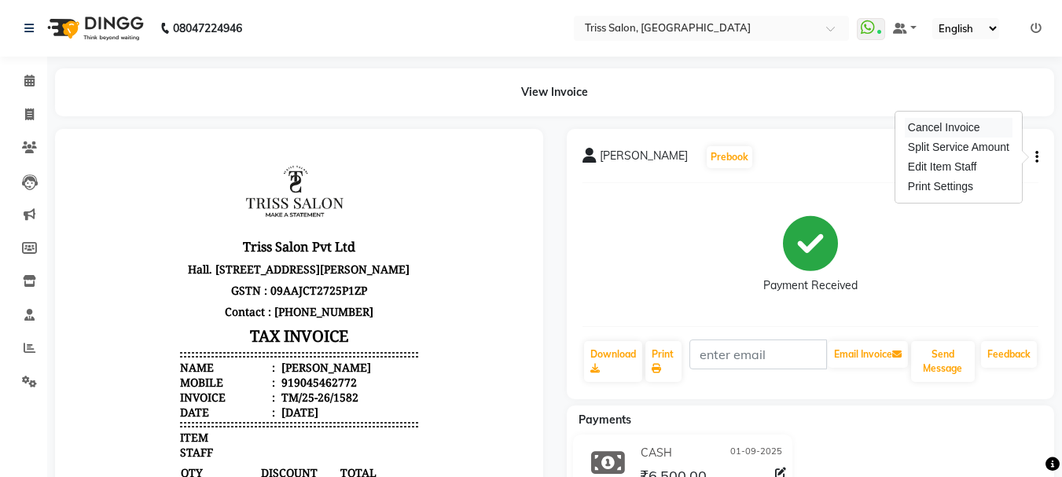
click at [956, 128] on div "Cancel Invoice" at bounding box center [959, 128] width 108 height 20
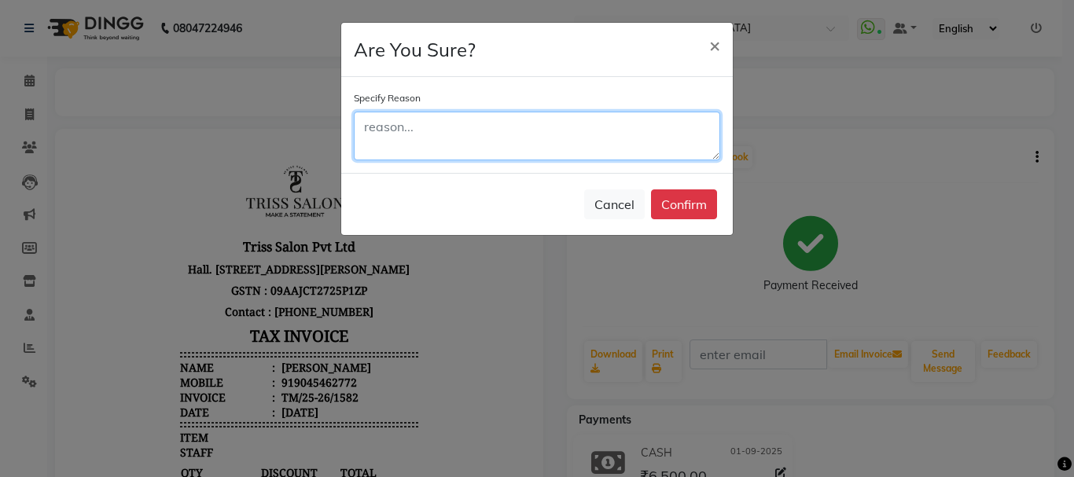
click at [454, 135] on textarea at bounding box center [537, 136] width 366 height 49
type textarea "p"
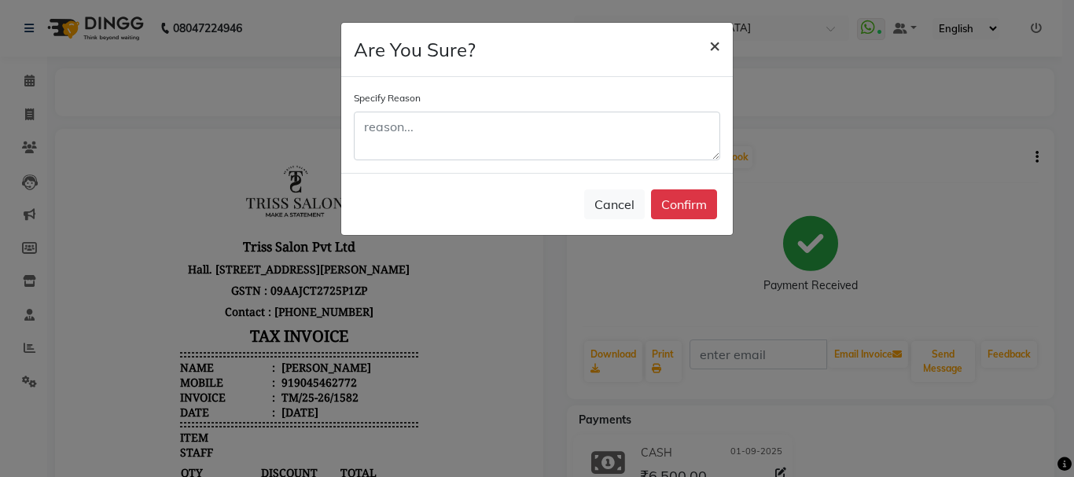
click at [718, 51] on span "×" at bounding box center [714, 45] width 11 height 24
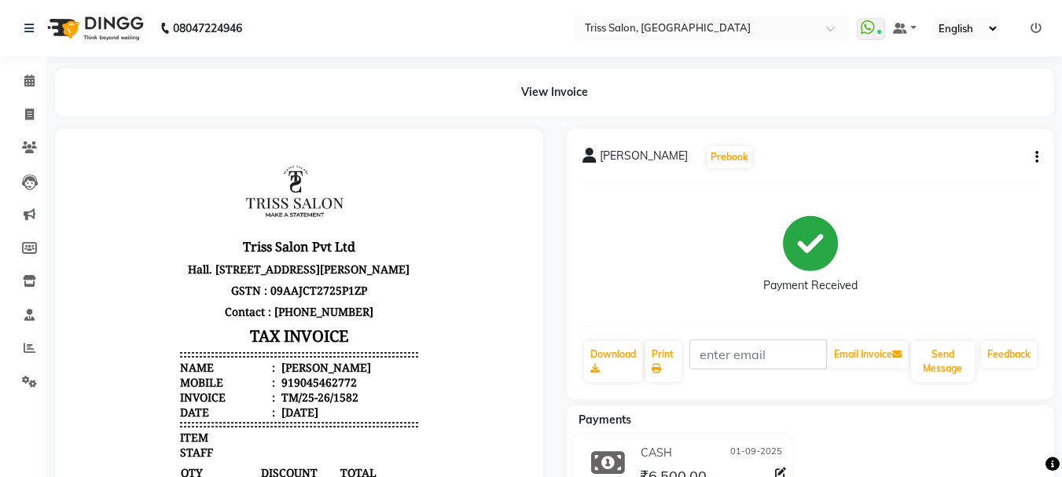
click at [1031, 156] on button "button" at bounding box center [1033, 157] width 9 height 17
click at [959, 136] on div "Cancel Invoice" at bounding box center [959, 128] width 108 height 20
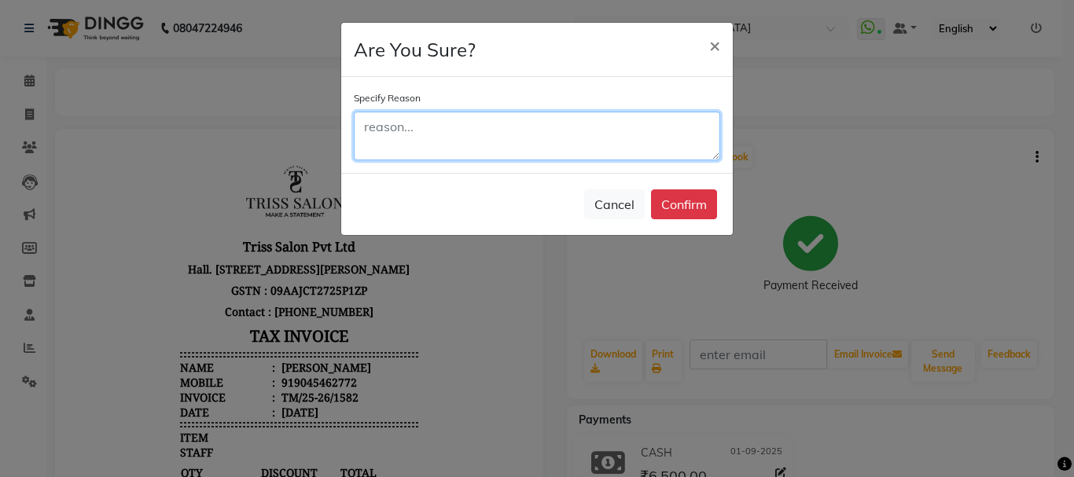
click at [553, 121] on textarea at bounding box center [537, 136] width 366 height 49
type textarea "p"
type textarea "wrong bill"
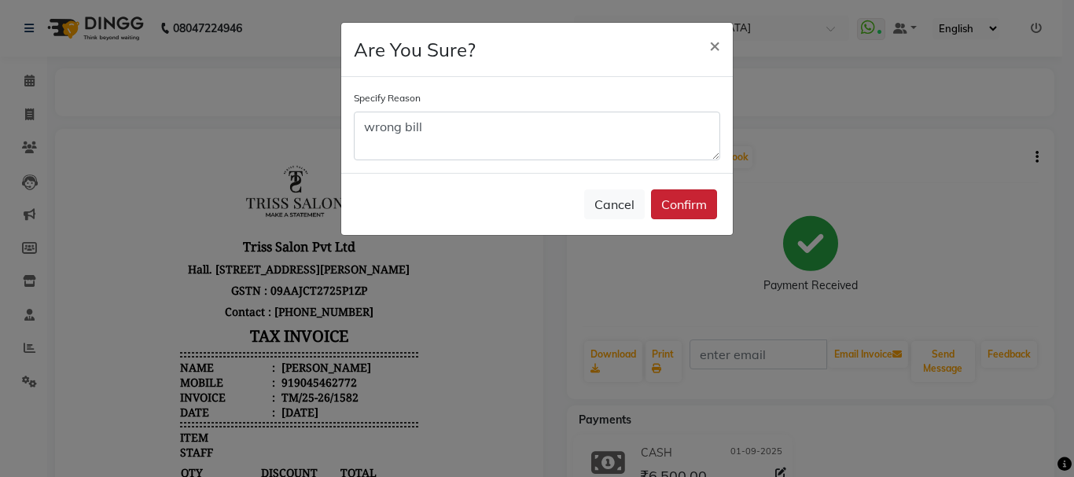
click at [691, 215] on button "Confirm" at bounding box center [684, 205] width 66 height 30
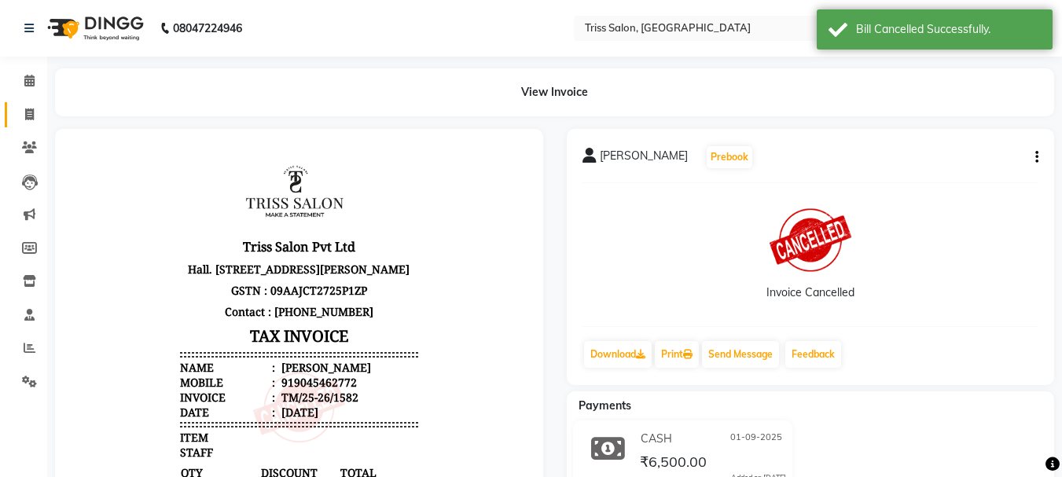
click at [19, 112] on span at bounding box center [30, 115] width 28 height 18
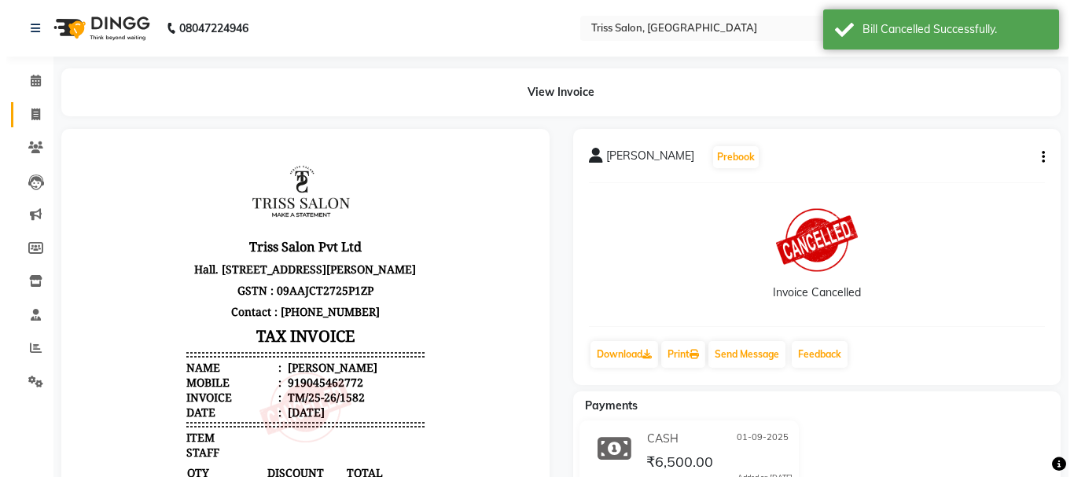
select select "service"
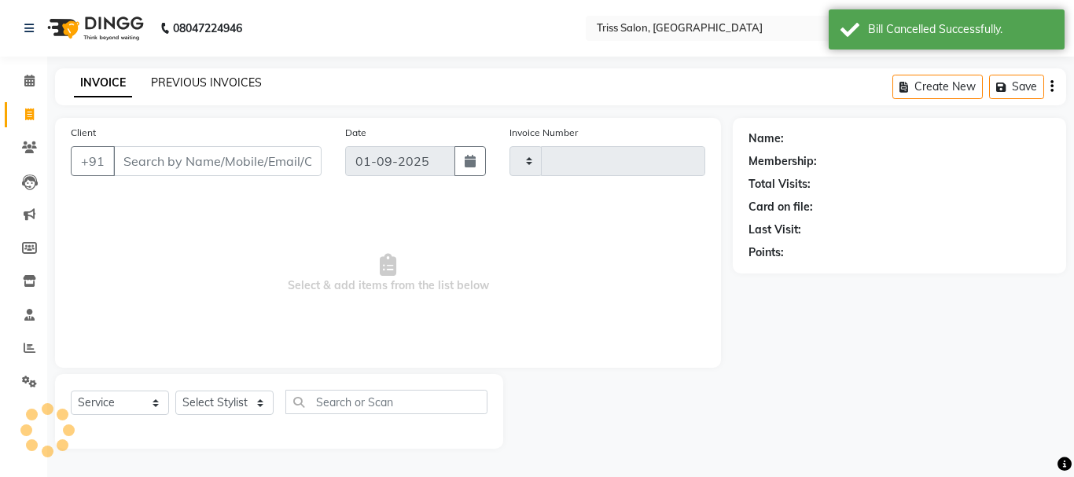
click at [212, 83] on link "PREVIOUS INVOICES" at bounding box center [206, 82] width 111 height 14
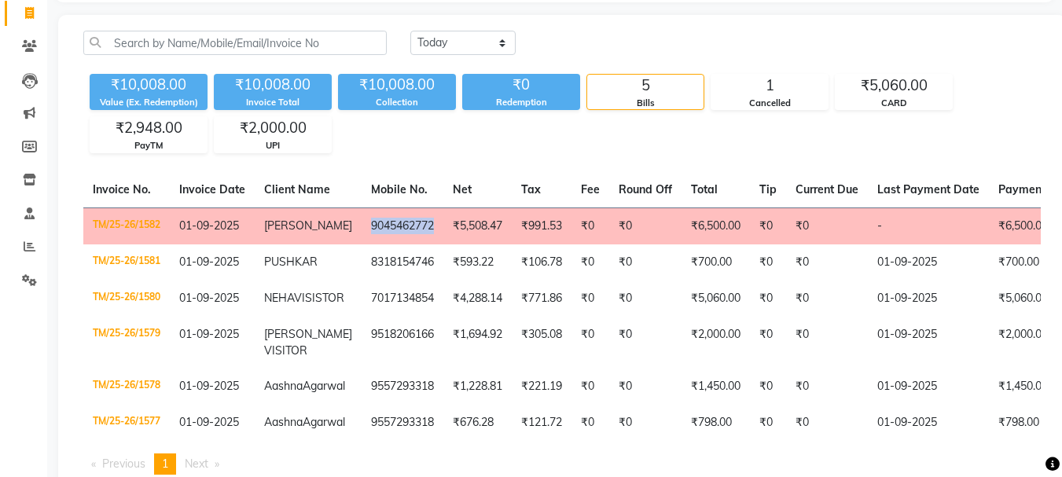
scroll to position [104, 0]
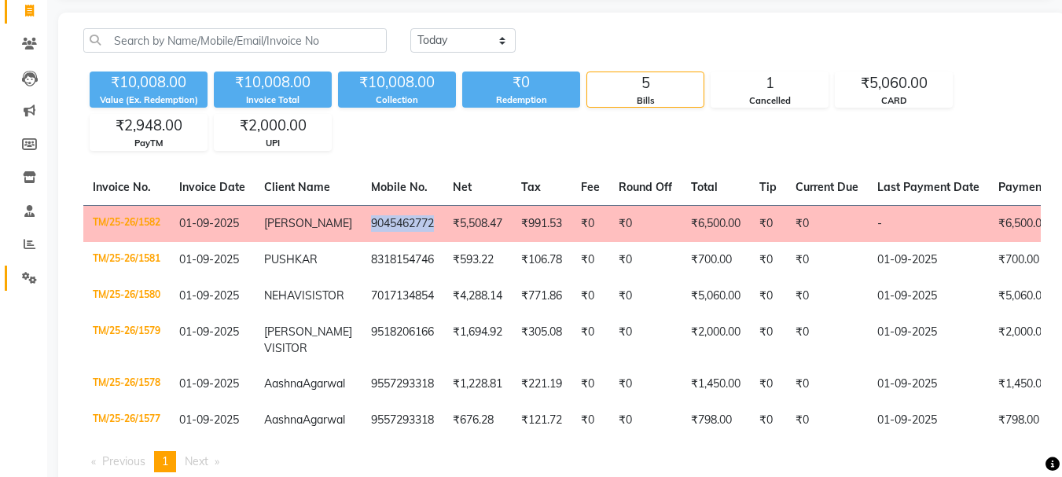
click at [29, 275] on icon at bounding box center [29, 278] width 15 height 12
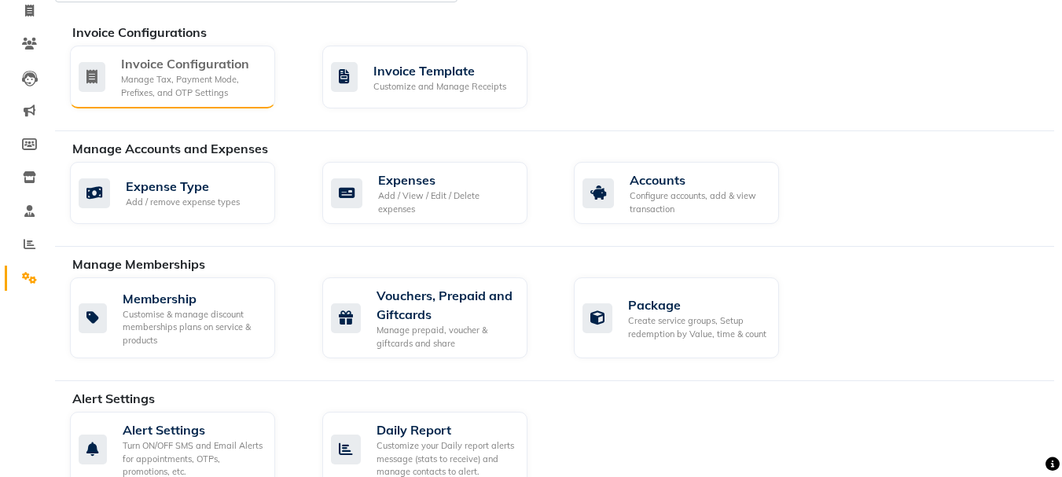
click at [198, 81] on div "Manage Tax, Payment Mode, Prefixes, and OTP Settings" at bounding box center [192, 86] width 142 height 26
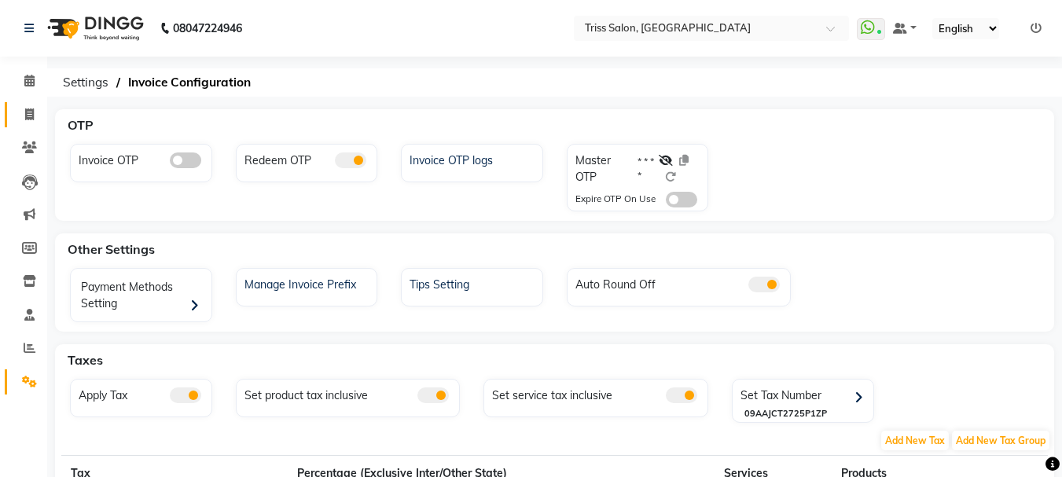
click at [28, 105] on link "Invoice" at bounding box center [24, 115] width 38 height 26
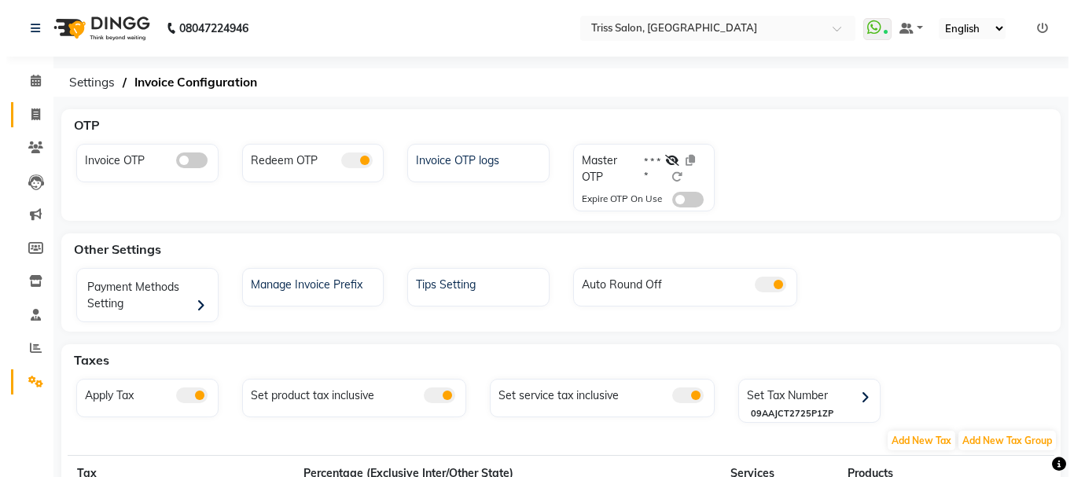
select select "service"
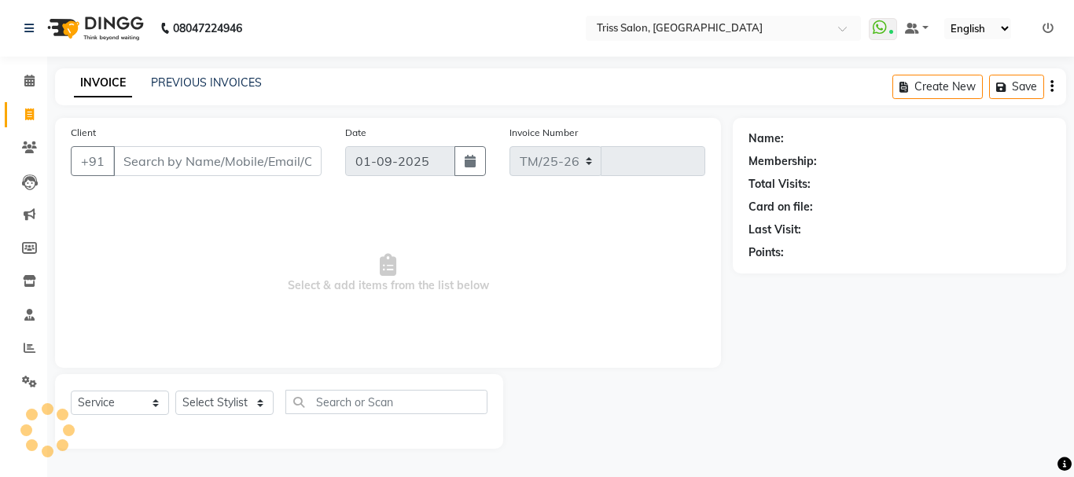
select select "4304"
type input "1583"
type input "9045462772"
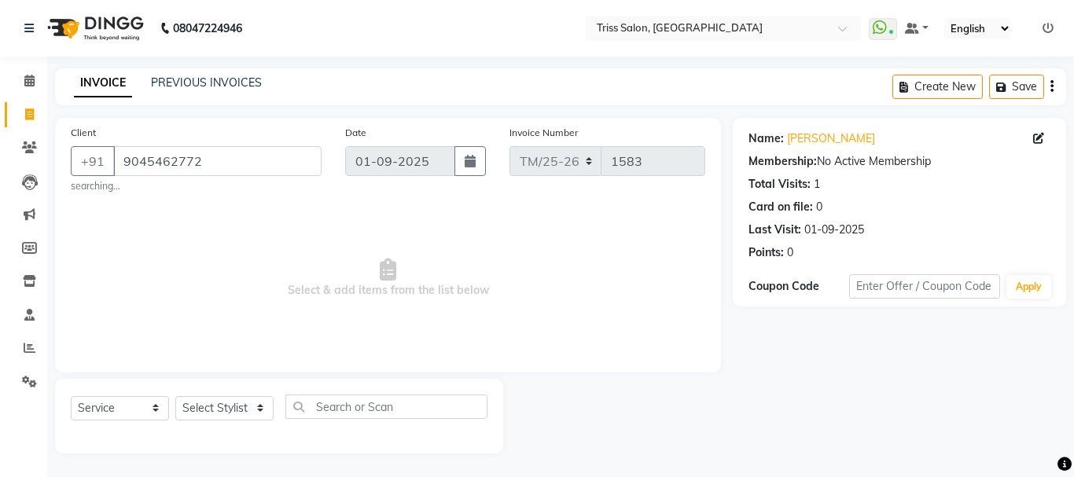
click at [1036, 140] on icon at bounding box center [1038, 138] width 11 height 11
select select "38"
select select "[DEMOGRAPHIC_DATA]"
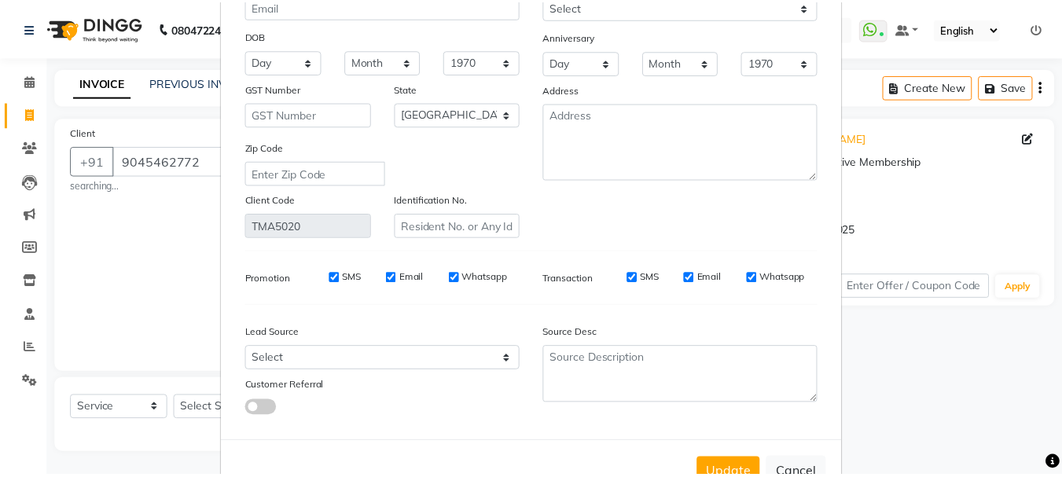
scroll to position [179, 0]
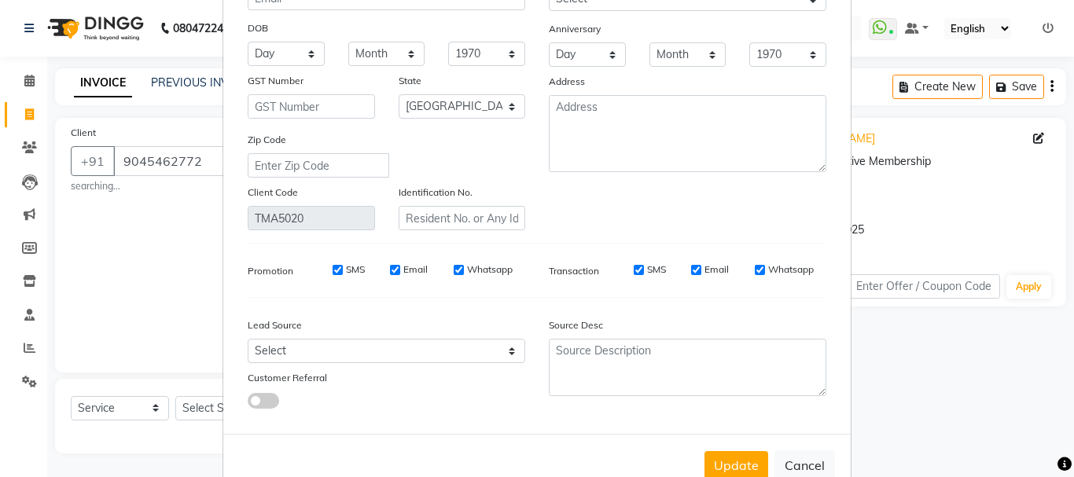
click at [333, 267] on input "SMS" at bounding box center [338, 270] width 10 height 10
checkbox input "false"
click at [392, 270] on input "Email" at bounding box center [395, 270] width 10 height 10
checkbox input "false"
click at [469, 272] on label "Whatsapp" at bounding box center [490, 270] width 46 height 14
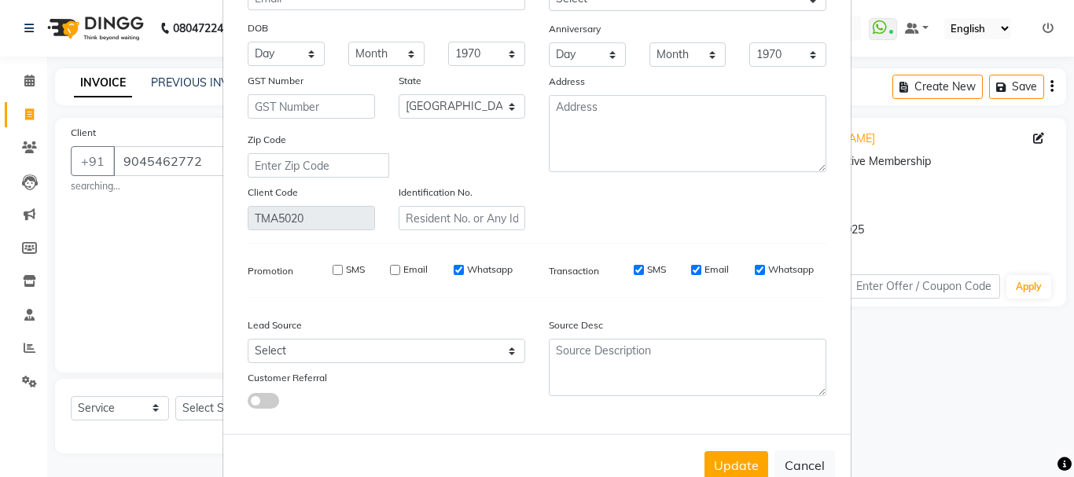
click at [464, 272] on input "Whatsapp" at bounding box center [459, 270] width 10 height 10
checkbox input "false"
click at [647, 263] on label "SMS" at bounding box center [656, 270] width 19 height 14
click at [644, 265] on input "SMS" at bounding box center [639, 270] width 10 height 10
checkbox input "false"
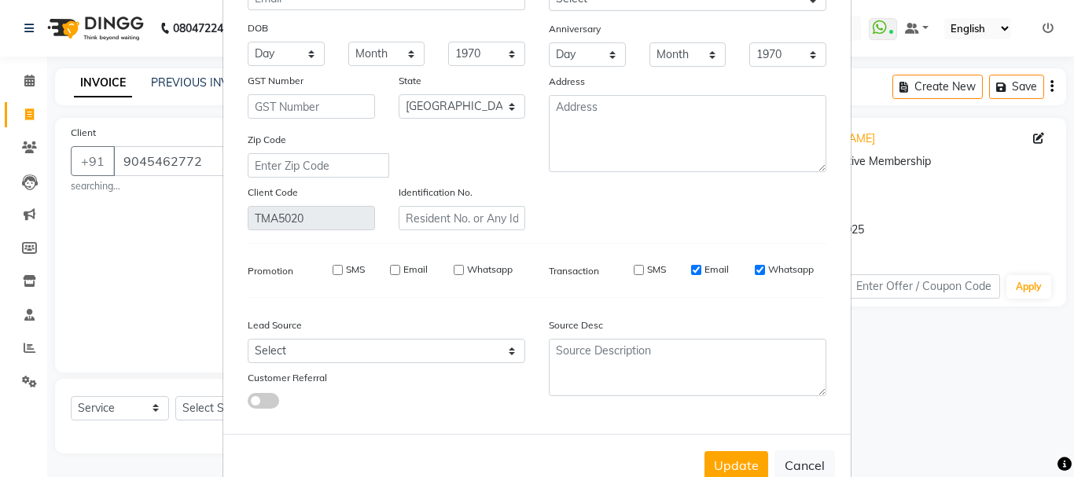
click at [706, 271] on label "Email" at bounding box center [717, 270] width 24 height 14
click at [701, 271] on input "Email" at bounding box center [696, 270] width 10 height 10
checkbox input "false"
click at [773, 271] on label "Whatsapp" at bounding box center [791, 270] width 46 height 14
click at [765, 271] on input "Whatsapp" at bounding box center [760, 270] width 10 height 10
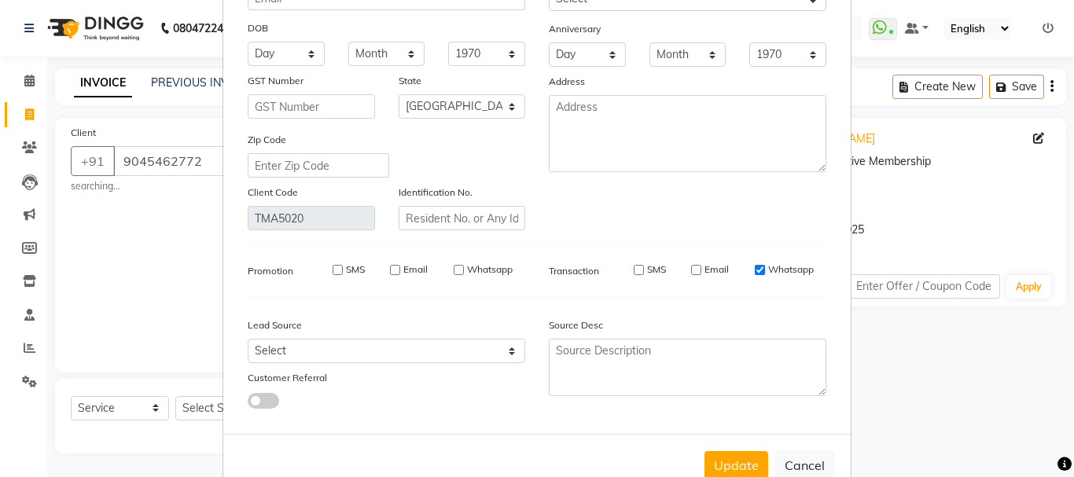
checkbox input "false"
click at [734, 464] on button "Update" at bounding box center [737, 465] width 64 height 28
select select
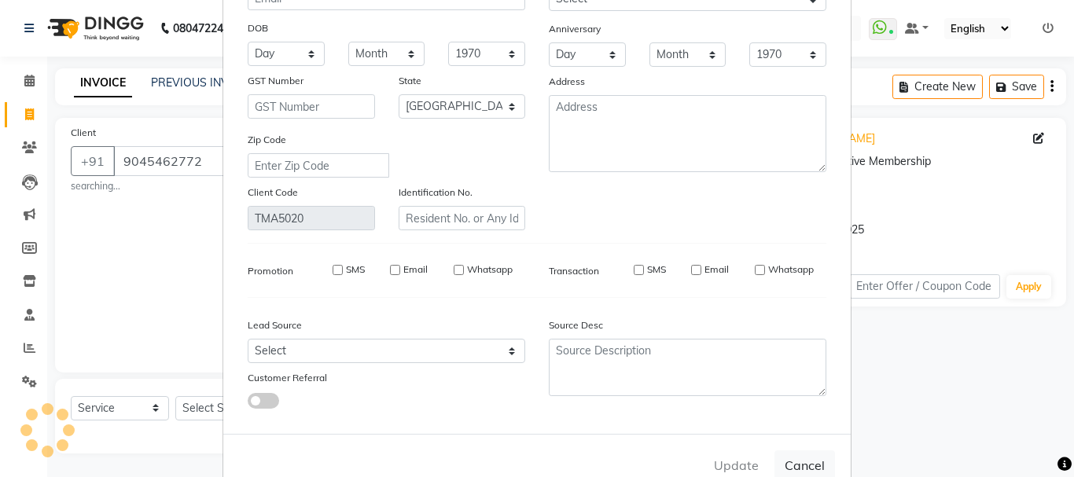
select select "null"
select select
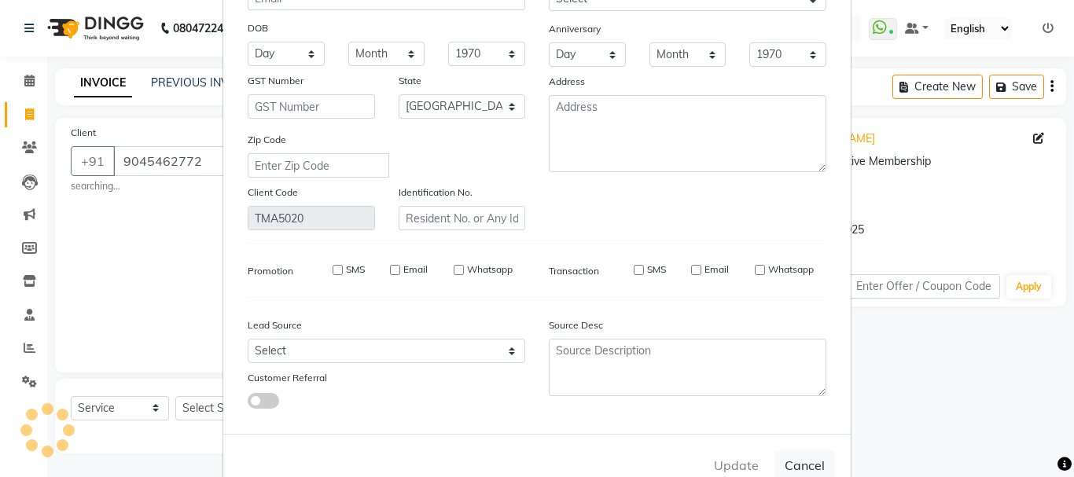
checkbox input "false"
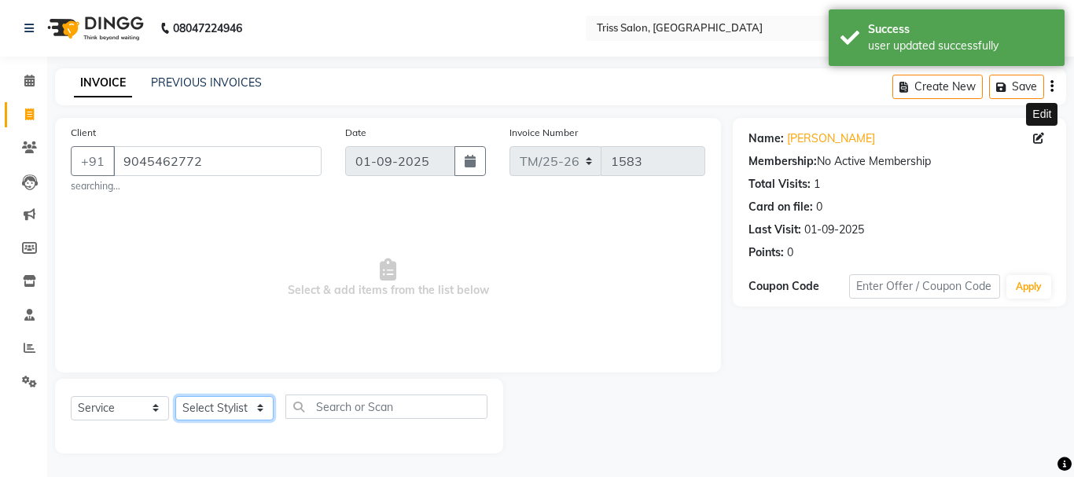
click at [231, 410] on select "Select Stylist Bhim Ram [PERSON_NAME] [PERSON_NAME] (Pooja) [PERSON_NAME] [PERS…" at bounding box center [224, 408] width 98 height 24
select select "62900"
click at [175, 396] on select "Select Stylist Bhim Ram [PERSON_NAME] [PERSON_NAME] (Pooja) [PERSON_NAME] [PERS…" at bounding box center [224, 408] width 98 height 24
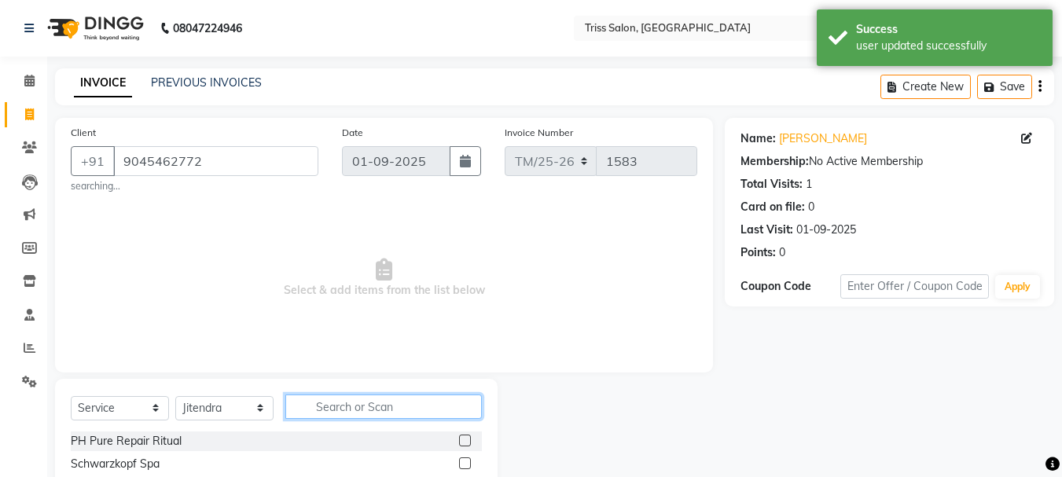
click at [368, 402] on input "text" at bounding box center [383, 407] width 197 height 24
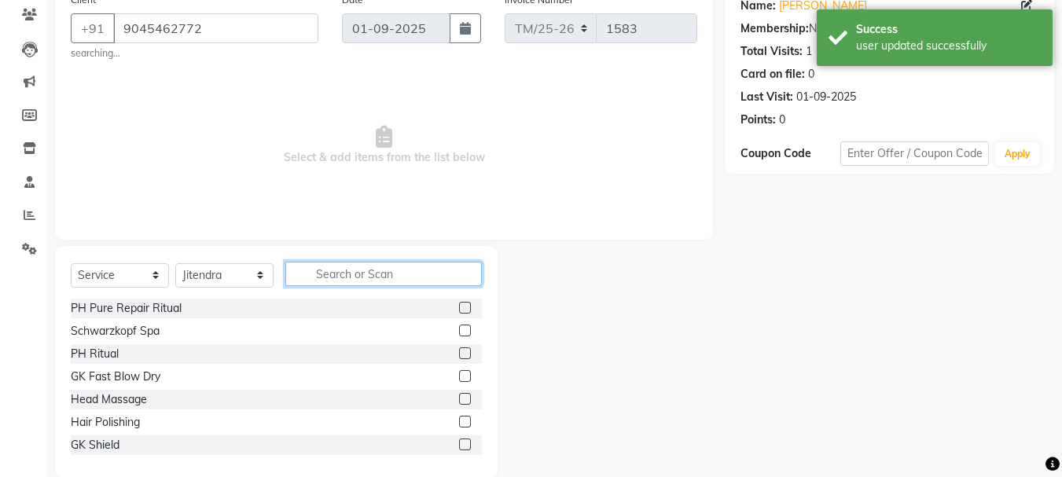
scroll to position [136, 0]
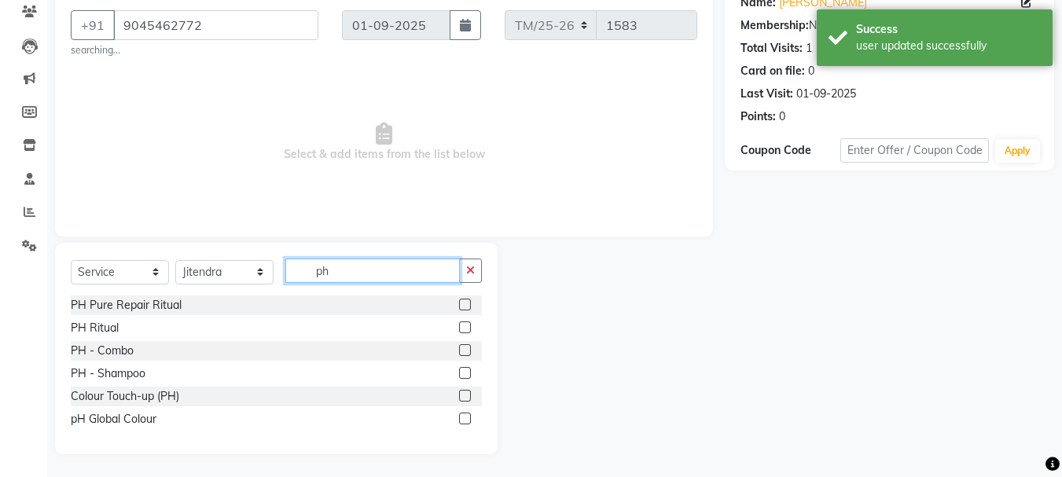
type input "ph"
click at [83, 326] on div "PH Ritual" at bounding box center [95, 328] width 48 height 17
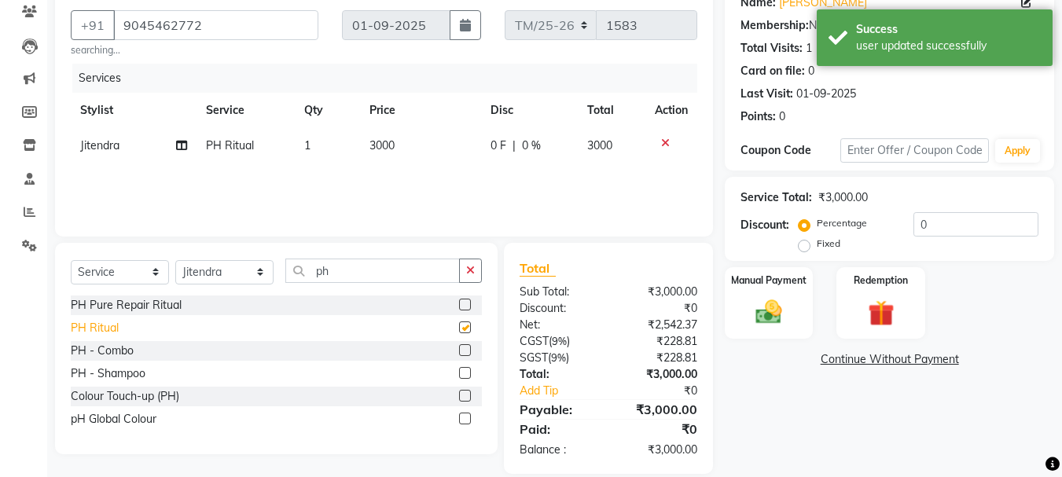
checkbox input "false"
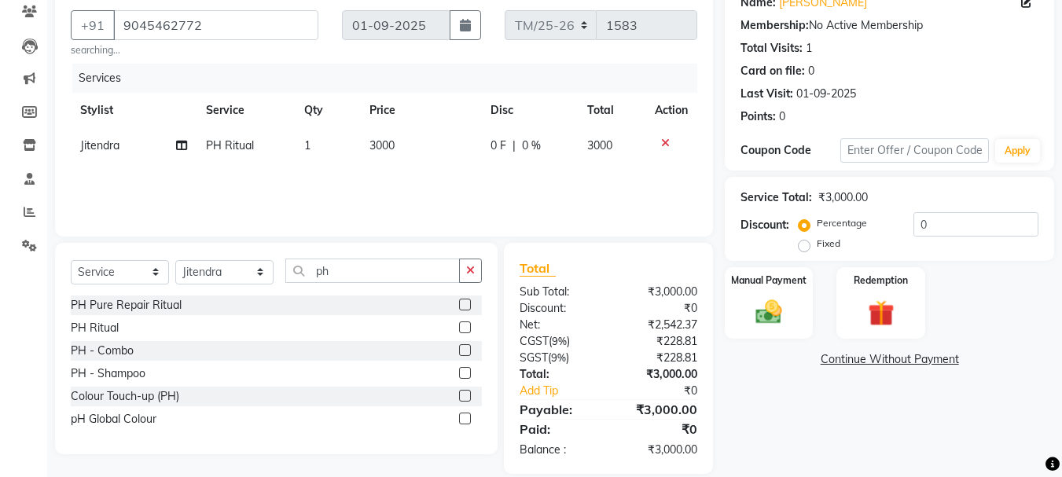
click at [321, 138] on td "1" at bounding box center [327, 145] width 65 height 35
select select "62900"
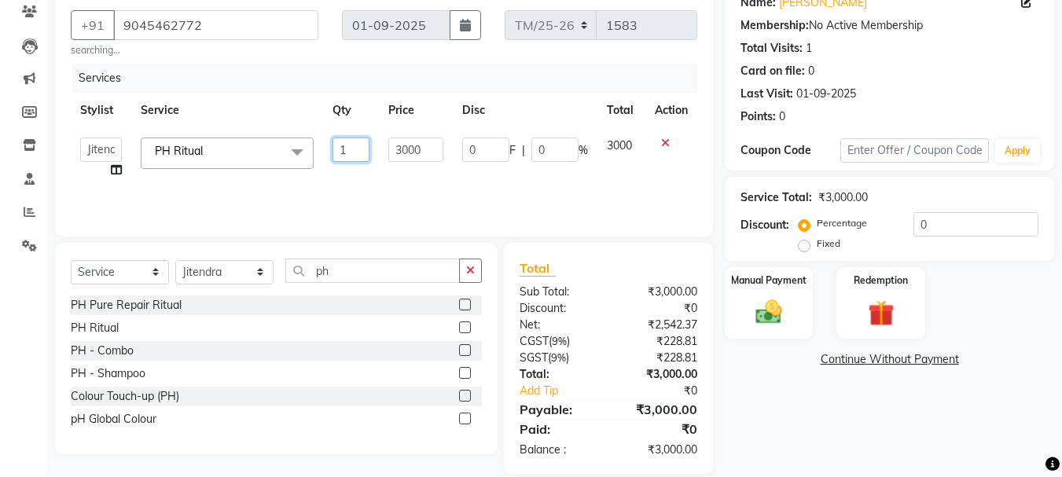
click at [359, 151] on input "1" at bounding box center [352, 150] width 38 height 24
type input "2"
click at [858, 426] on div "Name: [PERSON_NAME] Membership: No Active Membership Total Visits: 1 Card on fi…" at bounding box center [895, 228] width 341 height 492
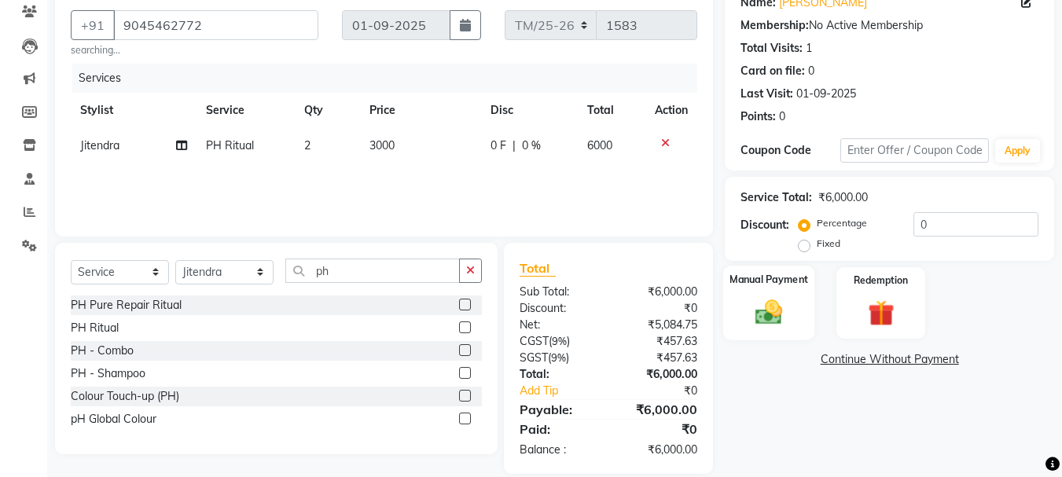
click at [768, 319] on img at bounding box center [769, 311] width 44 height 31
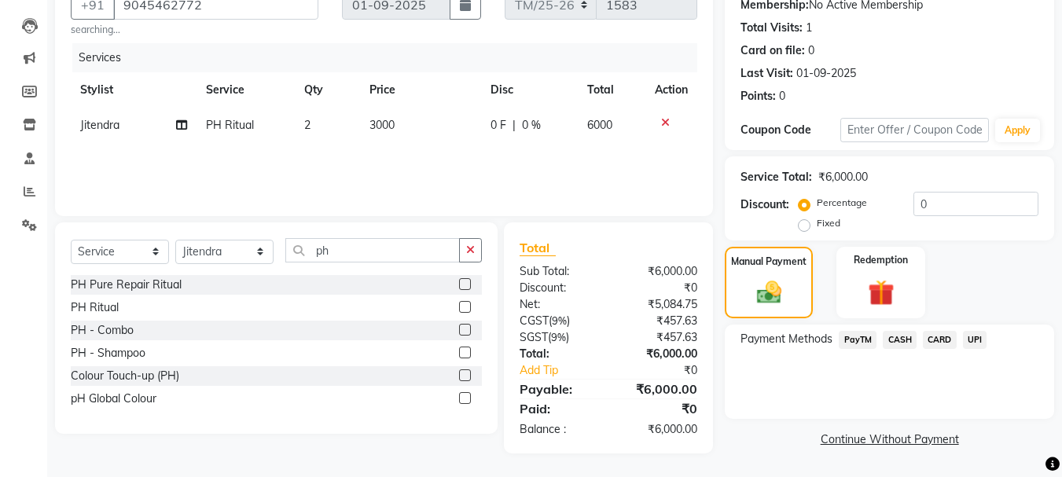
click at [908, 332] on span "CASH" at bounding box center [900, 340] width 34 height 18
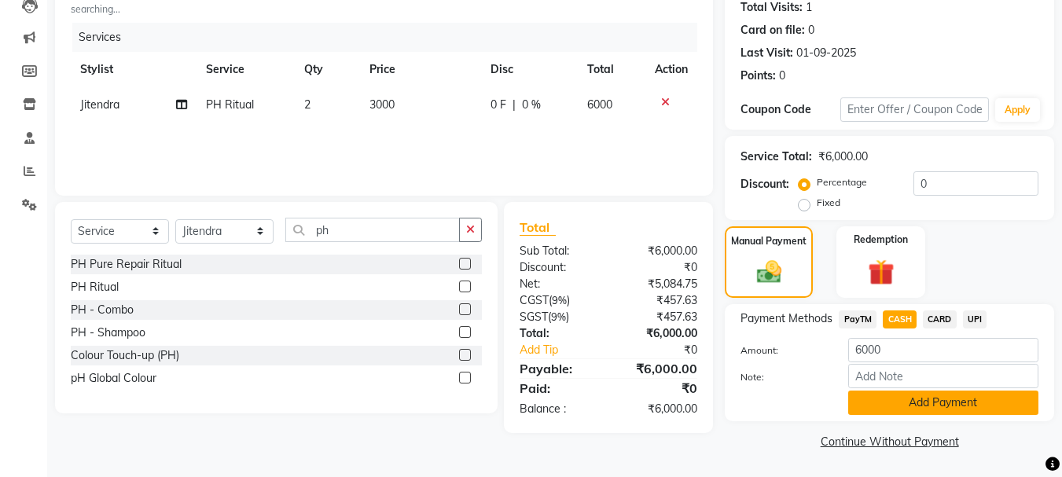
click at [951, 410] on button "Add Payment" at bounding box center [944, 403] width 190 height 24
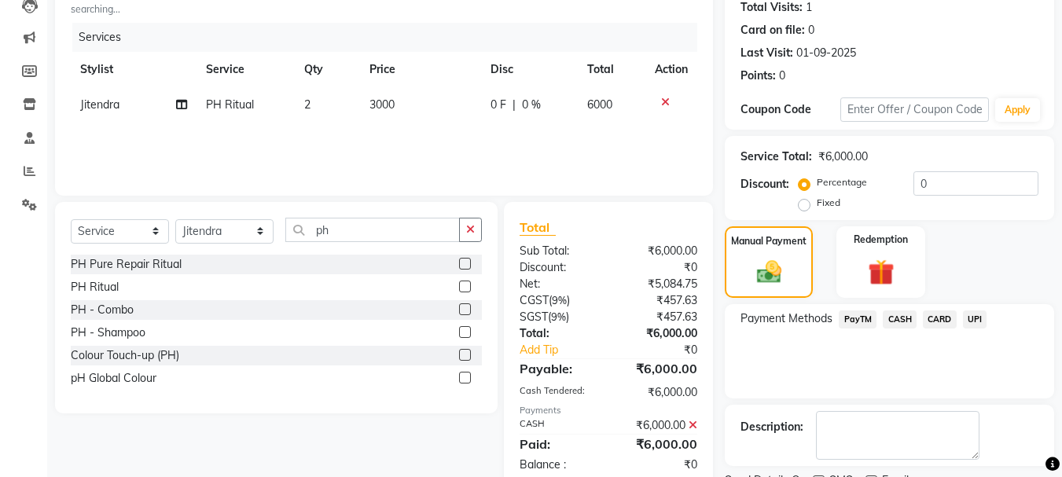
scroll to position [243, 0]
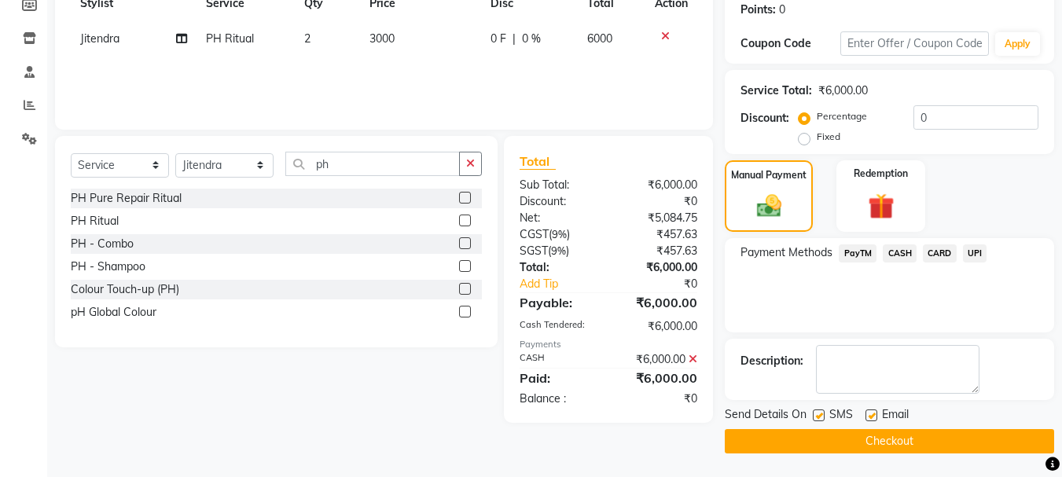
click at [941, 449] on button "Checkout" at bounding box center [889, 441] width 329 height 24
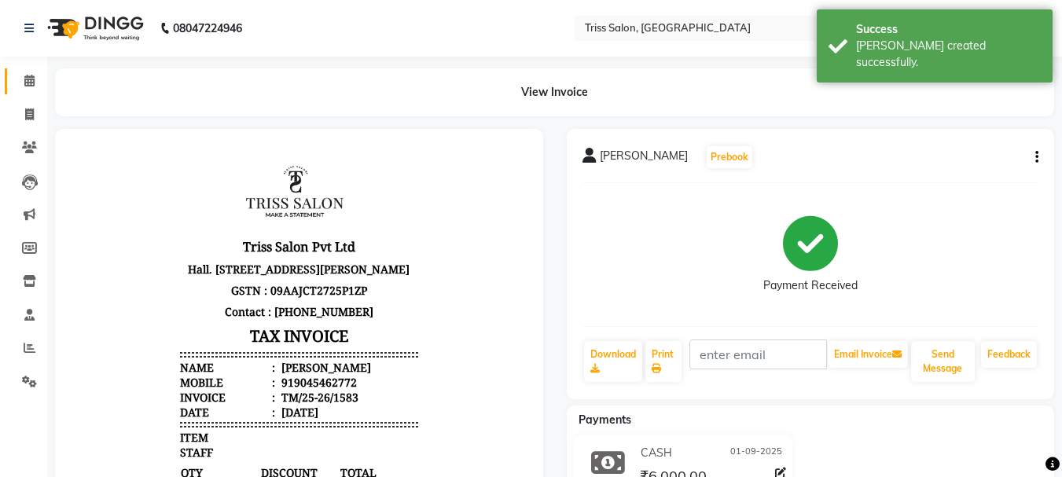
click at [24, 83] on icon at bounding box center [29, 81] width 10 height 12
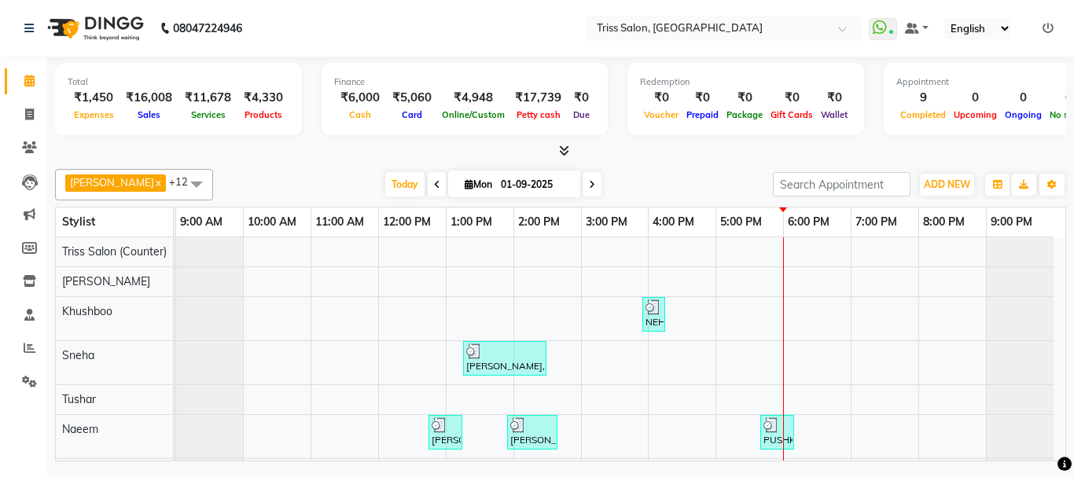
click at [565, 152] on icon at bounding box center [564, 151] width 10 height 12
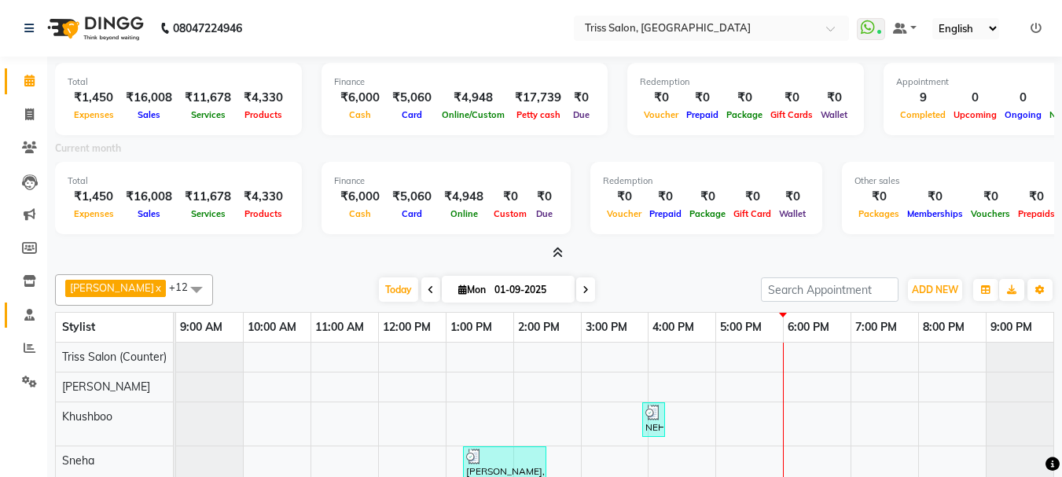
click at [20, 326] on link "Staff" at bounding box center [24, 316] width 38 height 26
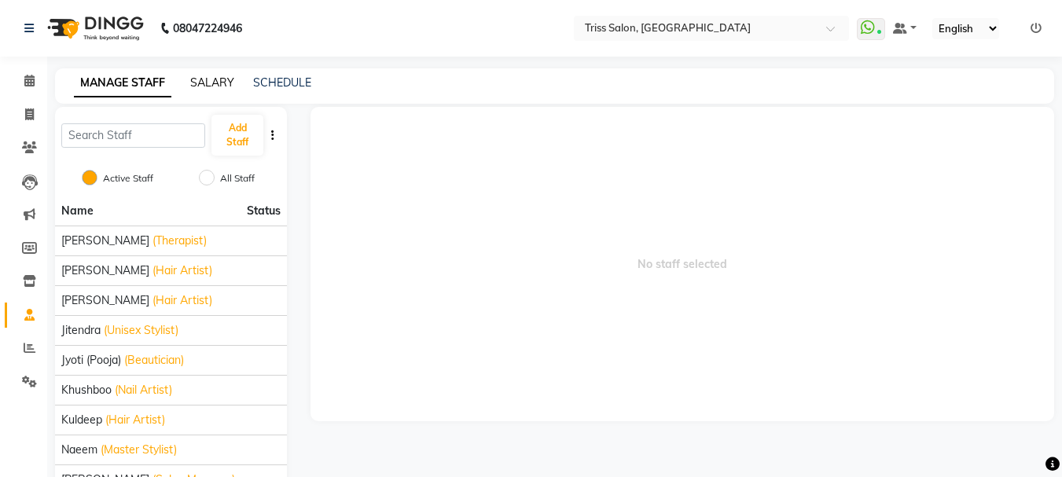
click at [215, 88] on link "SALARY" at bounding box center [212, 82] width 44 height 14
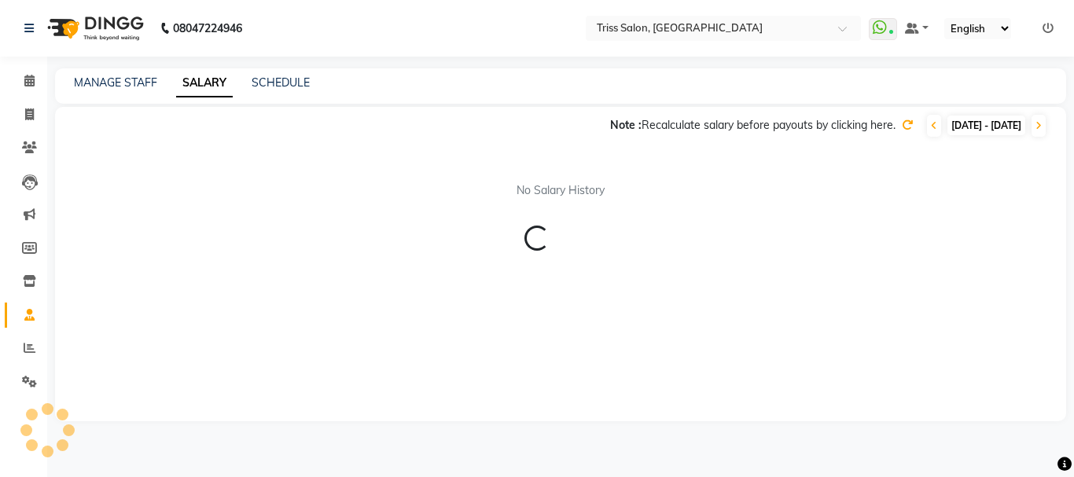
click at [962, 126] on span "[DATE] - [DATE]" at bounding box center [987, 126] width 78 height 20
select select "9"
select select "2025"
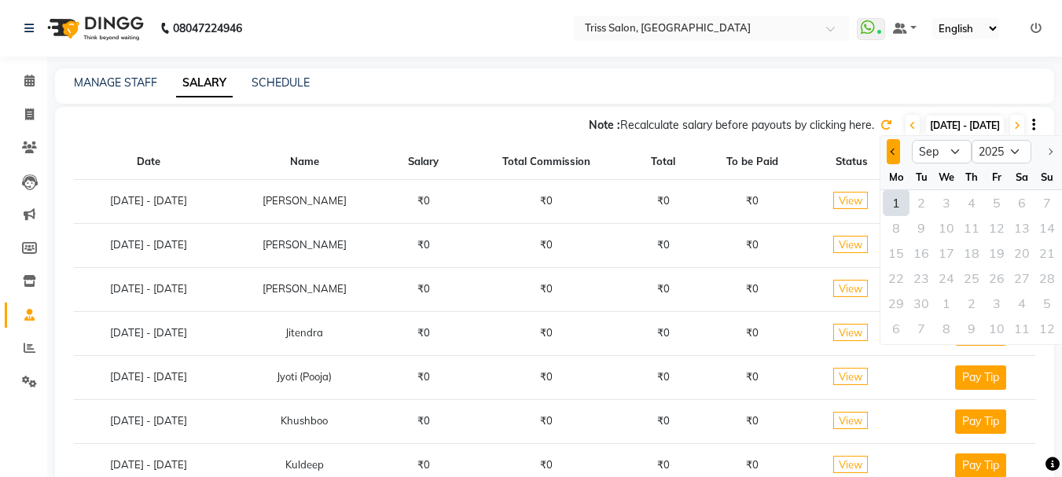
click at [896, 152] on span "Previous month" at bounding box center [894, 152] width 6 height 6
select select "8"
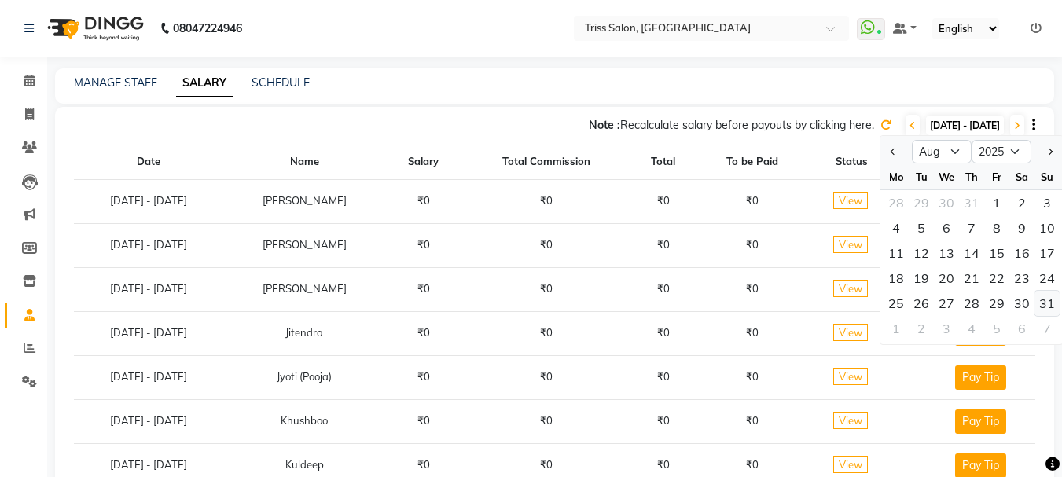
click at [1047, 300] on div "31" at bounding box center [1047, 303] width 25 height 25
type input "31-08-2025"
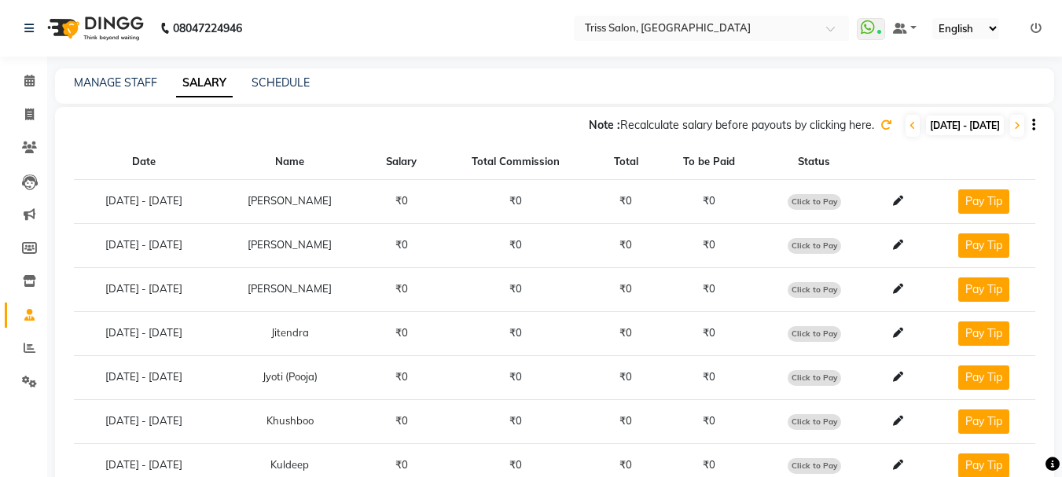
click at [881, 122] on icon at bounding box center [886, 125] width 11 height 11
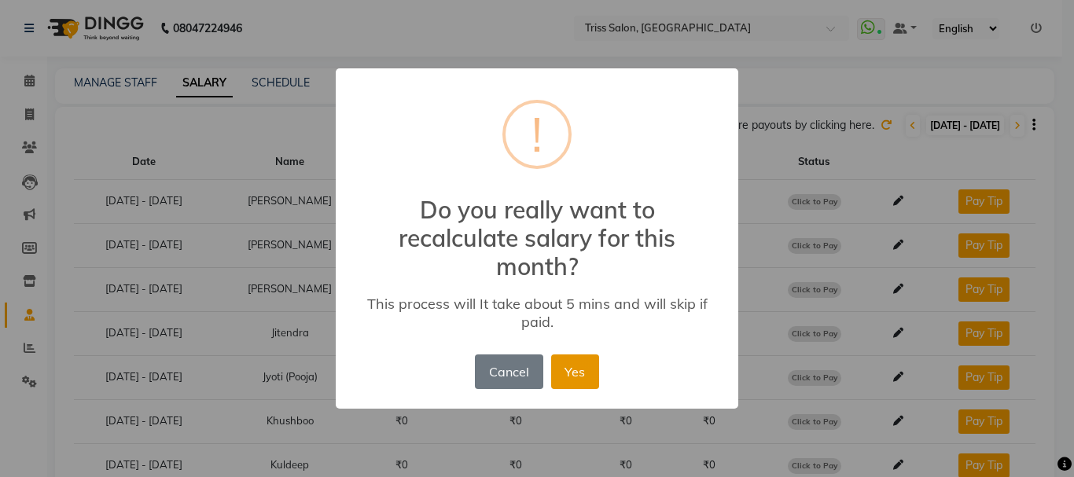
click at [573, 376] on button "Yes" at bounding box center [575, 372] width 48 height 35
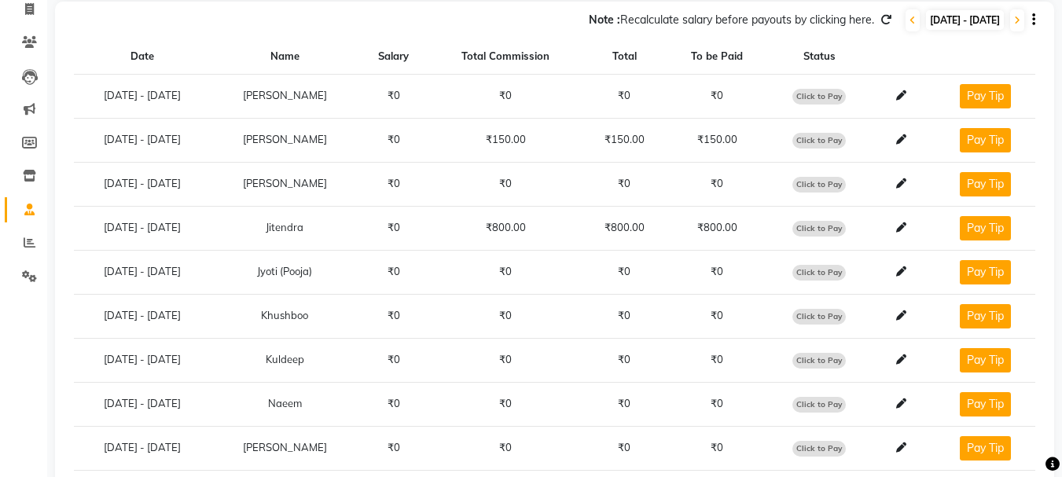
scroll to position [106, 0]
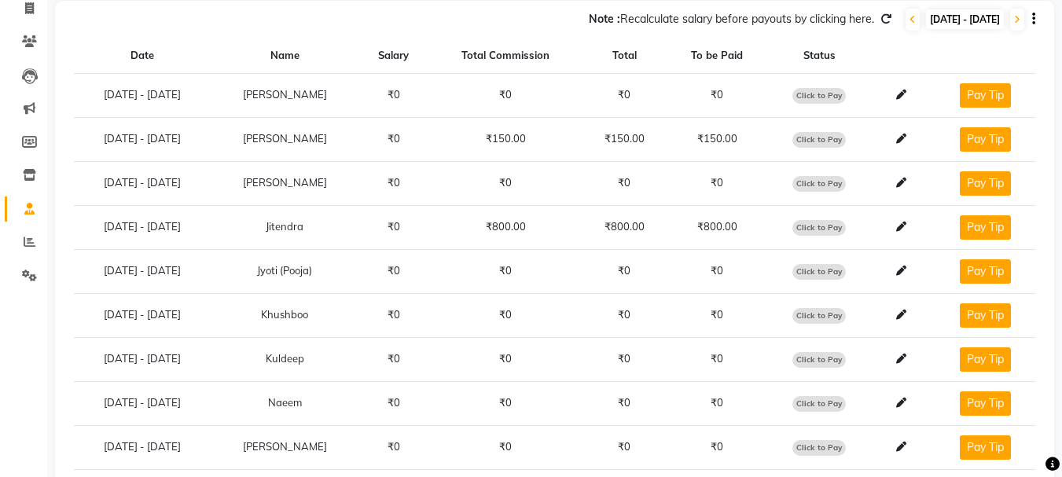
click at [822, 226] on span "Click to Pay" at bounding box center [819, 228] width 53 height 16
select select "1"
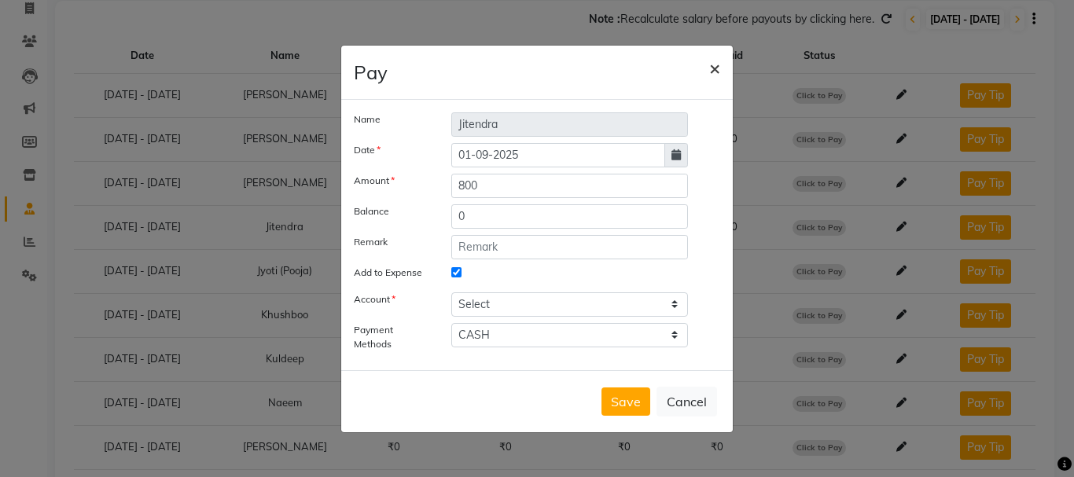
click at [713, 67] on span "×" at bounding box center [714, 68] width 11 height 24
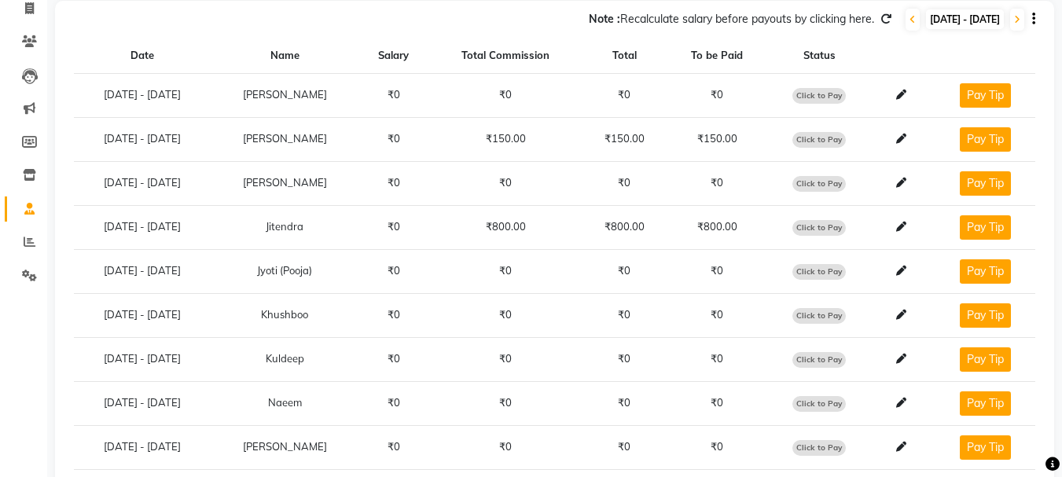
click at [824, 225] on span "Click to Pay" at bounding box center [819, 228] width 53 height 16
select select "1"
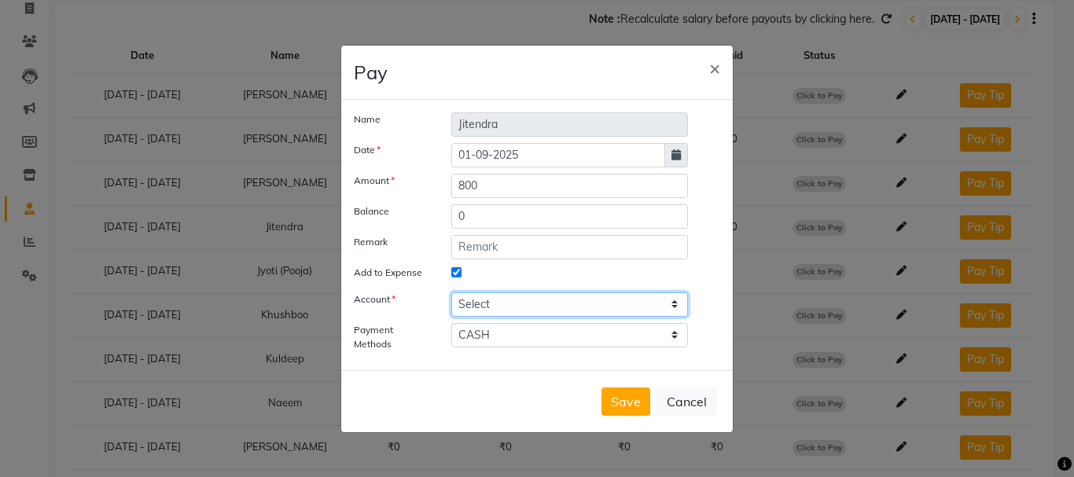
click at [530, 307] on select "Select [PERSON_NAME] cash" at bounding box center [569, 305] width 237 height 24
select select "2476"
click at [451, 293] on select "Select [PERSON_NAME] cash" at bounding box center [569, 305] width 237 height 24
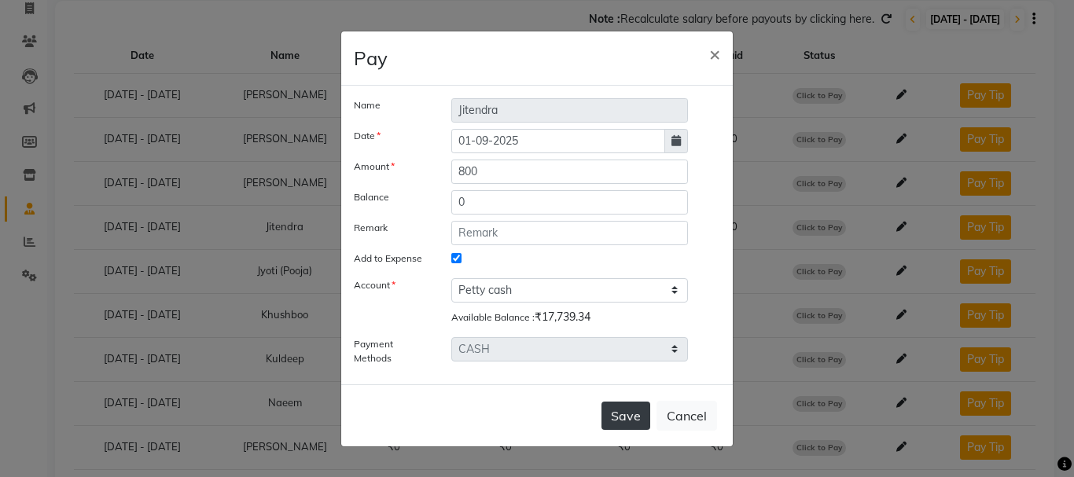
click at [632, 419] on button "Save" at bounding box center [626, 416] width 49 height 28
select select
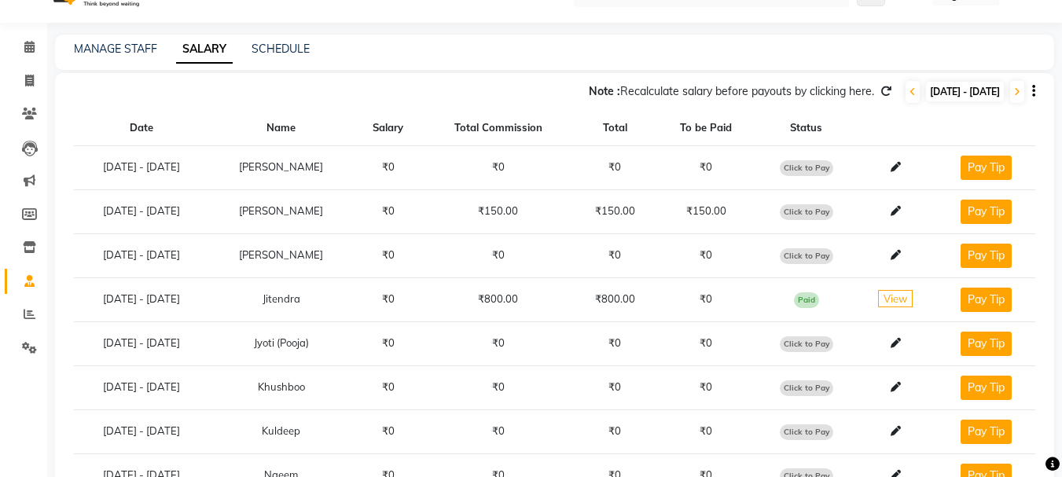
scroll to position [35, 0]
click at [30, 41] on icon at bounding box center [29, 46] width 10 height 12
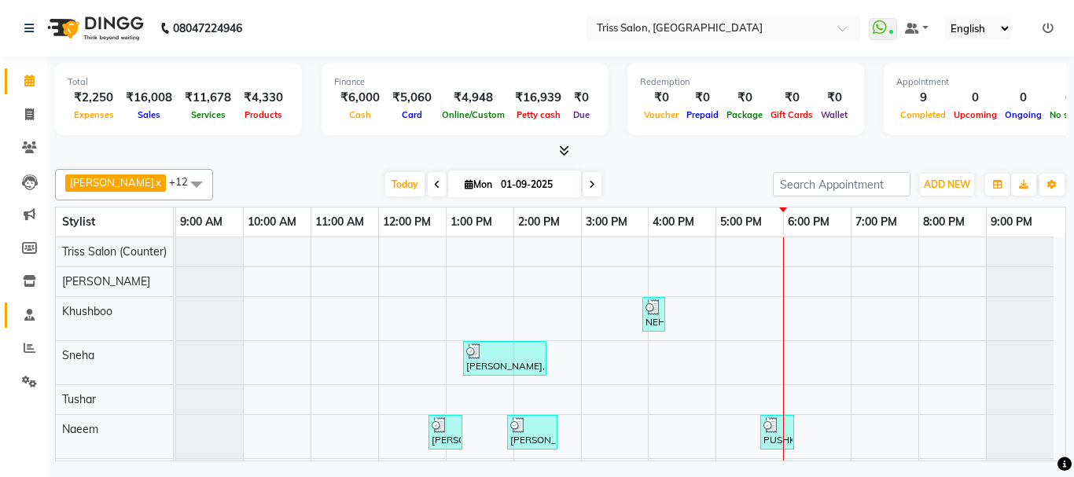
click at [31, 314] on icon at bounding box center [29, 315] width 10 height 12
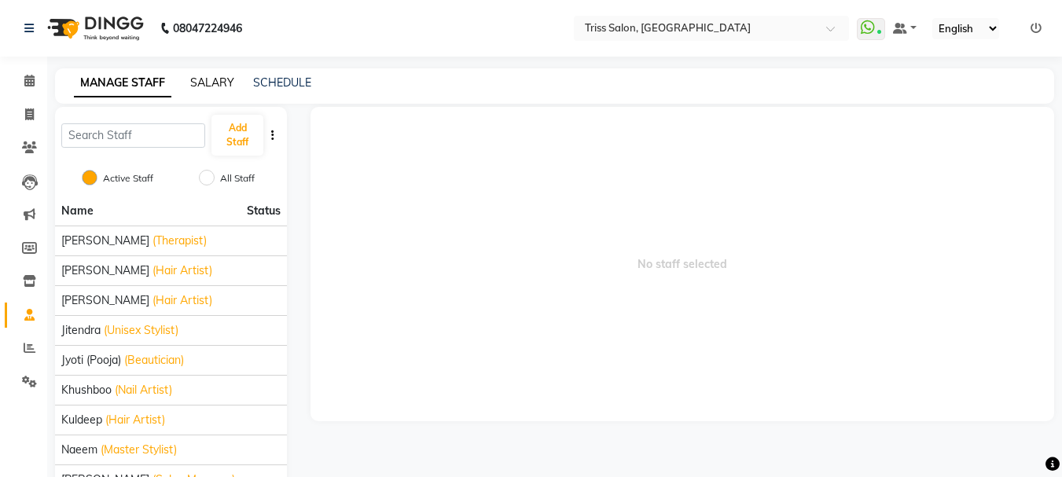
click at [212, 79] on link "SALARY" at bounding box center [212, 82] width 44 height 14
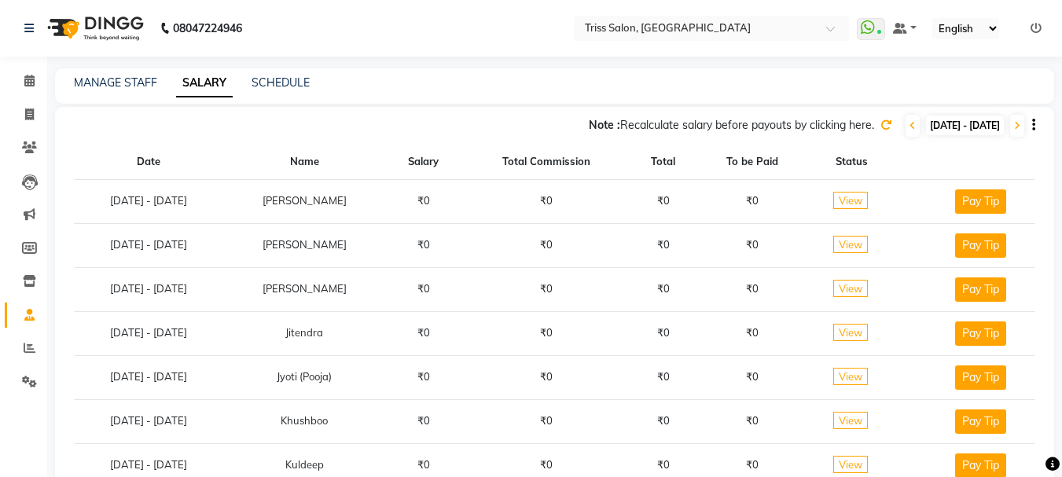
click at [932, 116] on span "[DATE] - [DATE]" at bounding box center [965, 126] width 78 height 20
select select "9"
select select "2025"
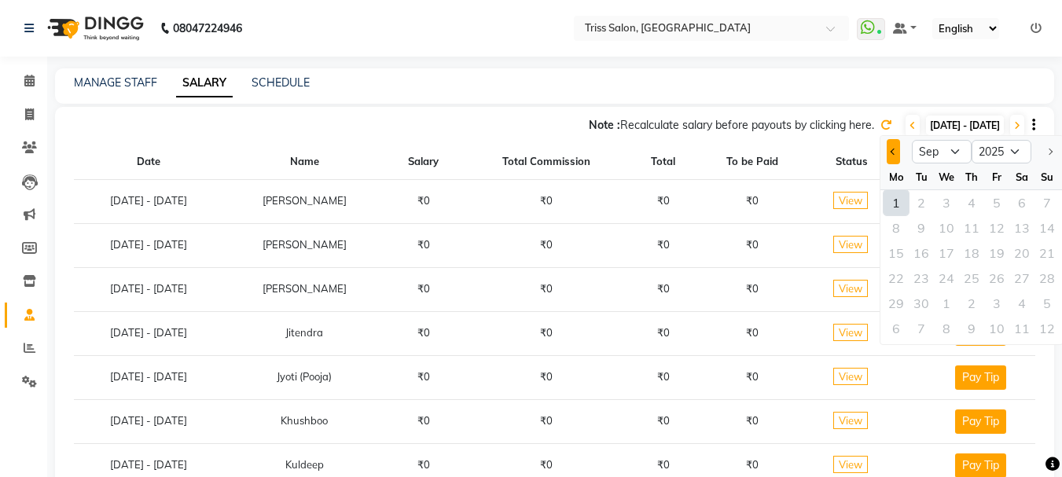
click at [894, 152] on span "Previous month" at bounding box center [894, 152] width 6 height 6
select select "8"
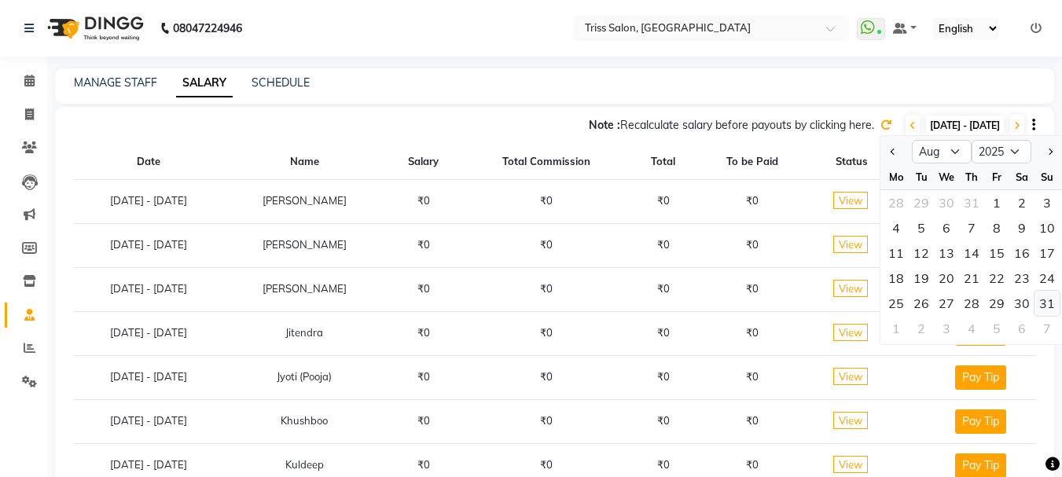
click at [1051, 309] on div "31" at bounding box center [1047, 303] width 25 height 25
type input "31-08-2025"
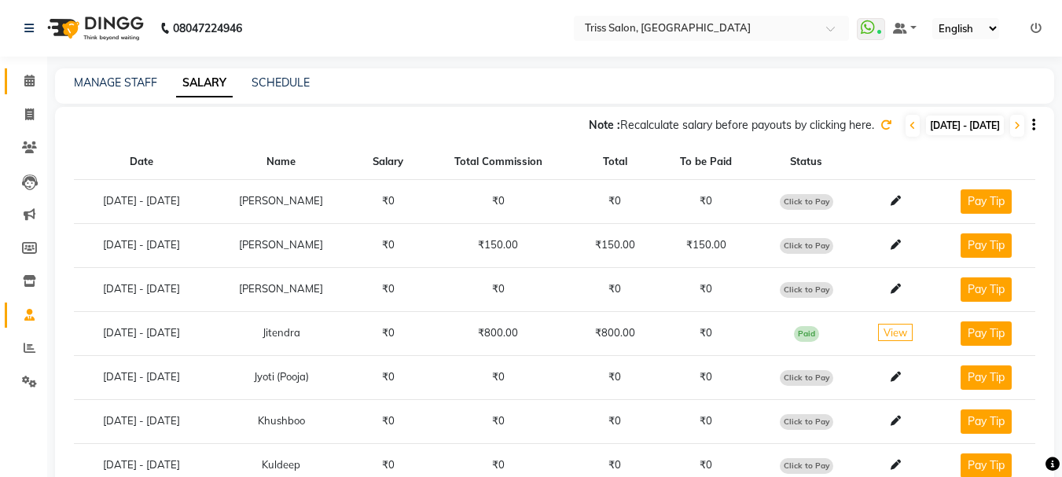
click at [35, 83] on icon at bounding box center [29, 81] width 10 height 12
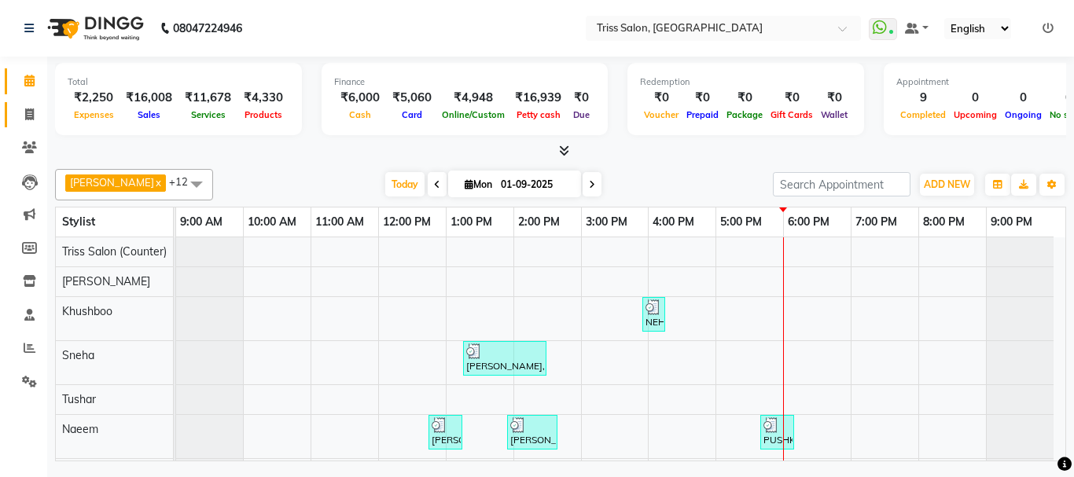
click at [28, 109] on icon at bounding box center [29, 115] width 9 height 12
select select "service"
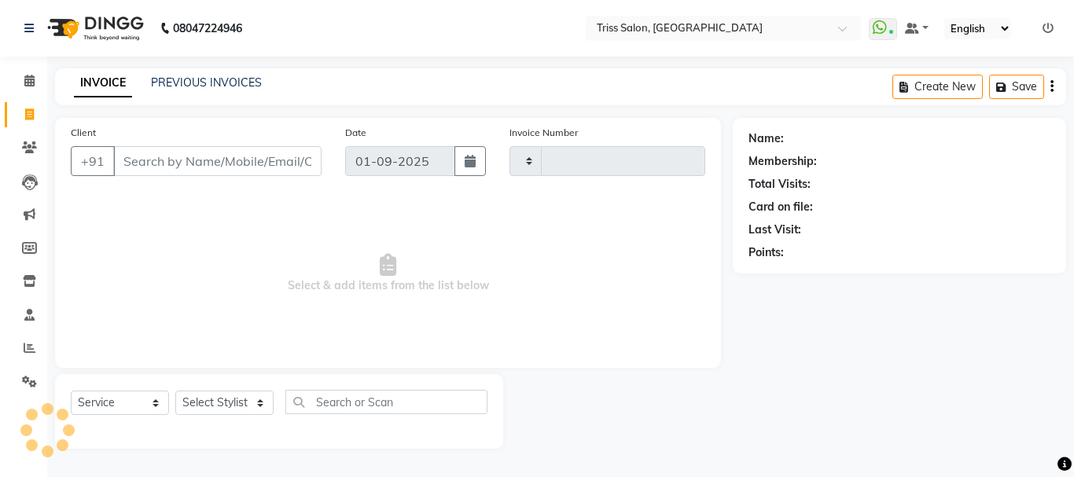
type input "1584"
select select "4304"
click at [26, 75] on icon at bounding box center [29, 81] width 10 height 12
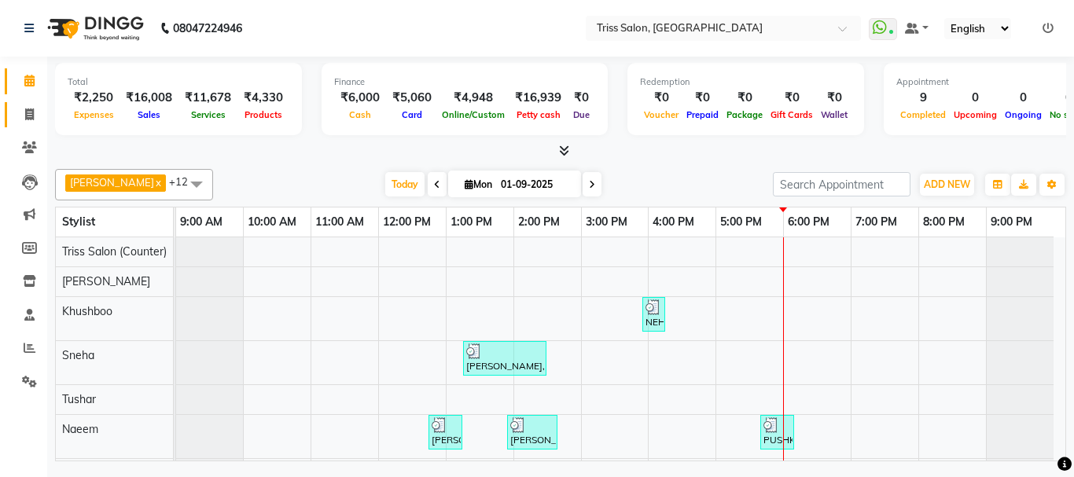
click at [15, 102] on link "Invoice" at bounding box center [24, 115] width 38 height 26
select select "service"
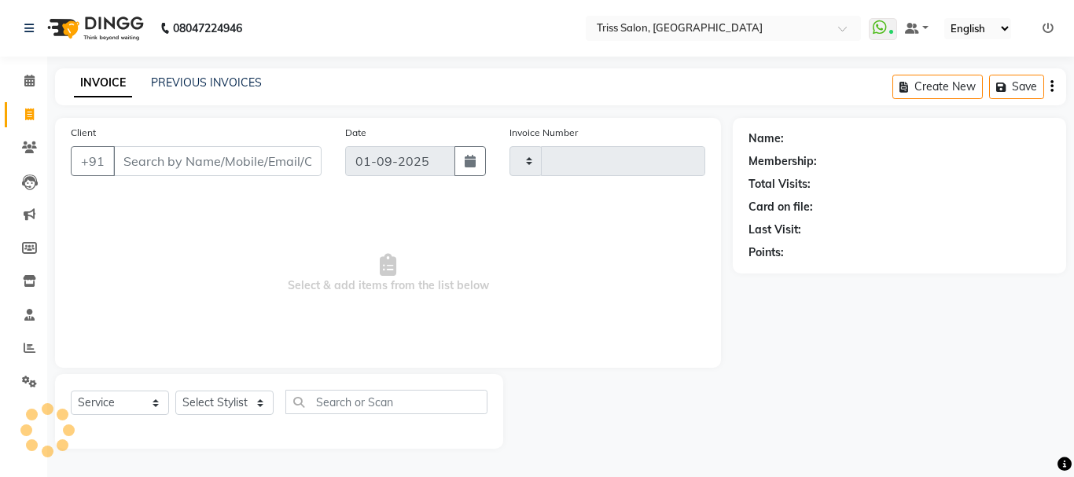
type input "1584"
select select "4304"
click at [212, 400] on select "Select Stylist" at bounding box center [224, 403] width 98 height 24
click at [193, 406] on select "Select Stylist" at bounding box center [224, 403] width 98 height 24
click at [193, 401] on select "Select Stylist" at bounding box center [224, 403] width 98 height 24
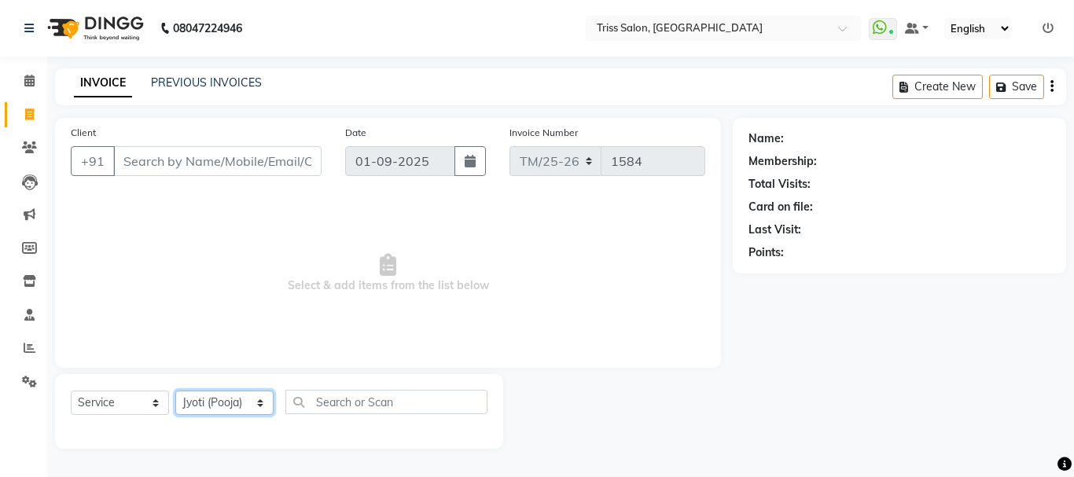
click at [175, 391] on select "Select Stylist Bhim Ram [PERSON_NAME] [PERSON_NAME] (Pooja) [PERSON_NAME] [PERS…" at bounding box center [224, 403] width 98 height 24
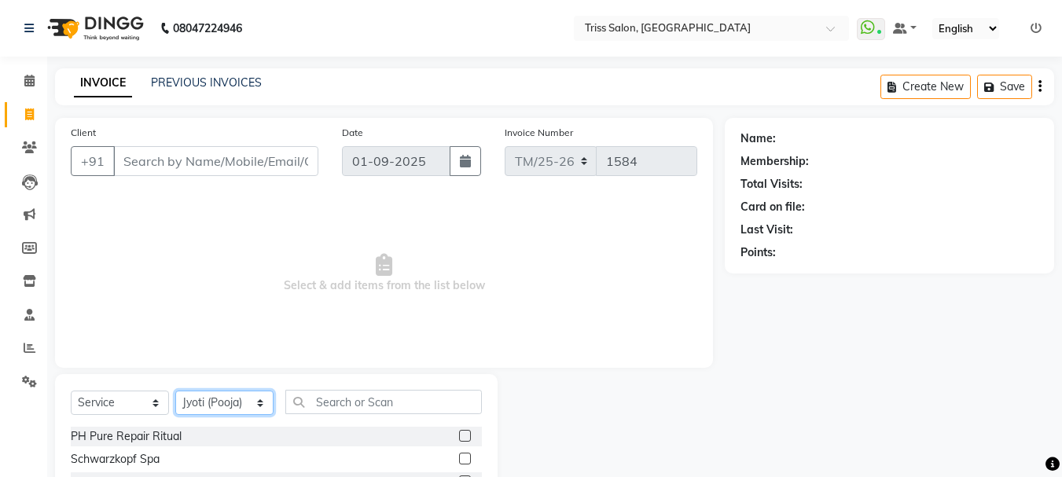
click at [212, 401] on select "Select Stylist Bhim Ram [PERSON_NAME] [PERSON_NAME] (Pooja) [PERSON_NAME] [PERS…" at bounding box center [224, 403] width 98 height 24
select select "61788"
click at [175, 391] on select "Select Stylist Bhim Ram [PERSON_NAME] [PERSON_NAME] (Pooja) [PERSON_NAME] [PERS…" at bounding box center [224, 403] width 98 height 24
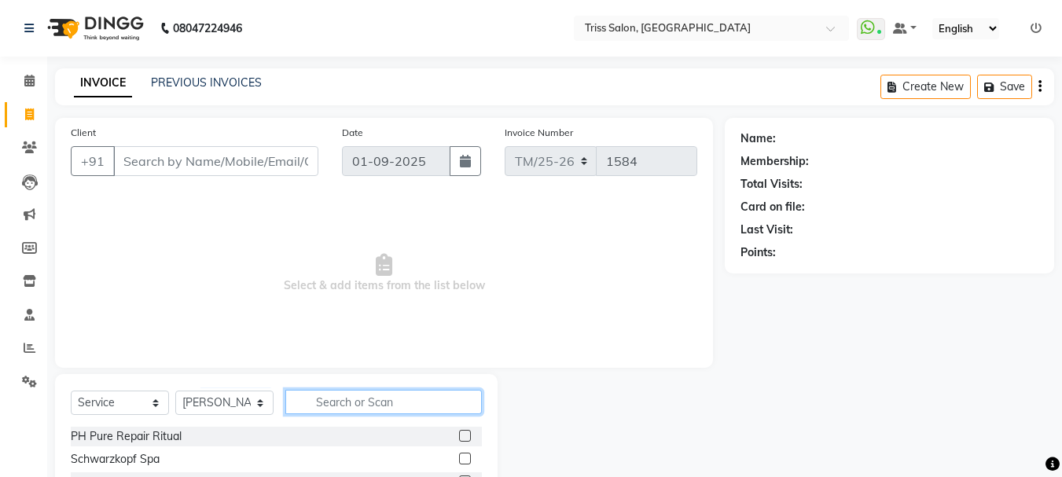
click at [358, 397] on input "text" at bounding box center [383, 402] width 197 height 24
type input "creat"
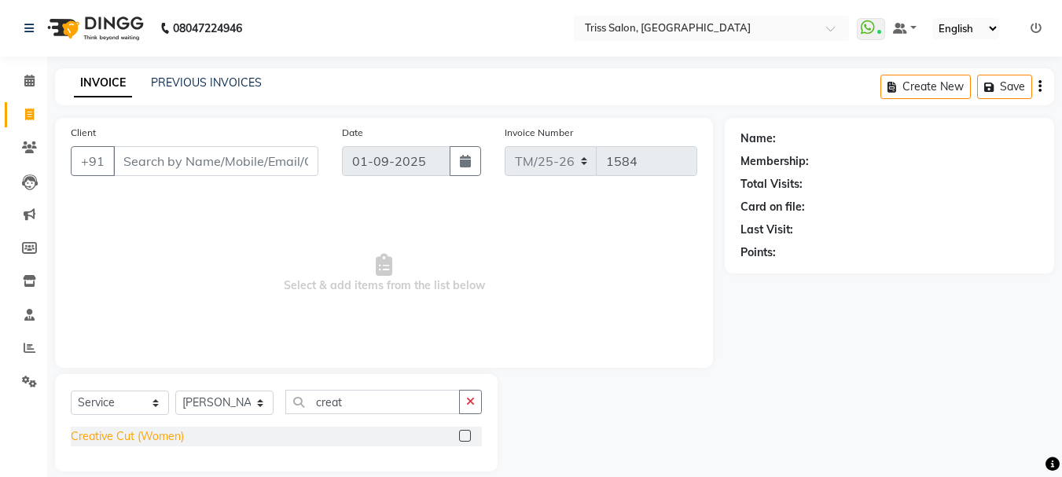
click at [112, 433] on div "Creative Cut (Women)" at bounding box center [127, 437] width 113 height 17
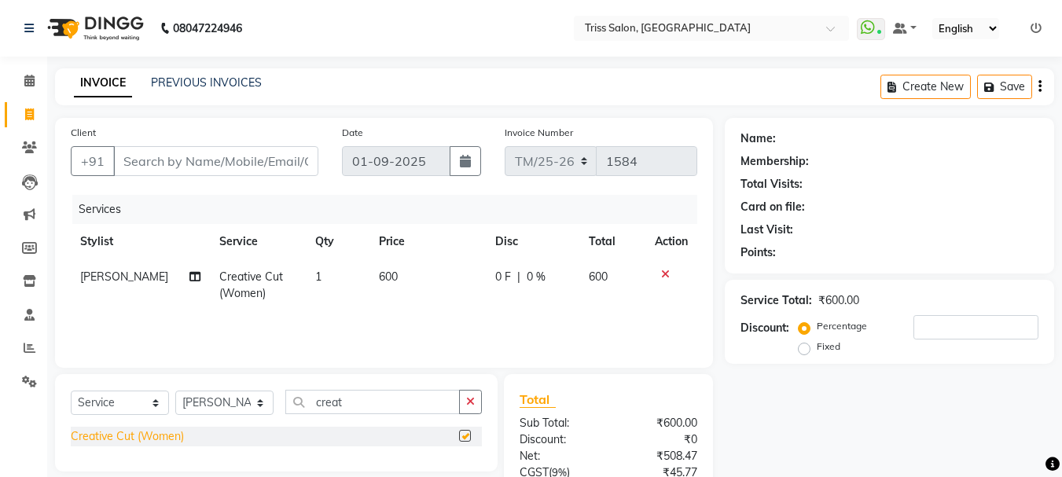
checkbox input "false"
click at [315, 270] on span "1" at bounding box center [318, 277] width 6 height 14
select select "61788"
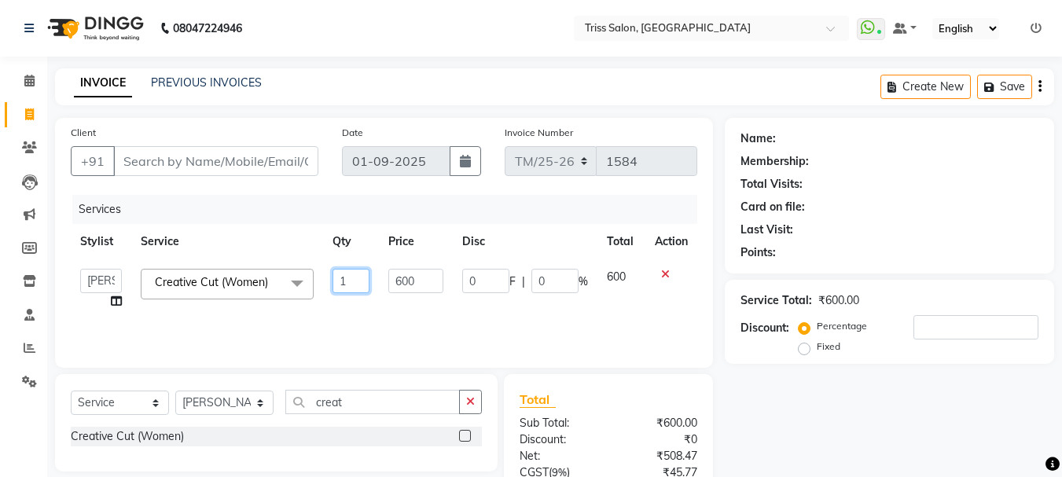
click at [349, 284] on input "1" at bounding box center [352, 281] width 38 height 24
type input "2"
click at [927, 413] on div "Name: Membership: Total Visits: Card on file: Last Visit: Points: Service Total…" at bounding box center [895, 362] width 341 height 488
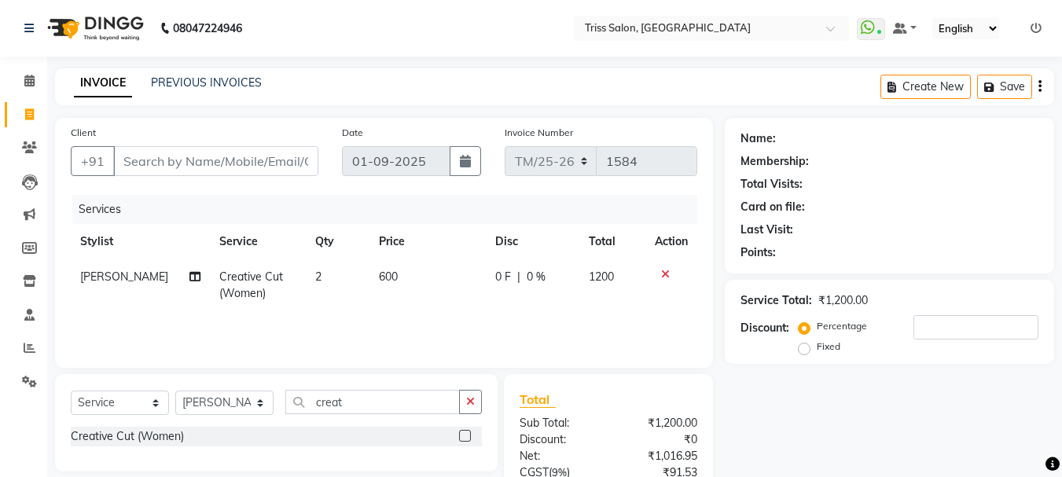
click at [390, 268] on td "600" at bounding box center [428, 286] width 116 height 52
select select "61788"
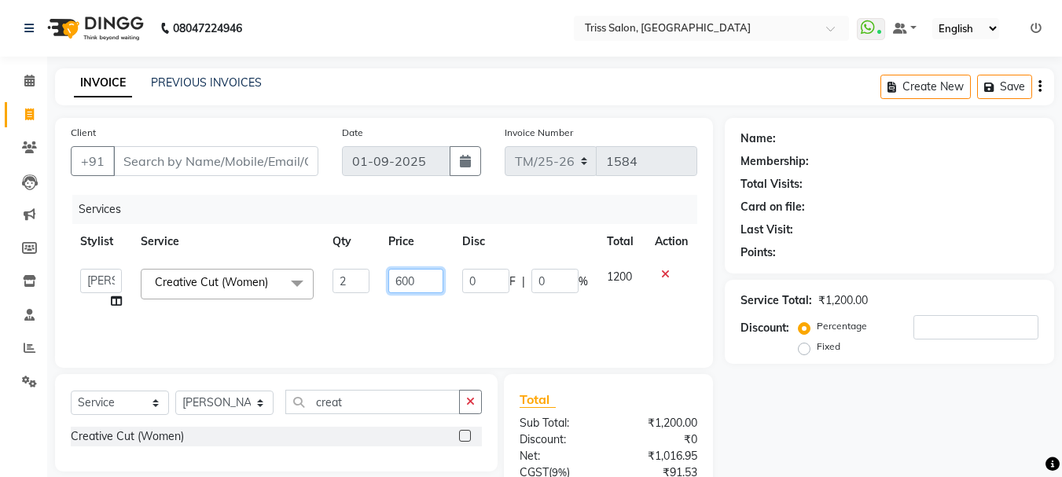
click at [427, 281] on input "600" at bounding box center [415, 281] width 54 height 24
type input "6"
click at [668, 274] on icon at bounding box center [665, 274] width 9 height 11
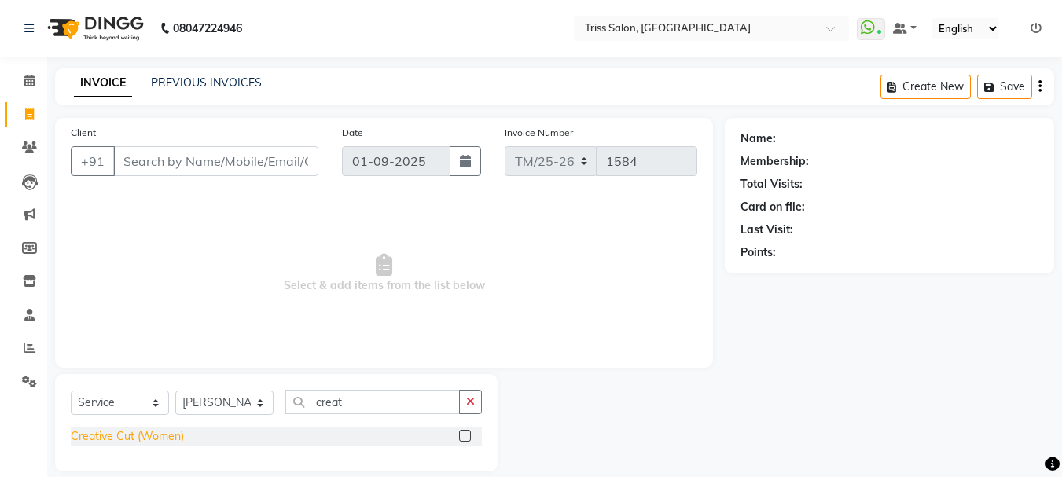
click at [137, 440] on div "Creative Cut (Women)" at bounding box center [127, 437] width 113 height 17
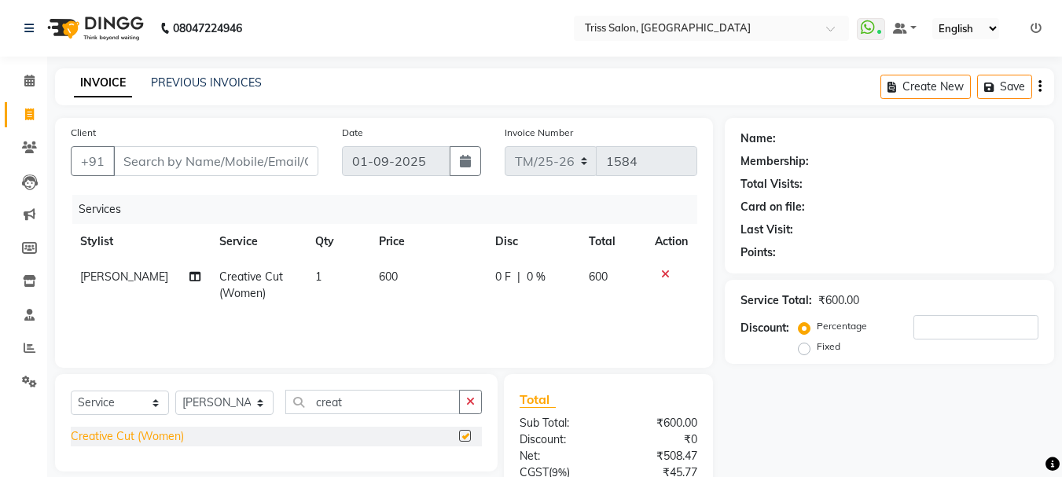
checkbox input "false"
click at [387, 268] on td "600" at bounding box center [428, 286] width 116 height 52
select select "61788"
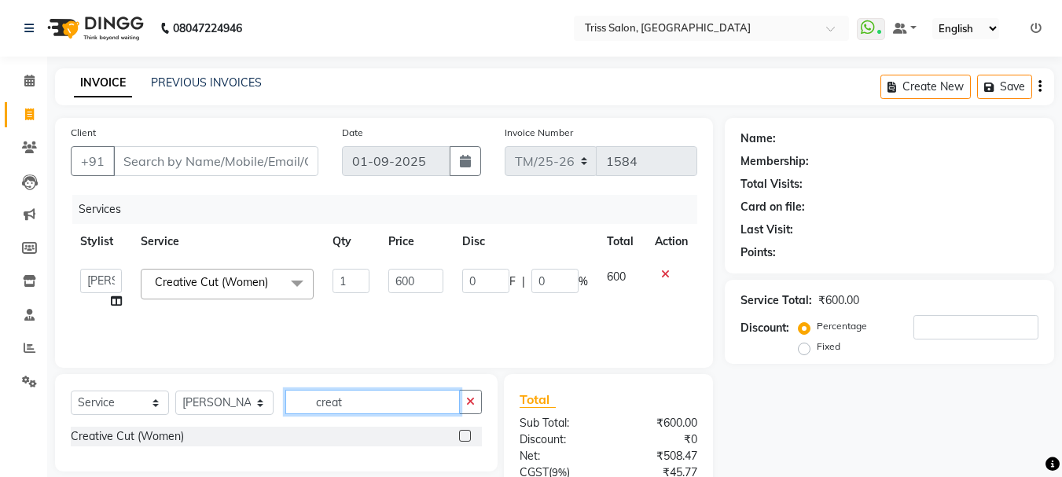
click at [401, 403] on input "creat" at bounding box center [372, 402] width 175 height 24
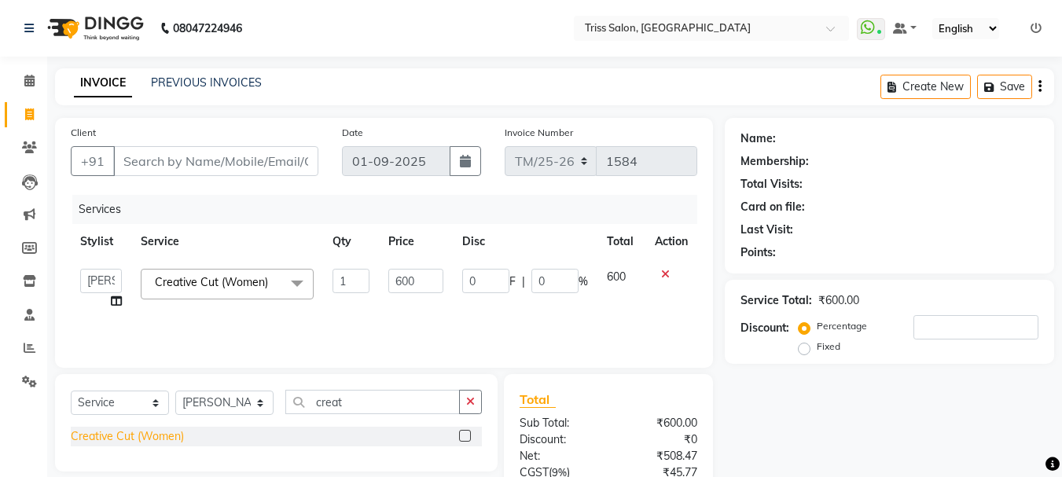
click at [159, 444] on div "Creative Cut (Women)" at bounding box center [127, 437] width 113 height 17
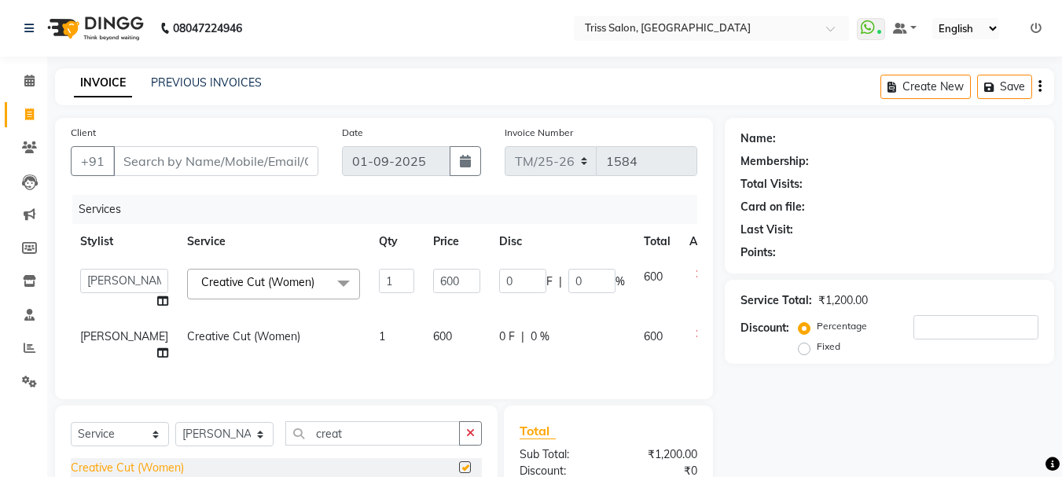
checkbox input "false"
click at [424, 339] on td "600" at bounding box center [457, 345] width 66 height 52
select select "61788"
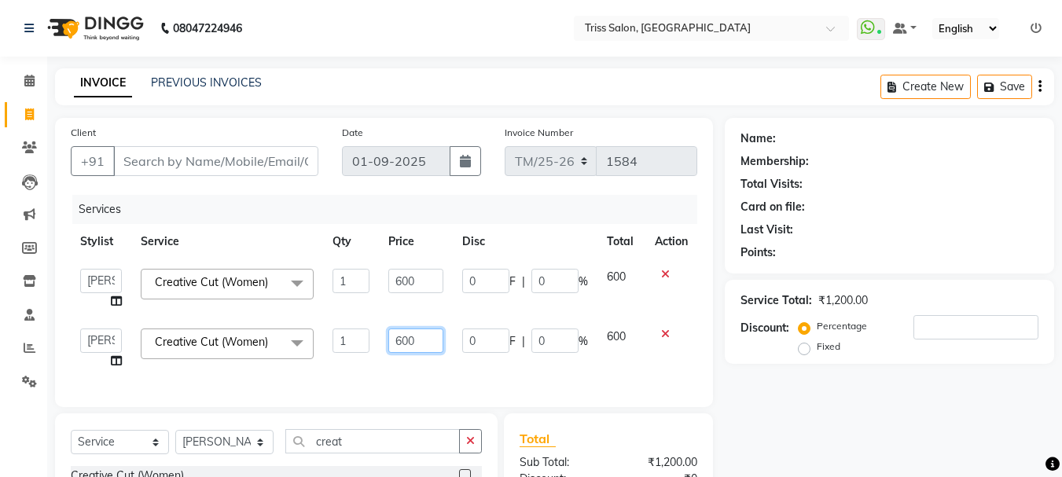
click at [425, 343] on input "600" at bounding box center [415, 341] width 54 height 24
type input "6"
type input "800"
click at [915, 422] on div "Name: Membership: Total Visits: Card on file: Last Visit: Points: Service Total…" at bounding box center [895, 381] width 341 height 527
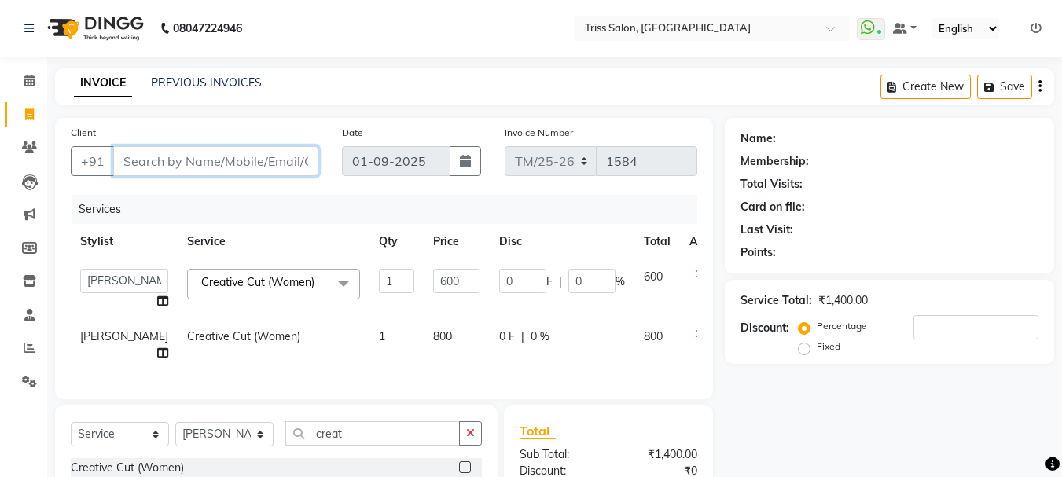
click at [219, 164] on input "Client" at bounding box center [215, 161] width 205 height 30
type input "7"
type input "0"
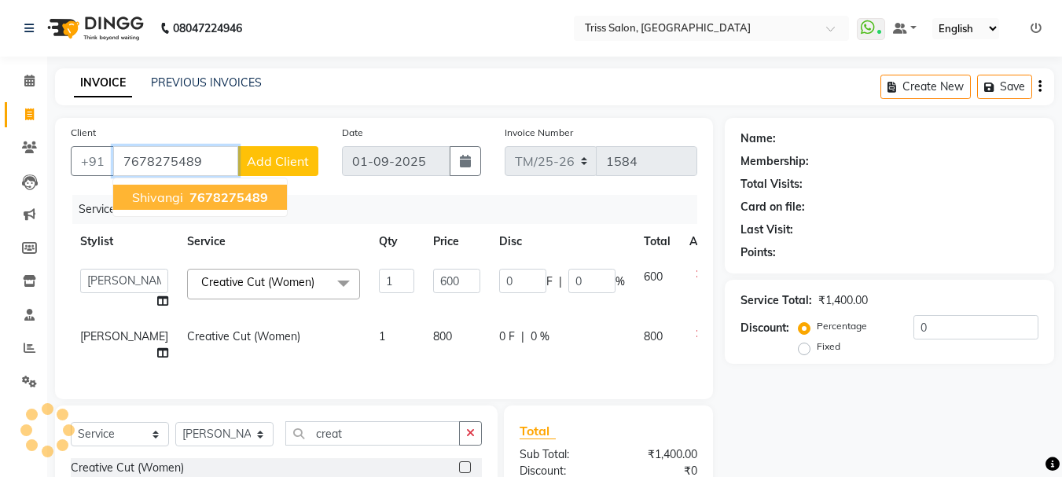
type input "7678275489"
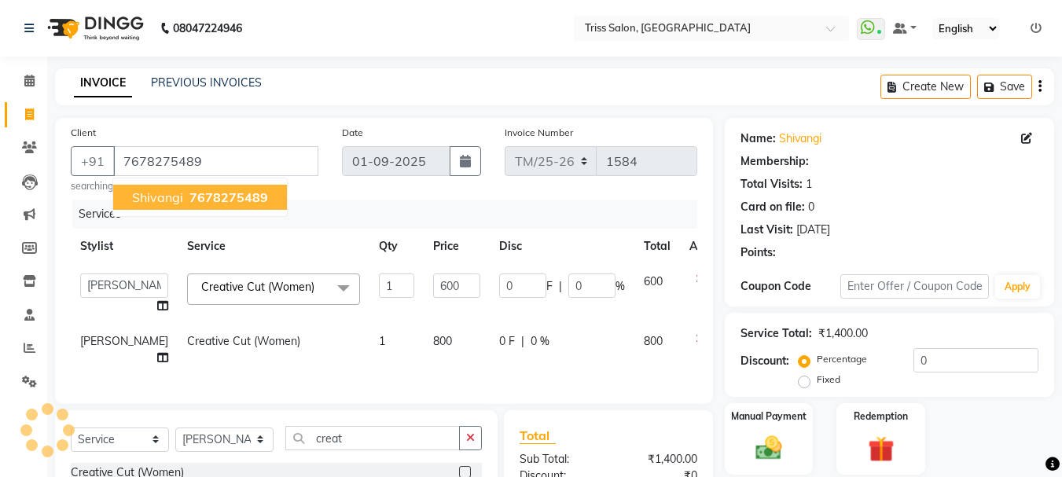
click at [235, 196] on span "7678275489" at bounding box center [229, 198] width 79 height 16
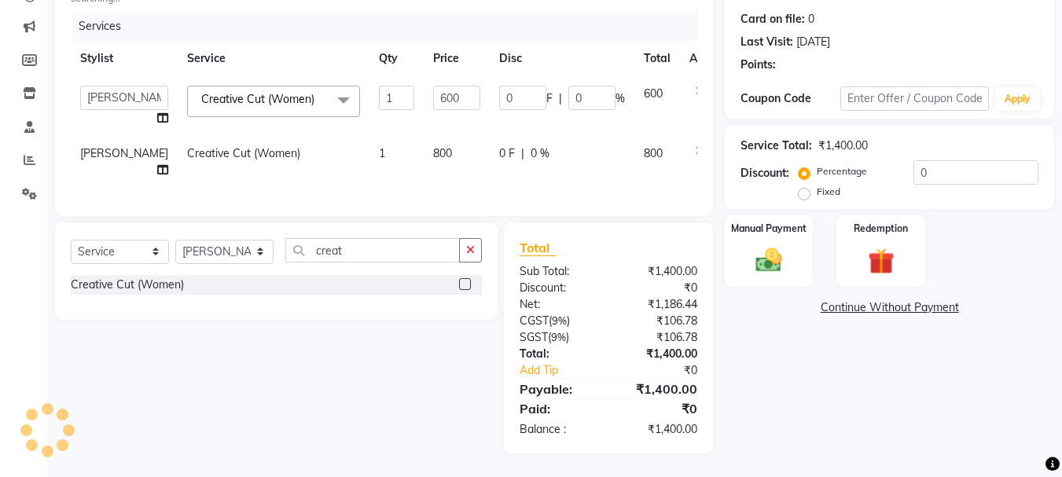
scroll to position [200, 0]
click at [755, 247] on img at bounding box center [769, 260] width 44 height 31
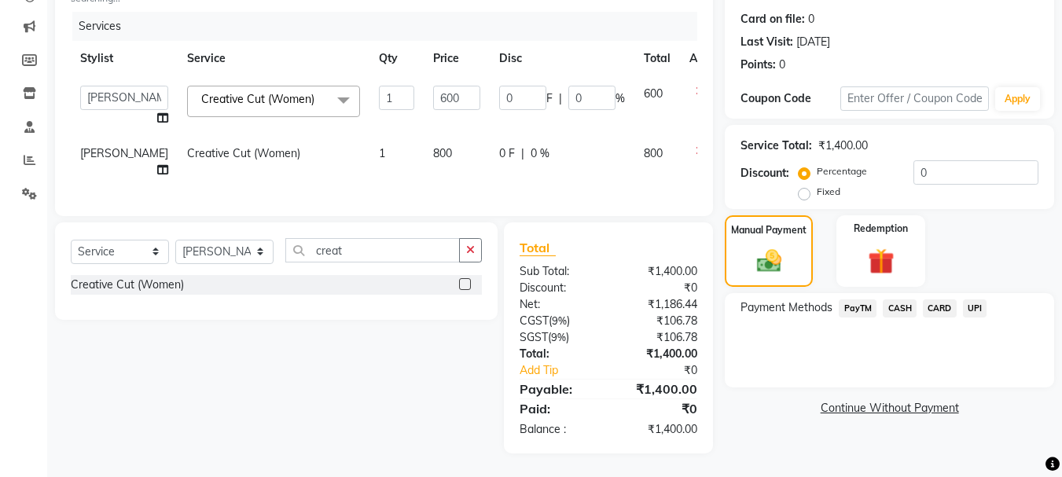
click at [907, 300] on span "CASH" at bounding box center [900, 309] width 34 height 18
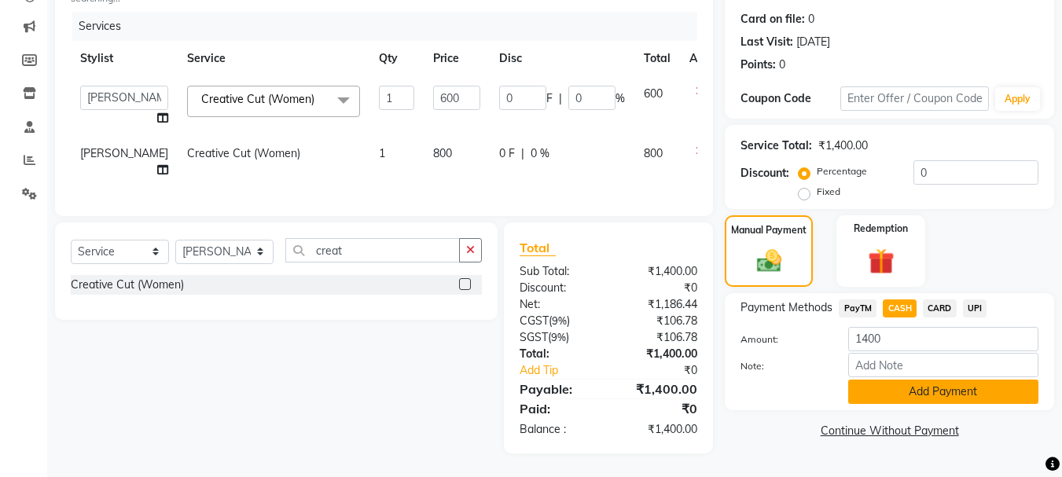
click at [945, 385] on button "Add Payment" at bounding box center [944, 392] width 190 height 24
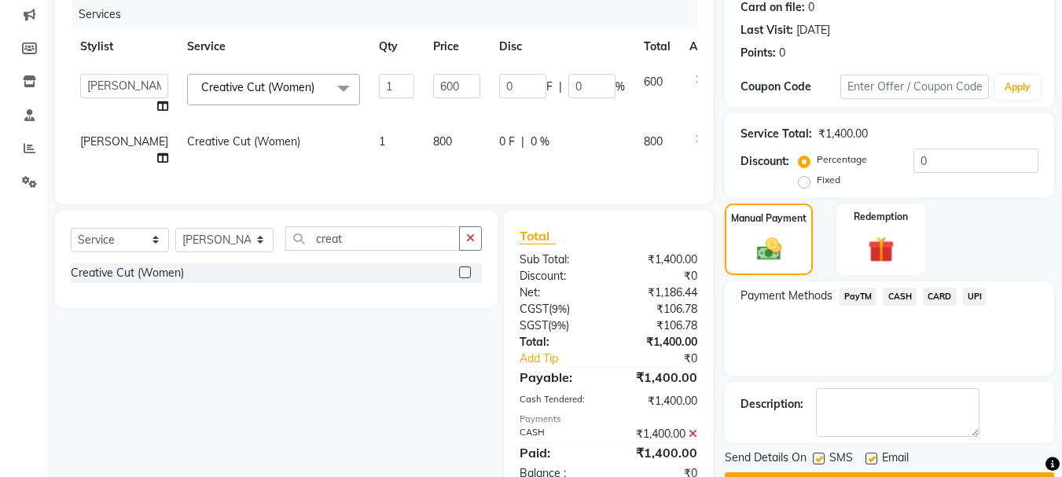
scroll to position [256, 0]
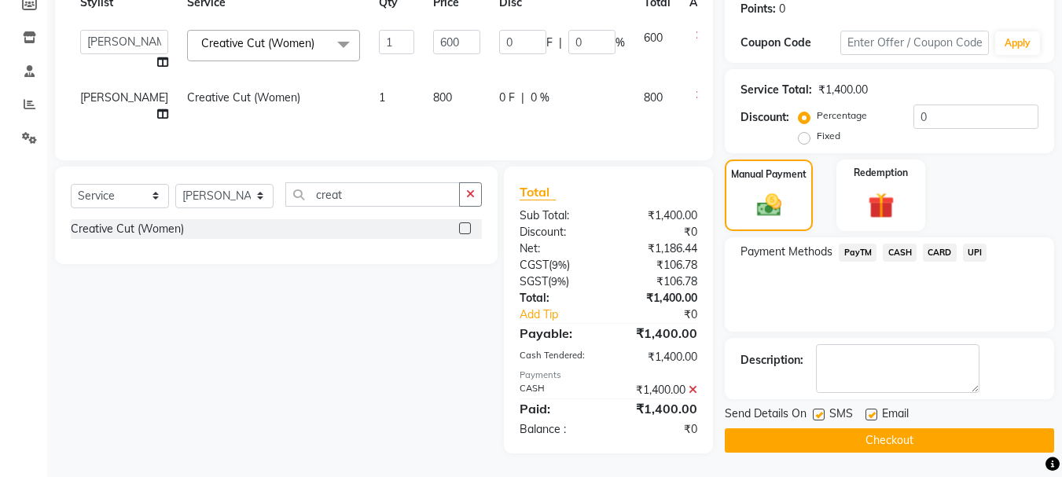
click at [874, 429] on button "Checkout" at bounding box center [889, 441] width 329 height 24
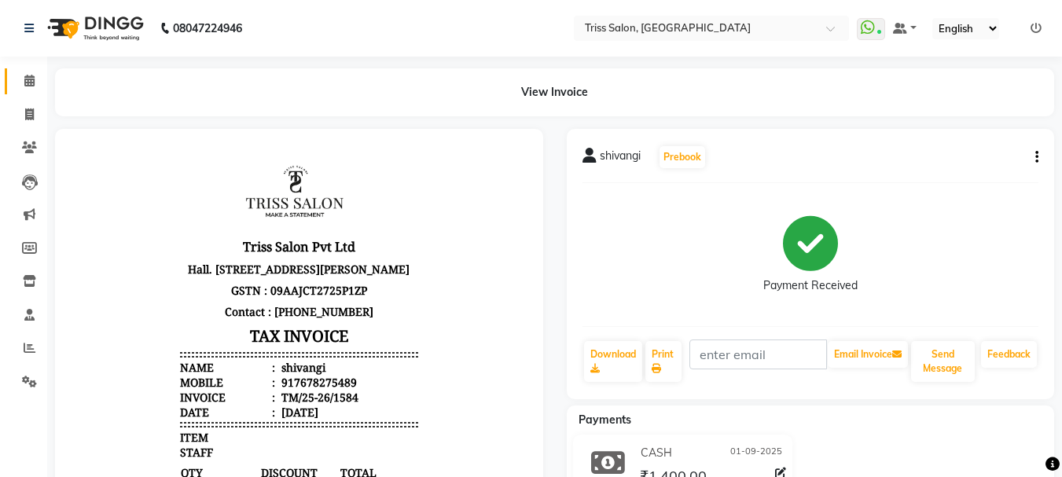
click at [25, 80] on icon at bounding box center [29, 81] width 10 height 12
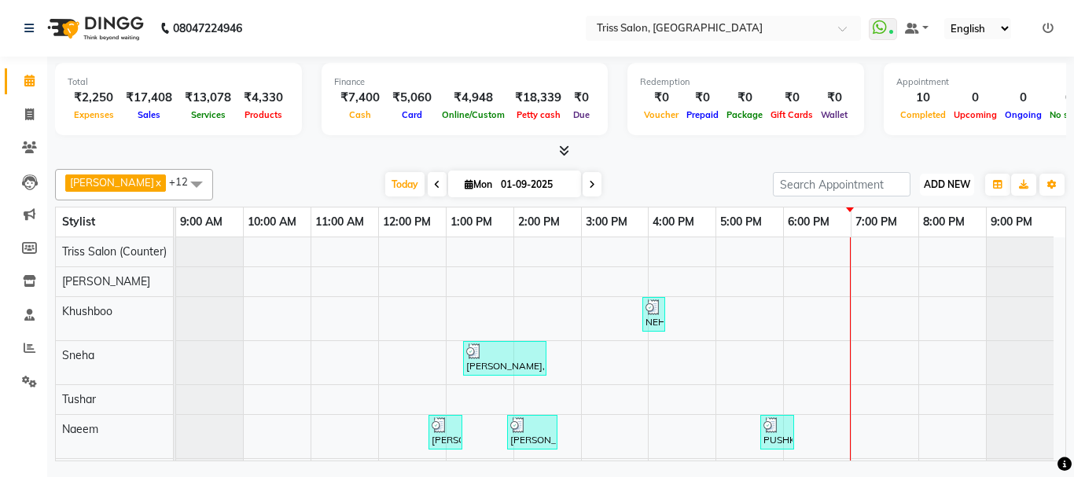
click at [963, 179] on span "ADD NEW" at bounding box center [947, 185] width 46 height 12
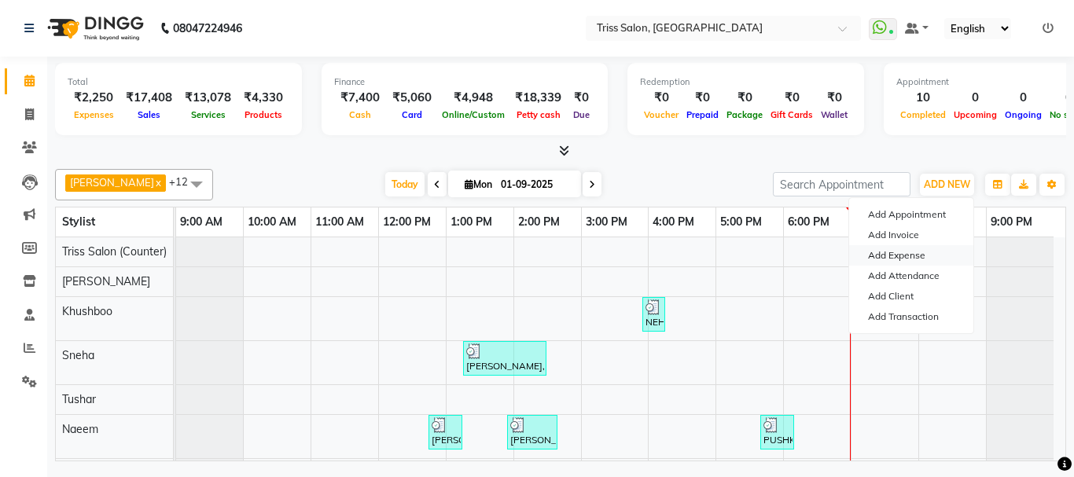
click at [910, 256] on link "Add Expense" at bounding box center [911, 255] width 124 height 20
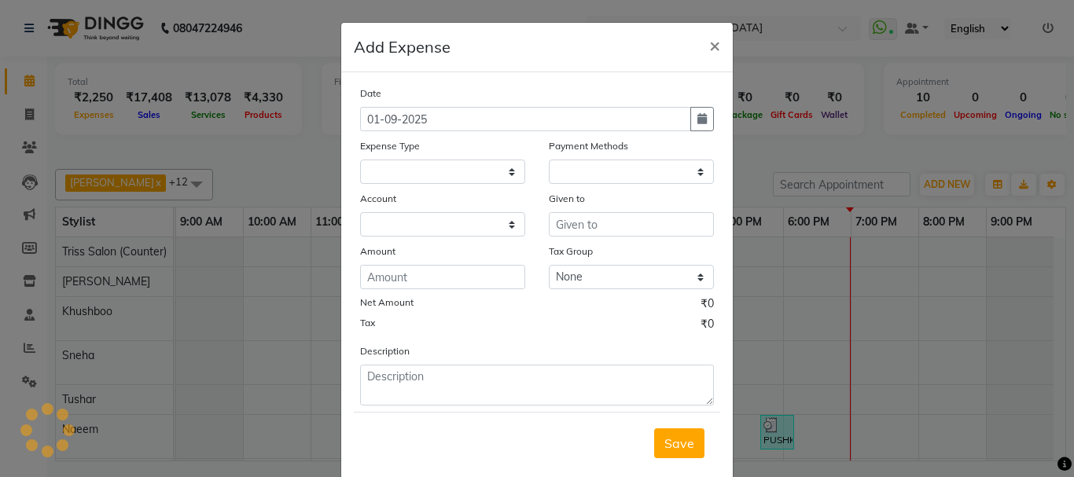
select select
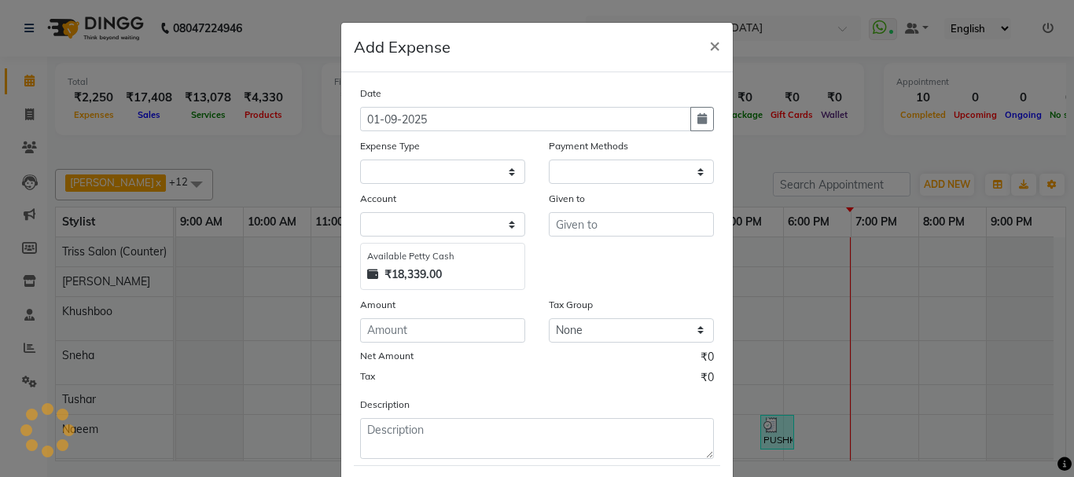
select select "1"
select select "2476"
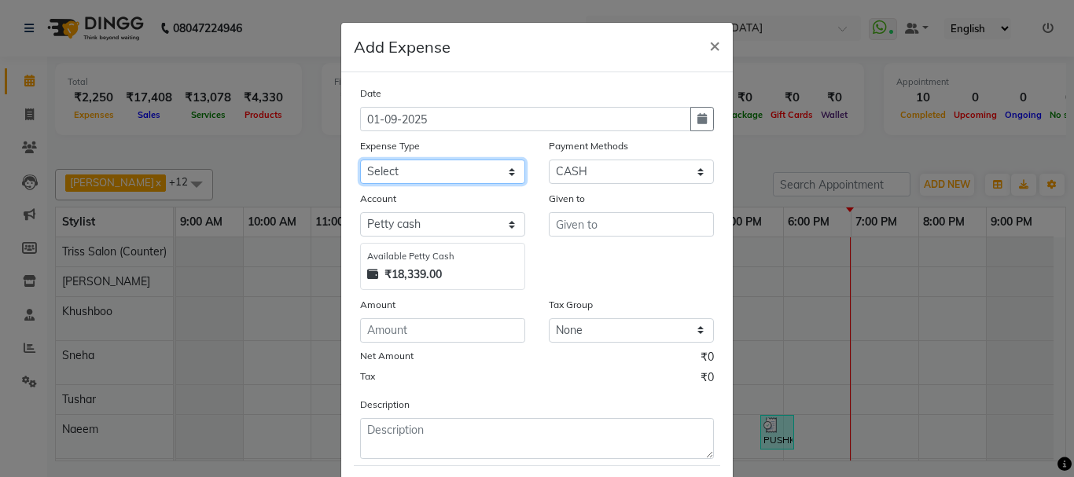
click at [468, 179] on select "Select Bank Deposit Cash Handover CLIENT TIP TO STAFF Client Welfare Conveyance…" at bounding box center [442, 172] width 165 height 24
select select "3277"
click at [360, 160] on select "Select Bank Deposit Cash Handover CLIENT TIP TO STAFF Client Welfare Conveyance…" at bounding box center [442, 172] width 165 height 24
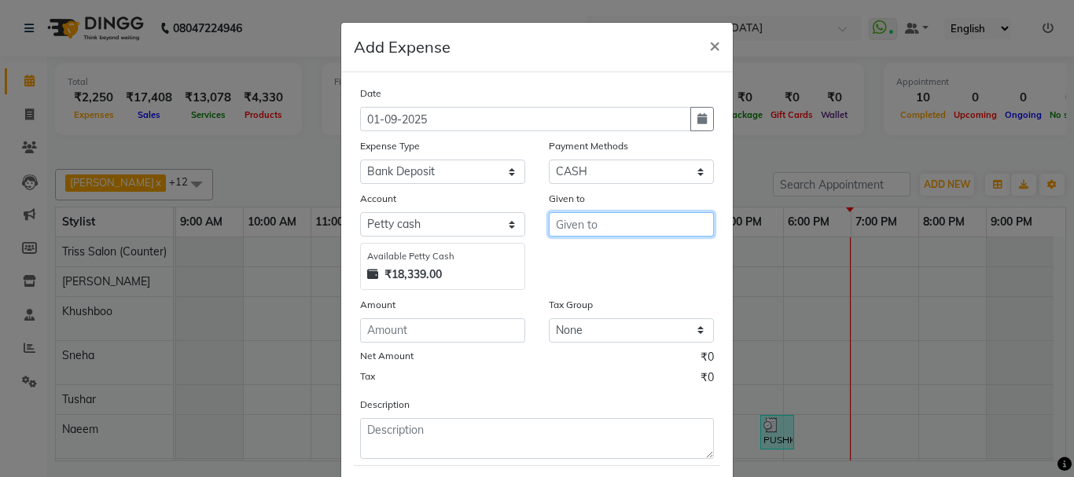
click at [611, 219] on input "text" at bounding box center [631, 224] width 165 height 24
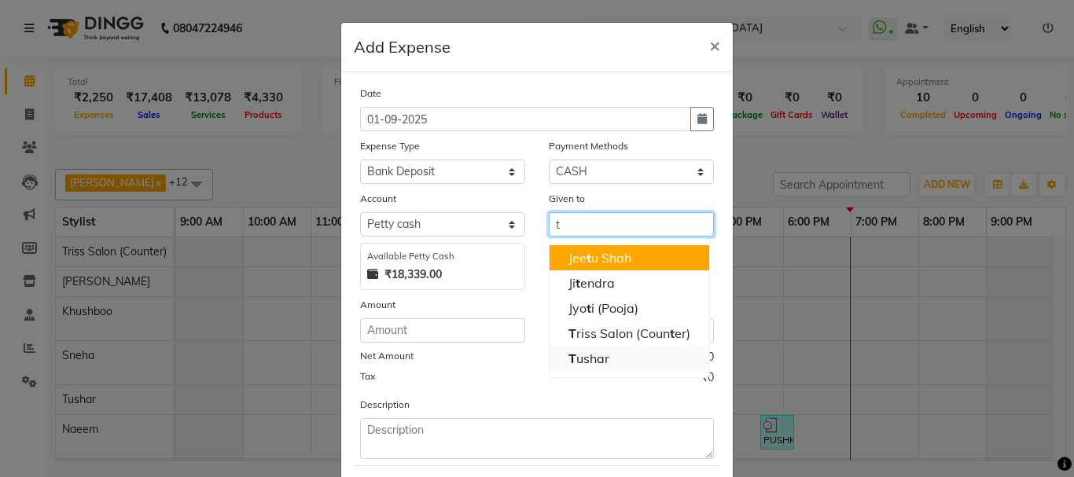
click at [594, 367] on button "T ushar" at bounding box center [630, 358] width 160 height 25
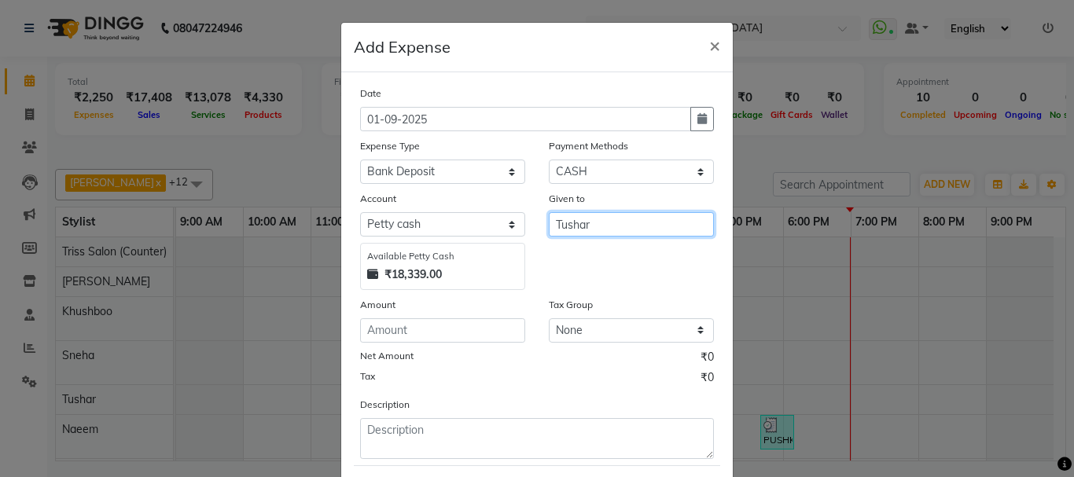
type input "Tushar"
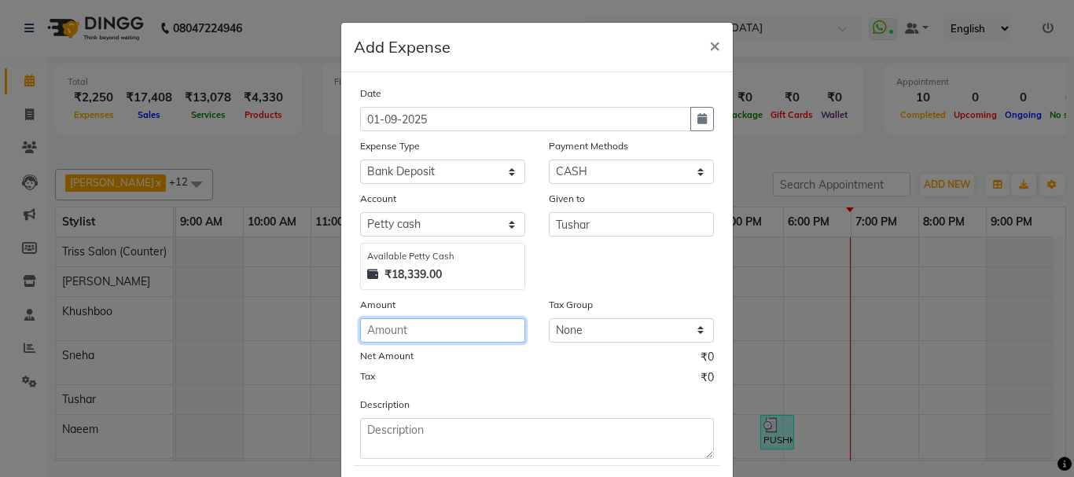
click at [432, 326] on input "number" at bounding box center [442, 330] width 165 height 24
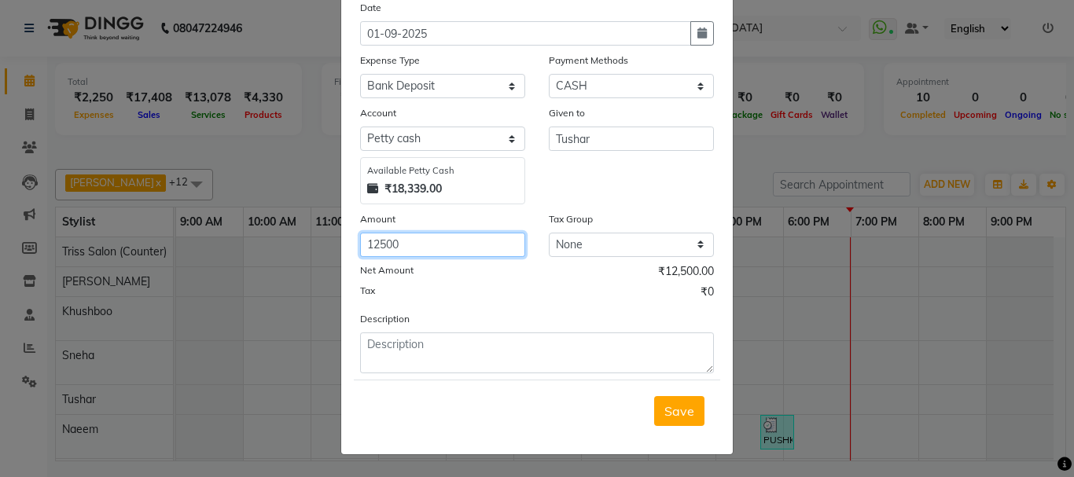
type input "12500"
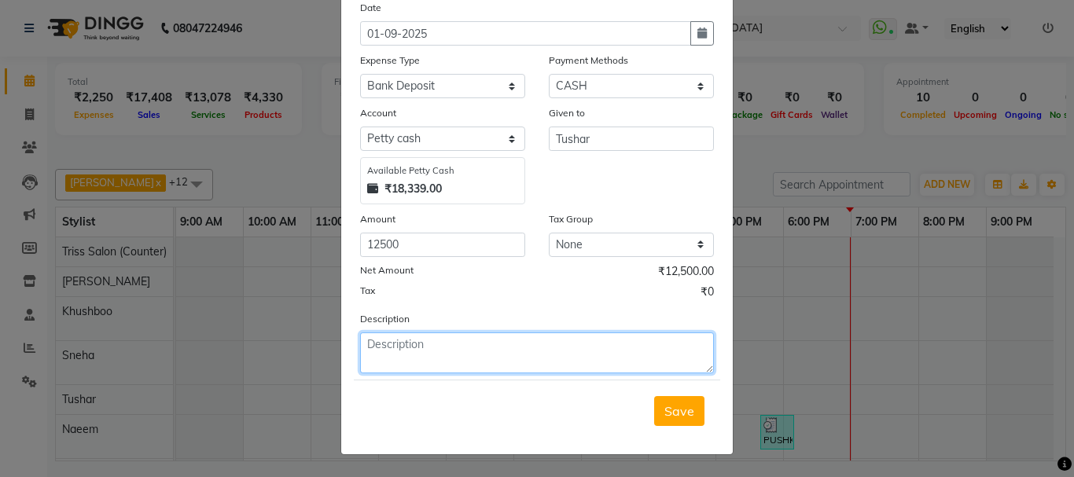
click at [506, 369] on textarea at bounding box center [537, 353] width 354 height 41
type textarea "hdfc"
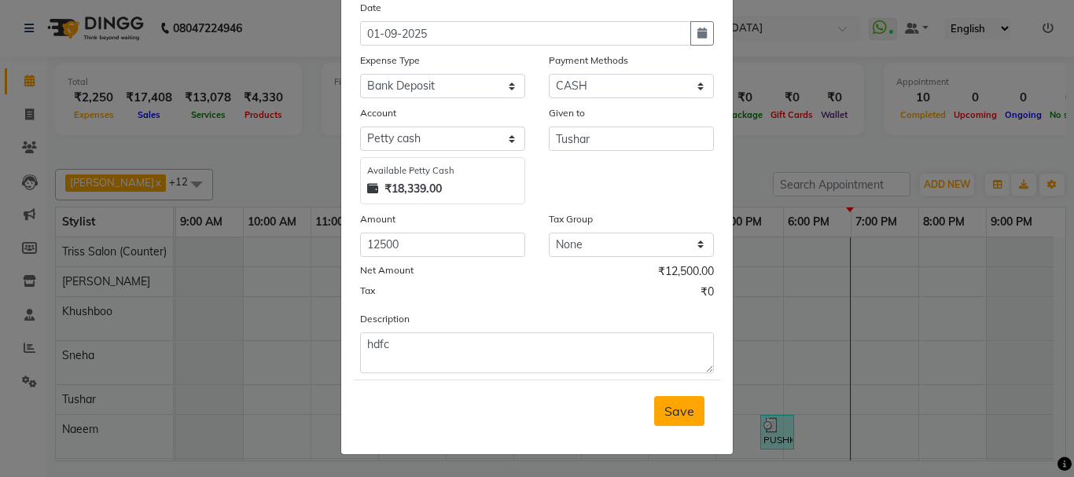
click at [668, 417] on span "Save" at bounding box center [679, 411] width 30 height 16
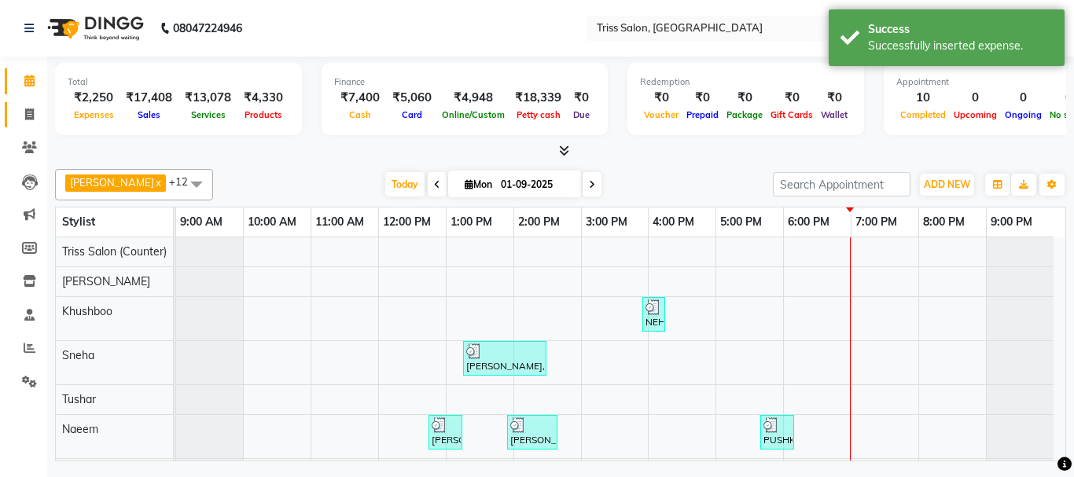
click at [33, 114] on icon at bounding box center [29, 115] width 9 height 12
select select "service"
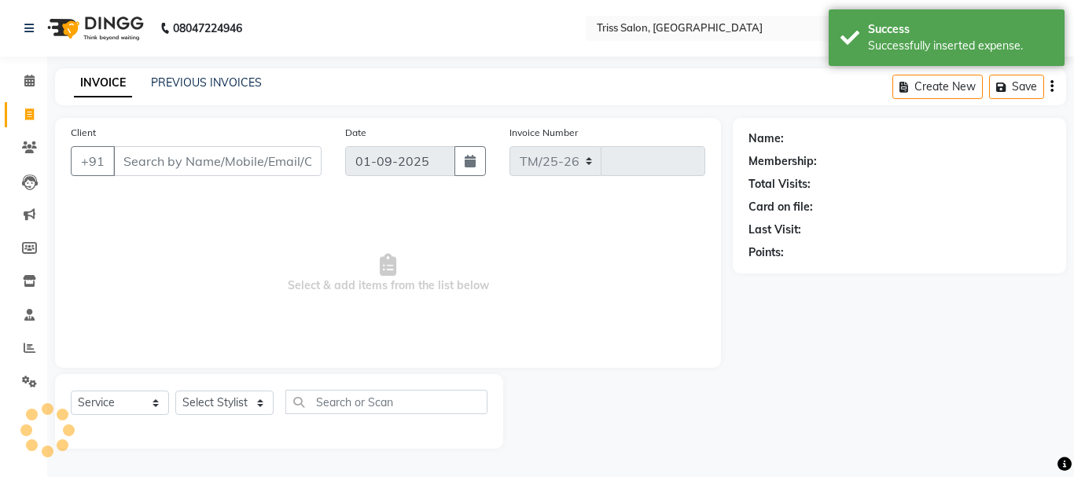
select select "4304"
type input "1585"
click at [22, 79] on span at bounding box center [30, 81] width 28 height 18
